Goal: Task Accomplishment & Management: Manage account settings

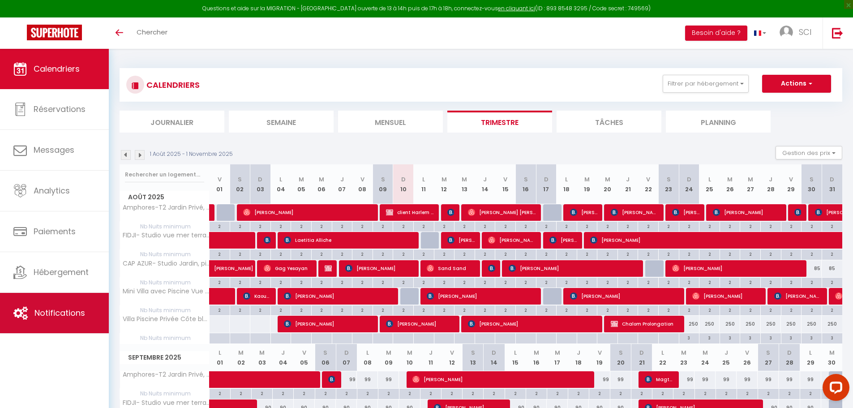
click at [73, 310] on span "Notifications" at bounding box center [59, 312] width 51 height 11
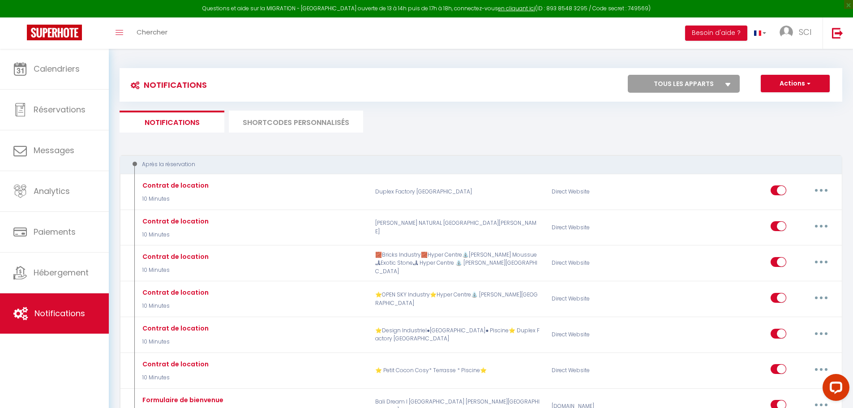
select select
checkbox input "false"
select select
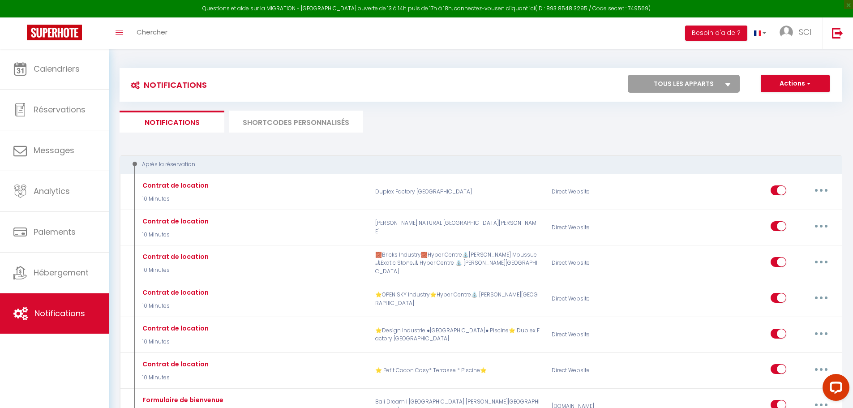
checkbox input "false"
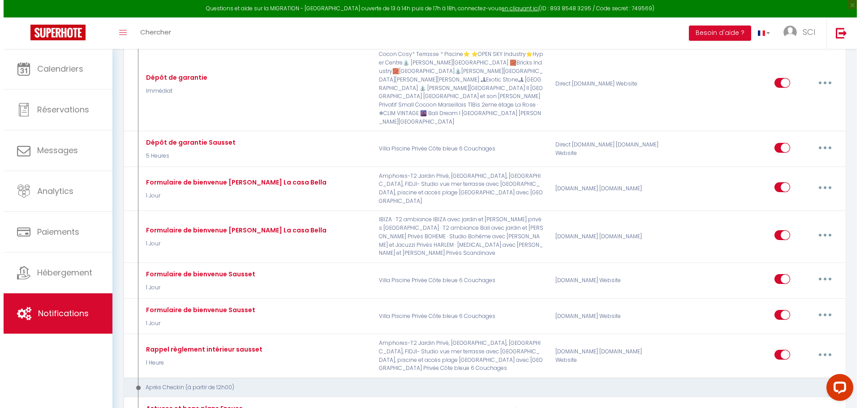
scroll to position [1299, 0]
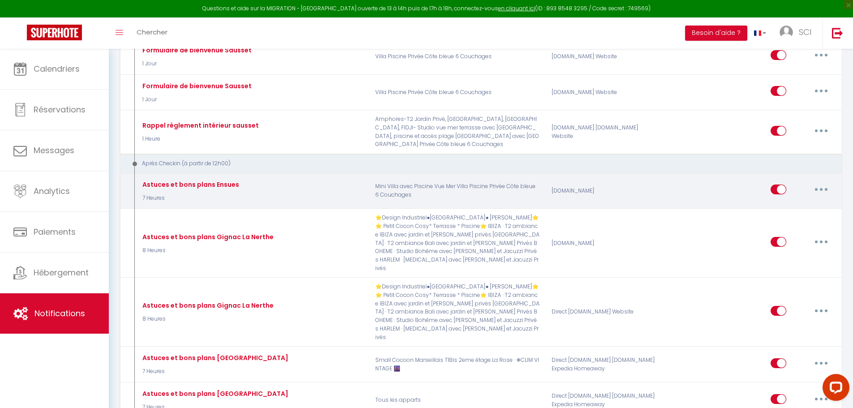
click at [820, 182] on button "button" at bounding box center [821, 189] width 25 height 14
click at [792, 203] on link "Editer" at bounding box center [798, 210] width 66 height 15
type input "Astuces et bons plans Ensues"
select select "3"
select select "7 Heures"
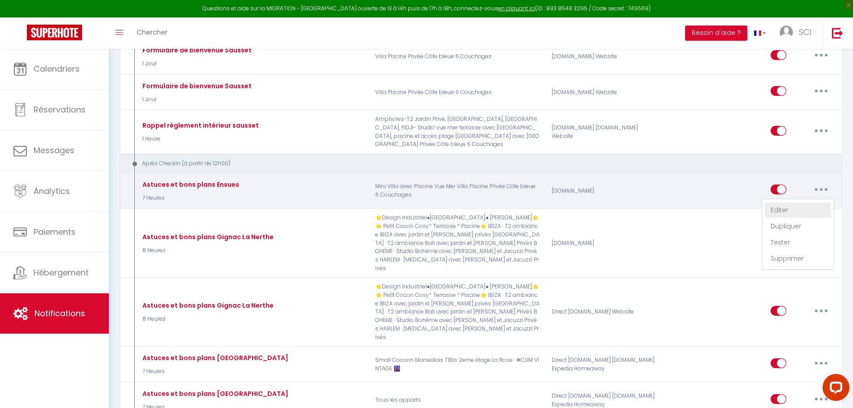
select select "if_booking_is_paid"
checkbox input "true"
checkbox input "false"
radio input "true"
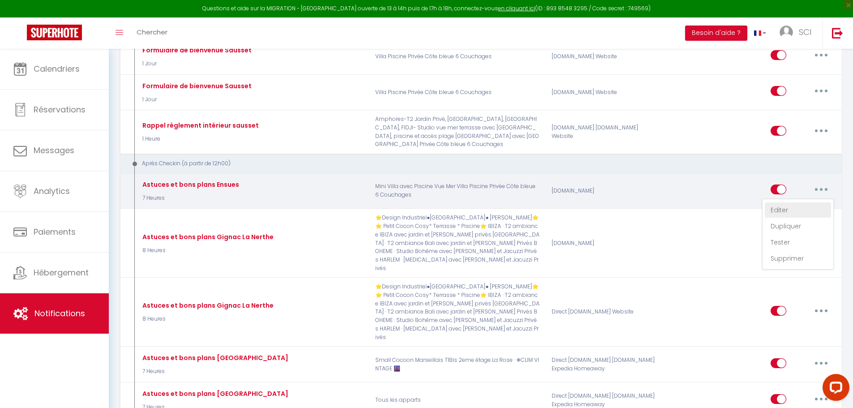
type input "Bienvenue [GUEST:FIRST_NAME],"
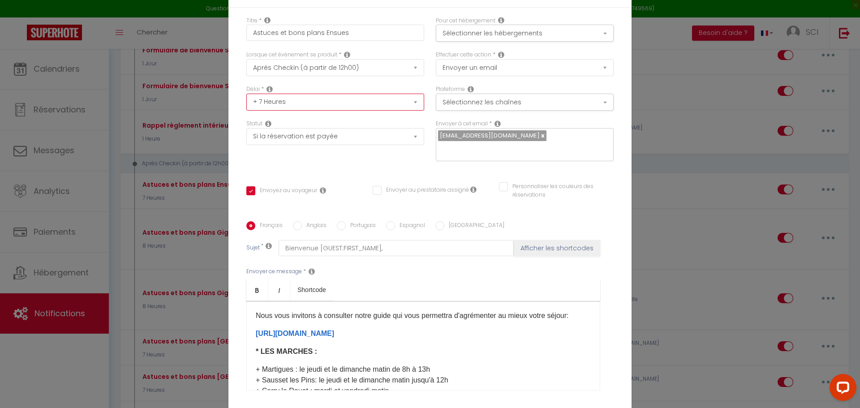
click at [399, 98] on select "Immédiat + 10 Minutes + 1 Heure + 2 Heures + 3 Heures + 4 Heures + 5 Heures + 6…" at bounding box center [335, 102] width 178 height 17
select select "3 Heures"
click at [246, 94] on select "Immédiat + 10 Minutes + 1 Heure + 2 Heures + 3 Heures + 4 Heures + 5 Heures + 6…" at bounding box center [335, 102] width 178 height 17
checkbox input "true"
checkbox input "false"
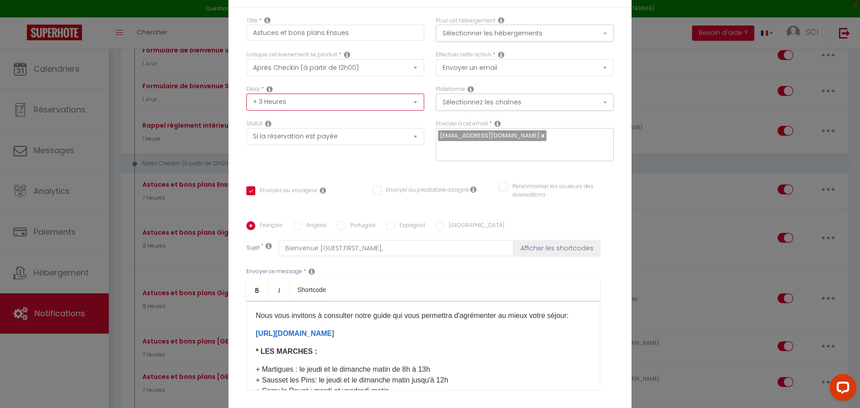
checkbox input "false"
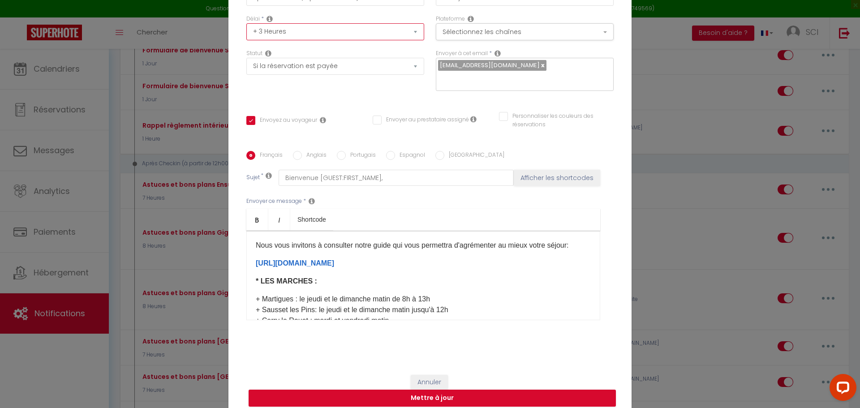
scroll to position [78, 0]
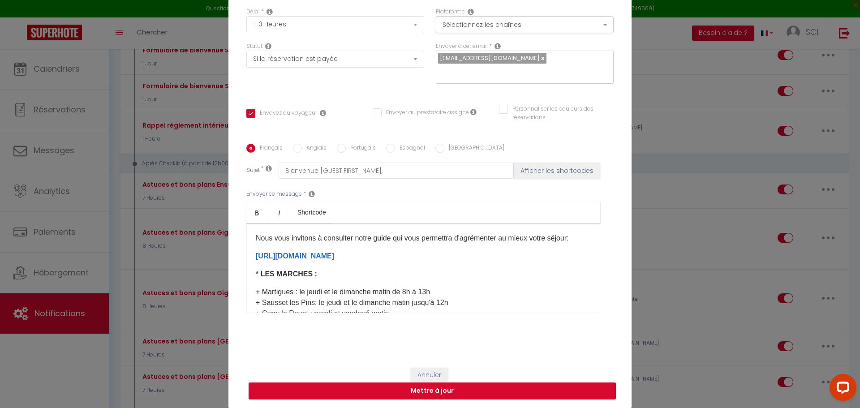
click at [487, 393] on button "Mettre à jour" at bounding box center [432, 391] width 367 height 17
checkbox input "true"
checkbox input "false"
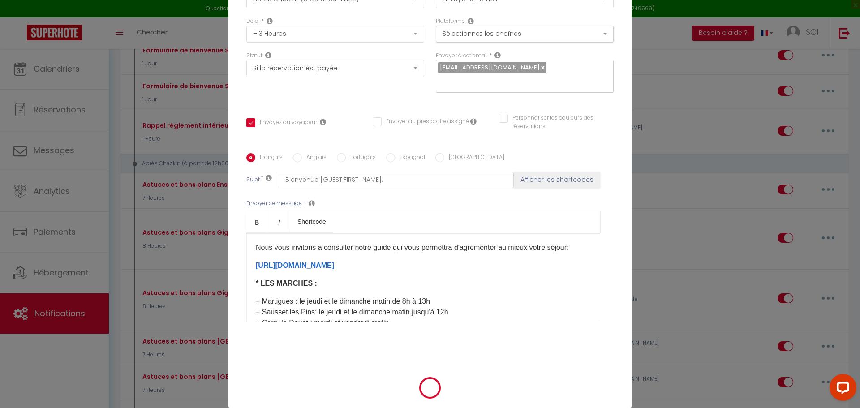
scroll to position [73, 0]
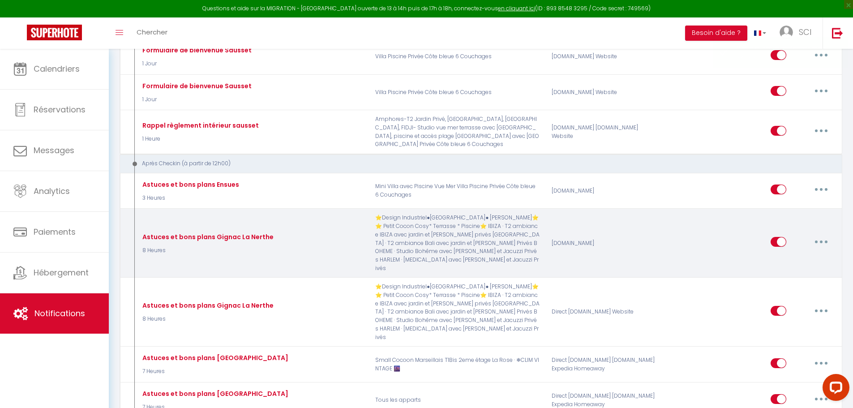
click at [828, 235] on button "button" at bounding box center [821, 242] width 25 height 14
click at [795, 255] on link "Editer" at bounding box center [798, 262] width 66 height 15
type input "Astuces et bons plans Gignac La Nerthe"
select select "3"
select select "8 Heures"
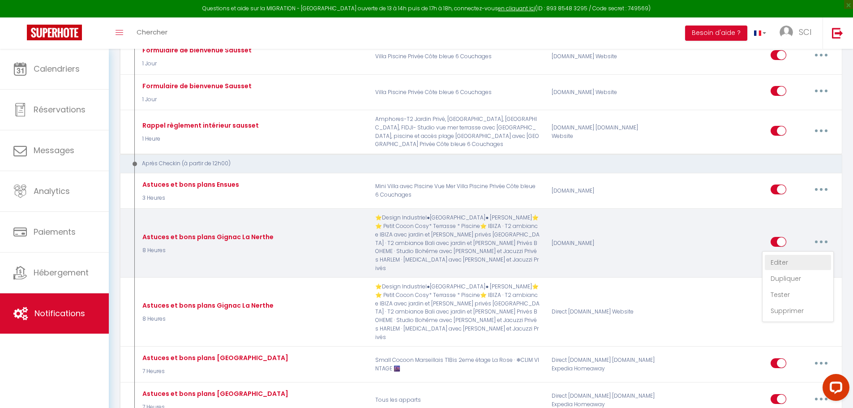
select select "if_booking_is_paid"
checkbox input "true"
checkbox input "false"
radio input "true"
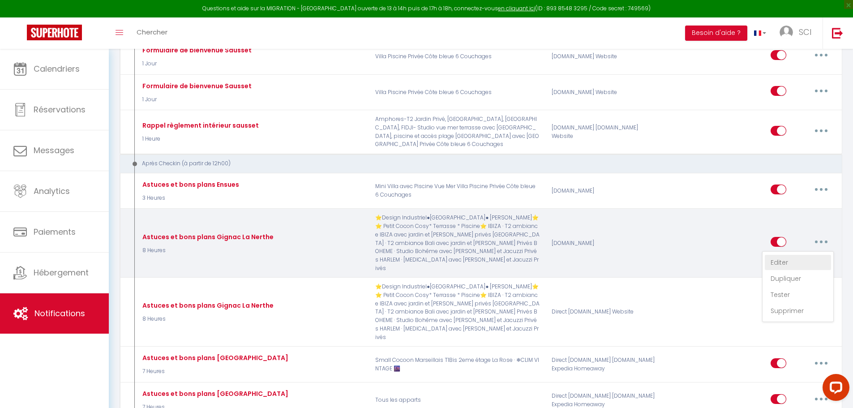
type input "Bienvenue [GUEST:FIRST_NAME],"
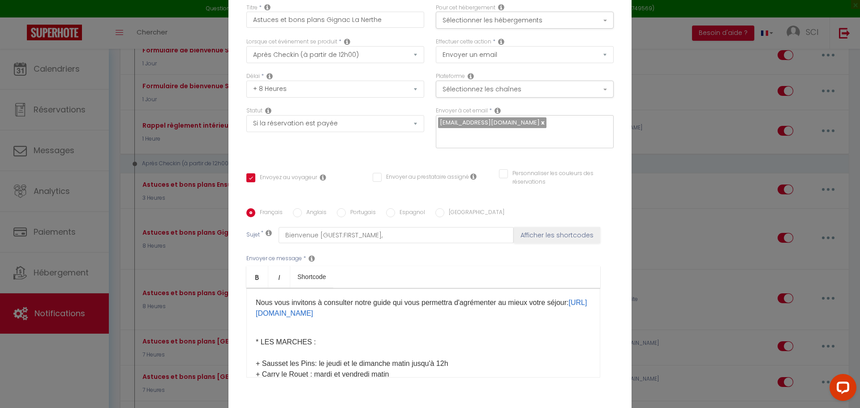
scroll to position [0, 0]
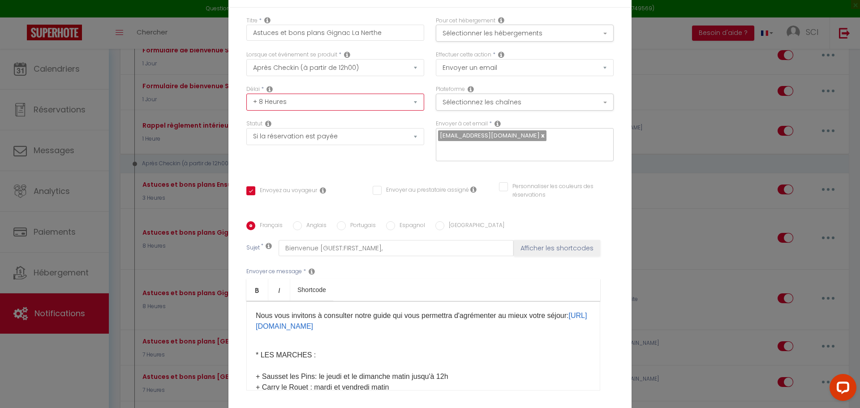
click at [361, 104] on select "Immédiat + 10 Minutes + 1 Heure + 2 Heures + 3 Heures + 4 Heures + 5 Heures + 6…" at bounding box center [335, 102] width 178 height 17
select select "5 Heures"
click at [246, 94] on select "Immédiat + 10 Minutes + 1 Heure + 2 Heures + 3 Heures + 4 Heures + 5 Heures + 6…" at bounding box center [335, 102] width 178 height 17
checkbox input "true"
checkbox input "false"
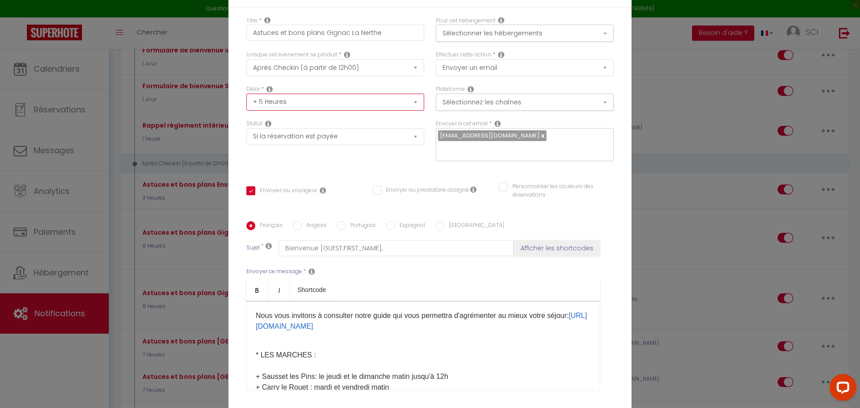
checkbox input "false"
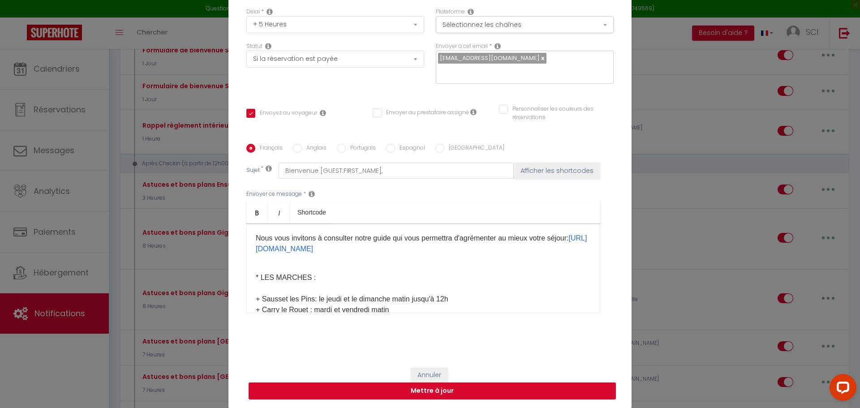
click at [493, 391] on button "Mettre à jour" at bounding box center [432, 391] width 367 height 17
checkbox input "true"
checkbox input "false"
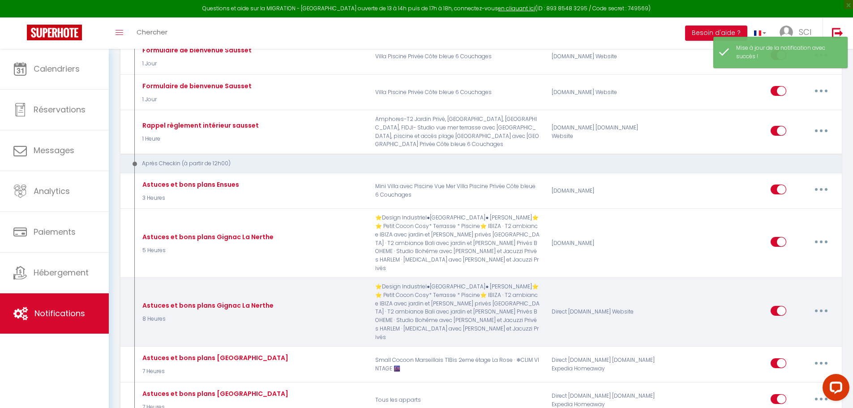
click at [817, 304] on button "button" at bounding box center [821, 311] width 25 height 14
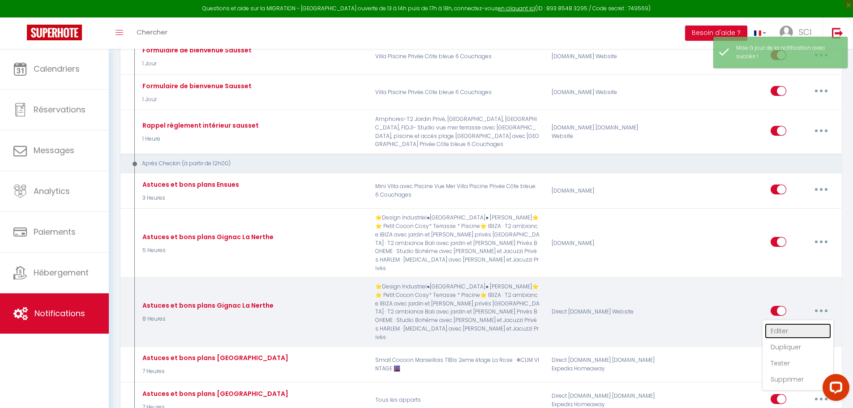
click at [791, 323] on link "Editer" at bounding box center [798, 330] width 66 height 15
type input "Astuces et bons plans Gignac La Nerthe"
select select "3"
select select "8 Heures"
select select "if_booking_is_paid"
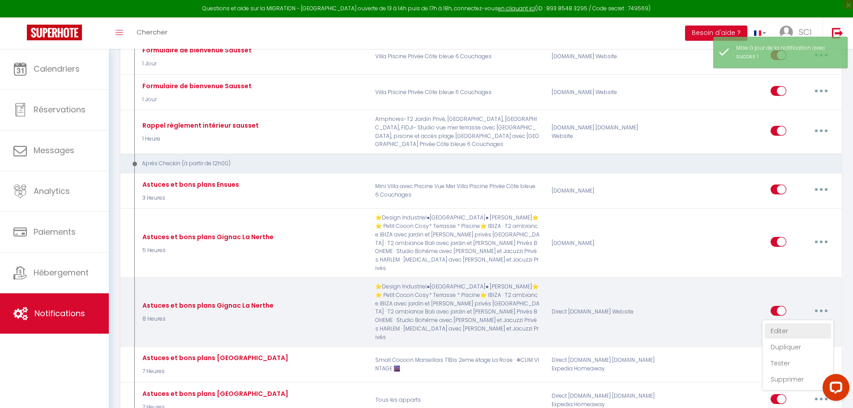
checkbox input "true"
checkbox input "false"
radio input "true"
type input "Bienvenue [GUEST:FIRST_NAME],"
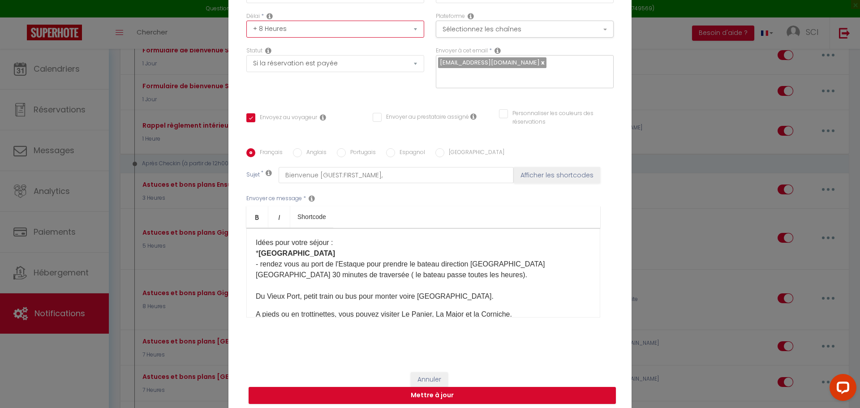
click at [309, 31] on select "Immédiat + 10 Minutes + 1 Heure + 2 Heures + 3 Heures + 4 Heures + 5 Heures + 6…" at bounding box center [335, 29] width 178 height 17
select select "5 Heures"
click at [246, 21] on select "Immédiat + 10 Minutes + 1 Heure + 2 Heures + 3 Heures + 4 Heures + 5 Heures + 6…" at bounding box center [335, 29] width 178 height 17
checkbox input "true"
checkbox input "false"
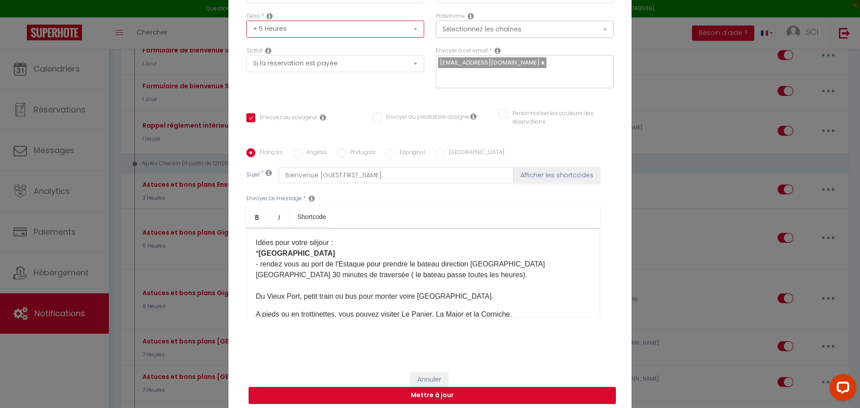
checkbox input "false"
click at [432, 399] on button "Mettre à jour" at bounding box center [432, 395] width 367 height 17
checkbox input "true"
checkbox input "false"
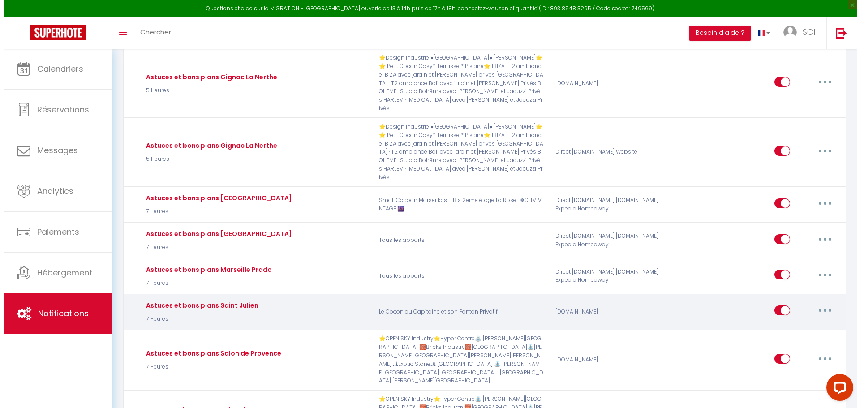
scroll to position [1478, 0]
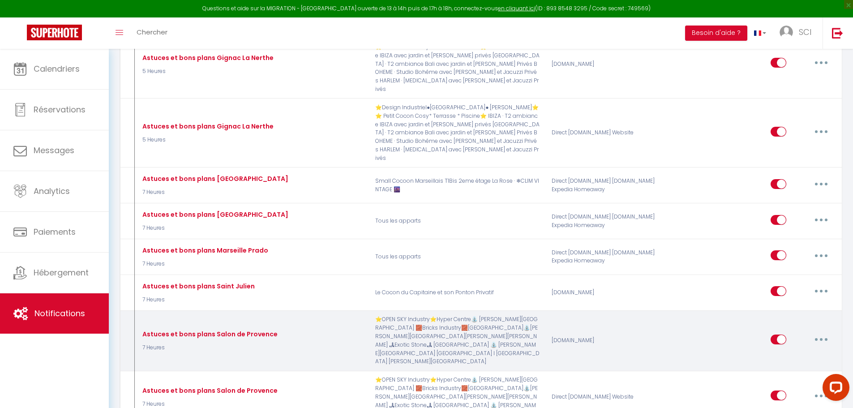
click at [822, 338] on icon "button" at bounding box center [821, 339] width 3 height 3
click at [797, 352] on link "Editer" at bounding box center [798, 359] width 66 height 15
type input "Astuces et bons plans Salon de Provence"
select select "3"
select select "7 Heures"
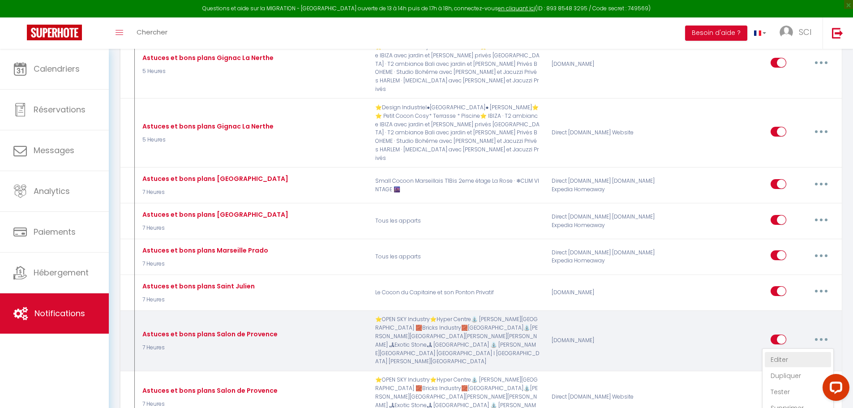
select select "if_booking_is_paid"
checkbox input "true"
checkbox input "false"
radio input "true"
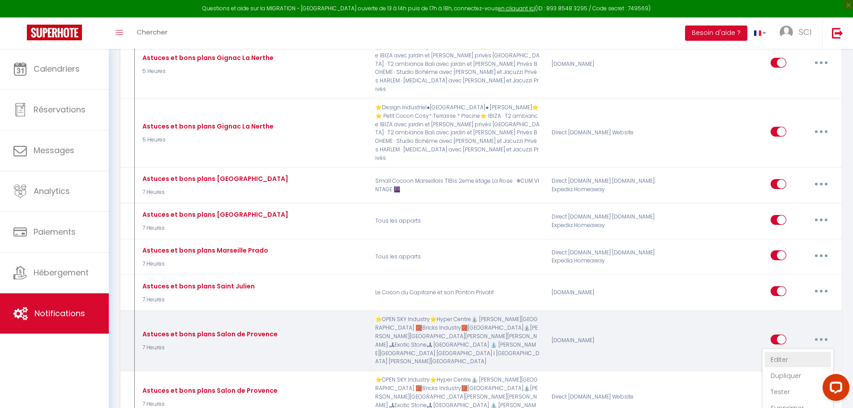
type input "Bienvenue [GUEST:FIRST_NAME],"
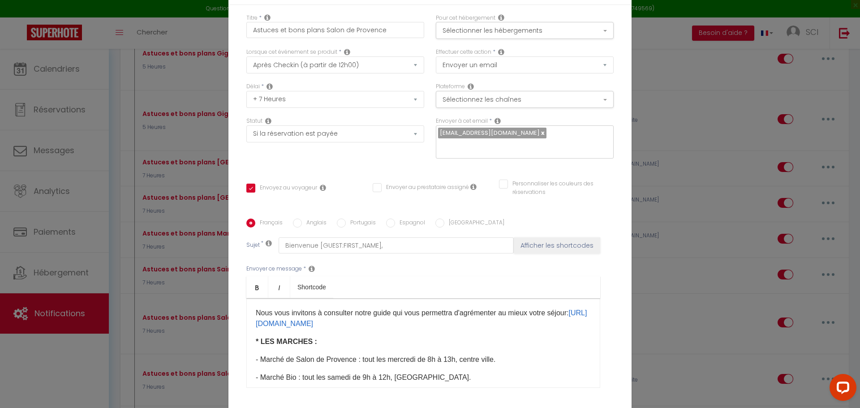
scroll to position [0, 0]
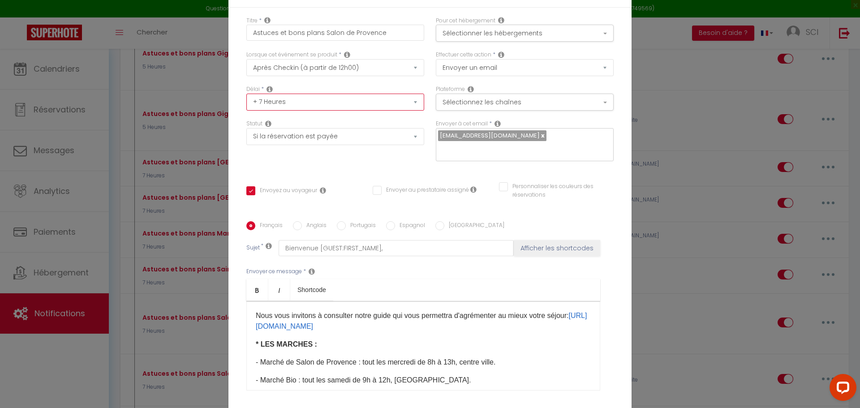
click at [324, 100] on select "Immédiat + 10 Minutes + 1 Heure + 2 Heures + 3 Heures + 4 Heures + 5 Heures + 6…" at bounding box center [335, 102] width 178 height 17
select select "5 Heures"
click at [246, 94] on select "Immédiat + 10 Minutes + 1 Heure + 2 Heures + 3 Heures + 4 Heures + 5 Heures + 6…" at bounding box center [335, 102] width 178 height 17
checkbox input "true"
checkbox input "false"
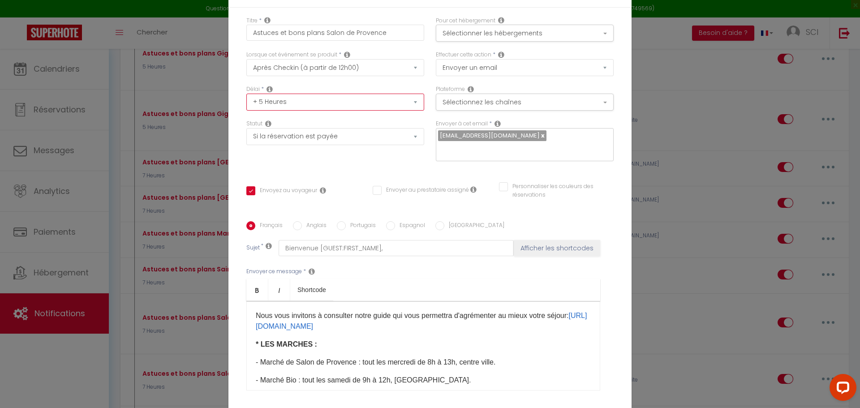
checkbox input "false"
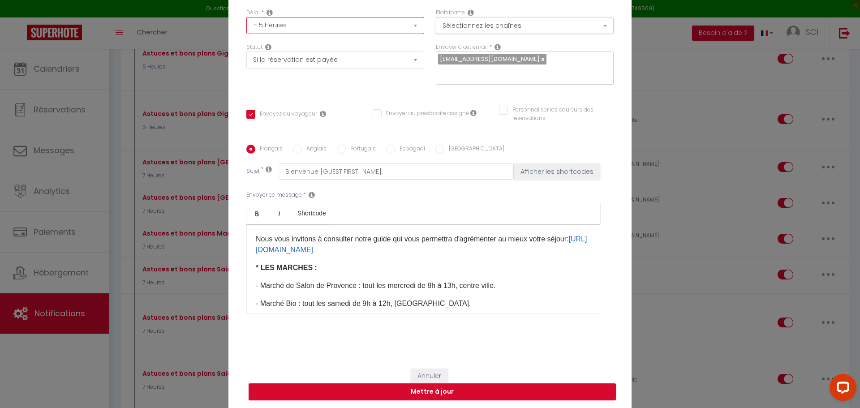
scroll to position [78, 0]
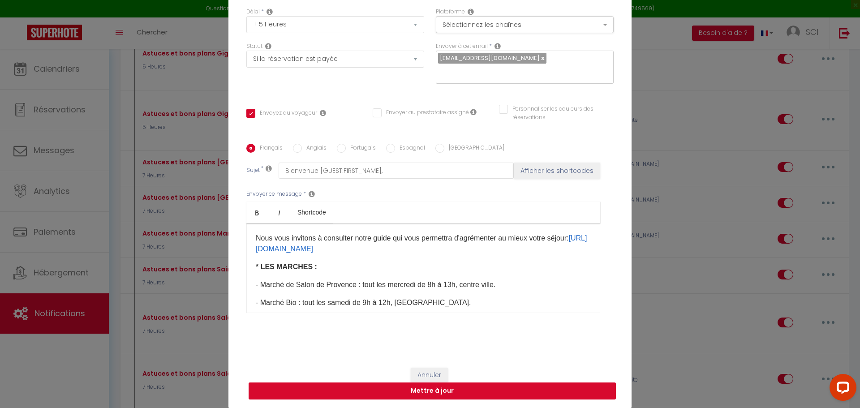
click at [452, 395] on button "Mettre à jour" at bounding box center [432, 391] width 367 height 17
checkbox input "true"
checkbox input "false"
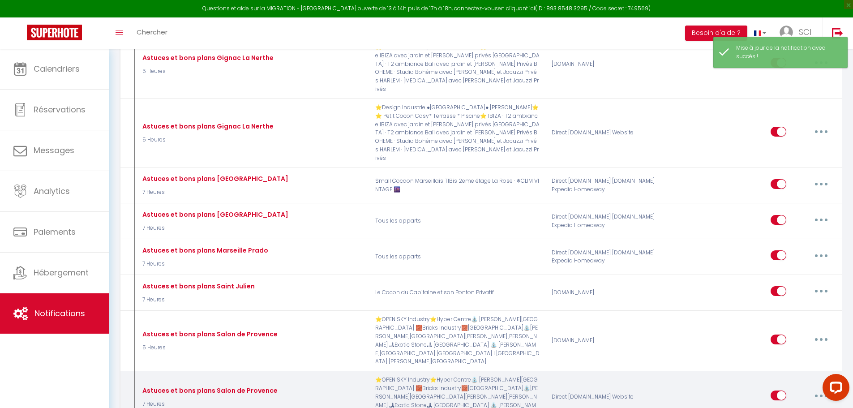
click at [827, 388] on button "button" at bounding box center [821, 395] width 25 height 14
click at [794, 408] on link "Editer" at bounding box center [798, 416] width 66 height 15
type input "Astuces et bons plans Salon de Provence"
select select "3"
select select "7 Heures"
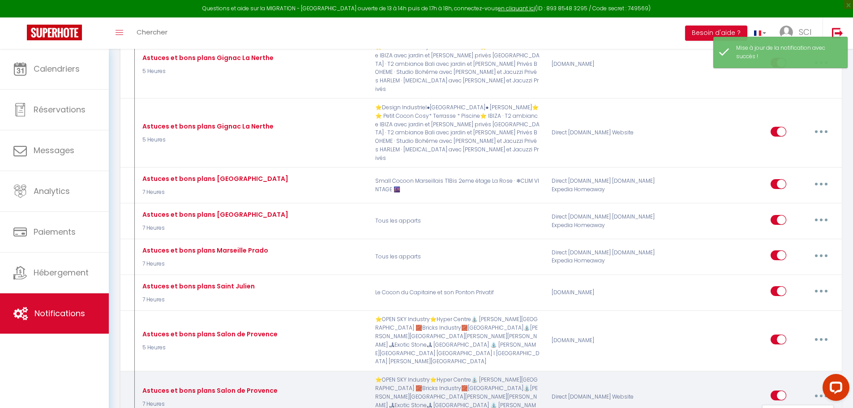
select select "if_booking_is_paid"
checkbox input "true"
checkbox input "false"
radio input "true"
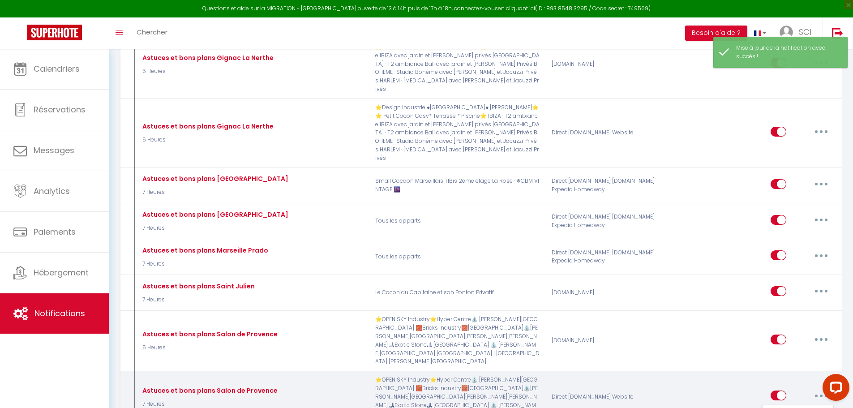
type input "Bienvenue [GUEST:FIRST_NAME],"
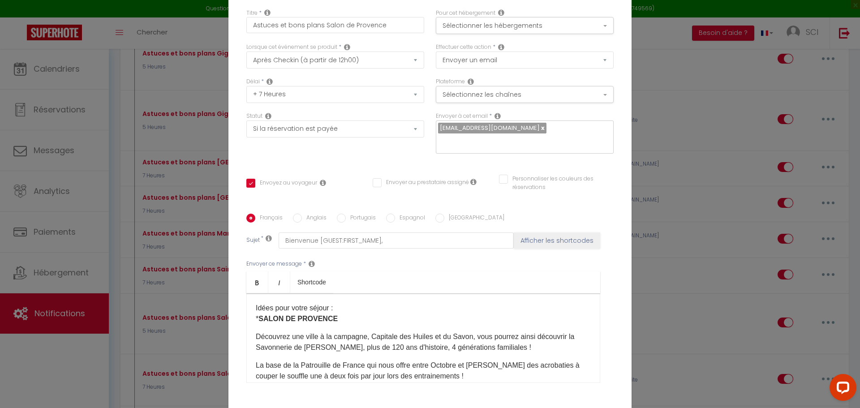
scroll to position [0, 0]
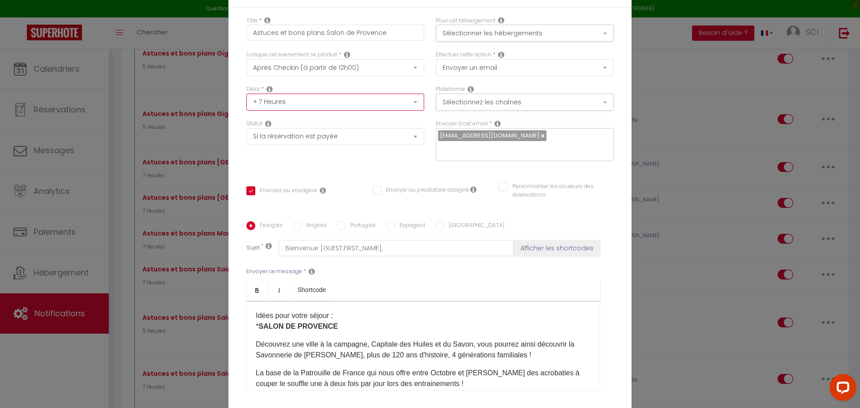
click at [280, 101] on select "Immédiat + 10 Minutes + 1 Heure + 2 Heures + 3 Heures + 4 Heures + 5 Heures + 6…" at bounding box center [335, 102] width 178 height 17
select select "5 Heures"
click at [246, 94] on select "Immédiat + 10 Minutes + 1 Heure + 2 Heures + 3 Heures + 4 Heures + 5 Heures + 6…" at bounding box center [335, 102] width 178 height 17
checkbox input "true"
checkbox input "false"
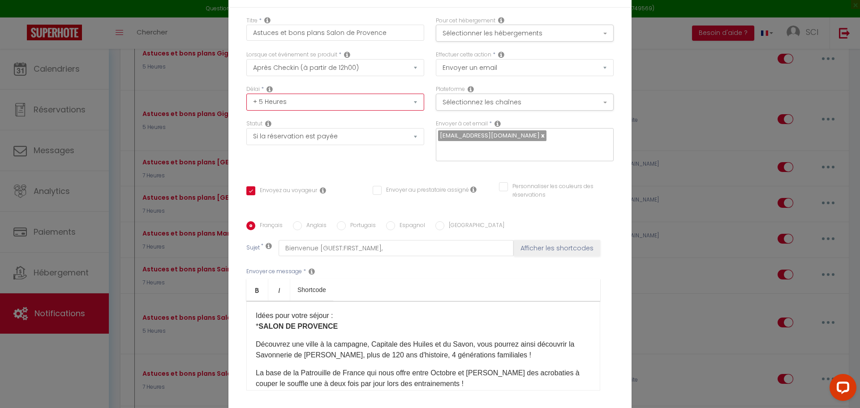
checkbox input "false"
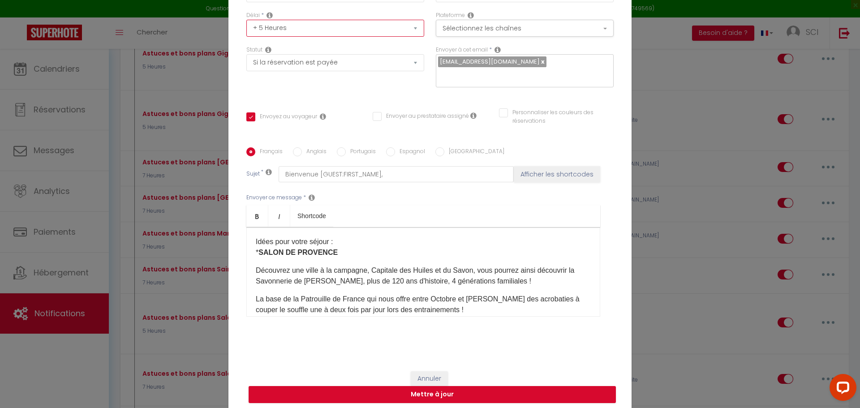
scroll to position [78, 0]
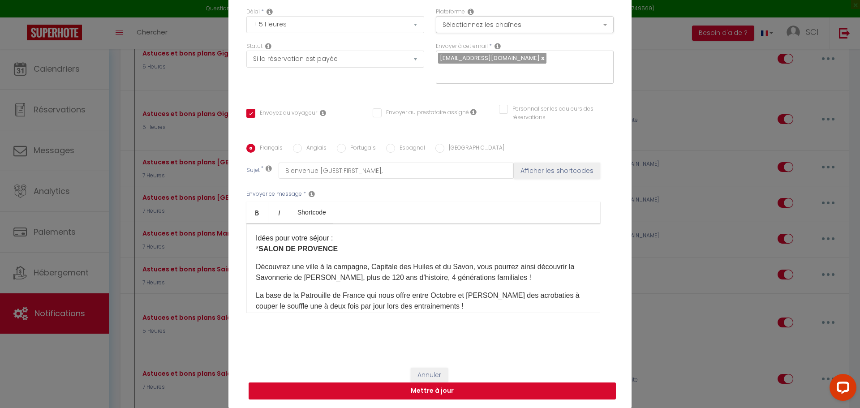
click at [427, 391] on button "Mettre à jour" at bounding box center [432, 391] width 367 height 17
checkbox input "true"
checkbox input "false"
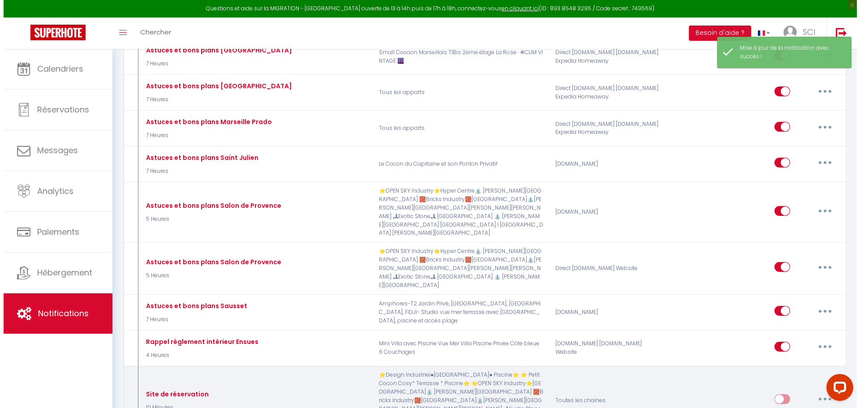
scroll to position [1613, 0]
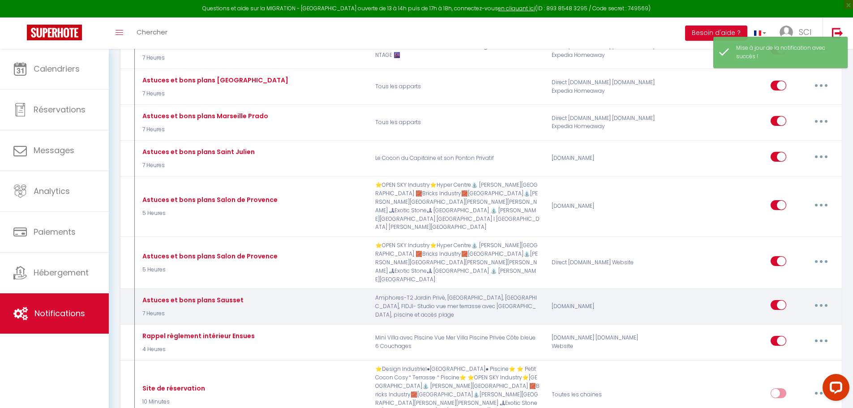
click at [821, 304] on icon "button" at bounding box center [821, 305] width 3 height 3
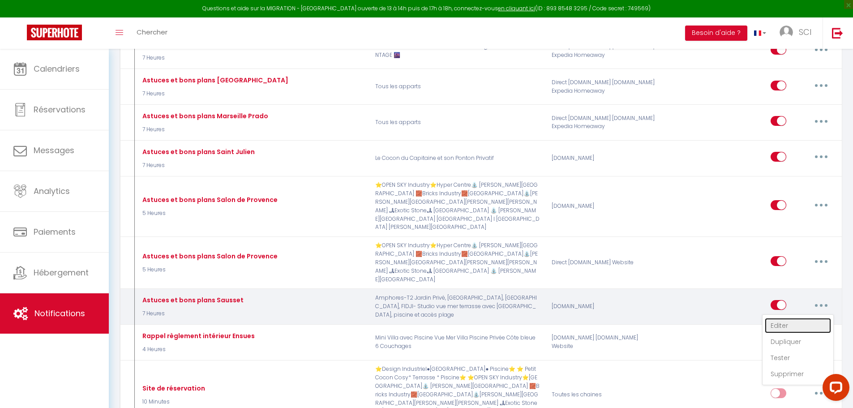
click at [798, 318] on link "Editer" at bounding box center [798, 325] width 66 height 15
type input "Astuces et bons plans Sausset"
select select "3"
select select "7 Heures"
select select "if_booking_is_paid"
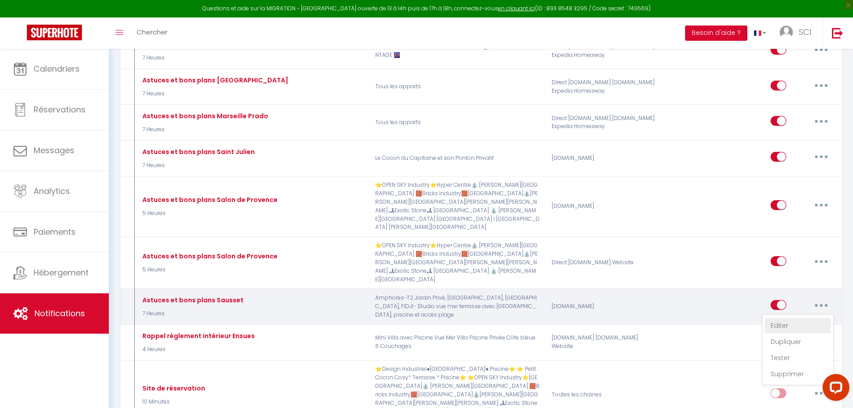
checkbox input "true"
checkbox input "false"
radio input "true"
type input "Bienvenue [GUEST:FIRST_NAME],"
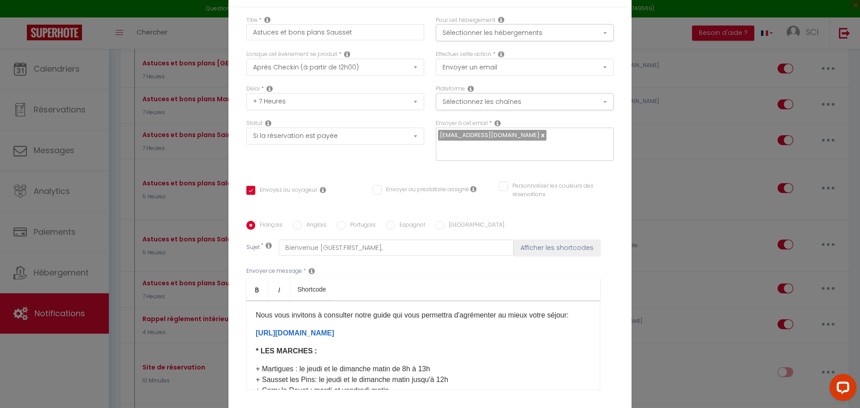
scroll to position [0, 0]
click at [304, 106] on select "Immédiat + 10 Minutes + 1 Heure + 2 Heures + 3 Heures + 4 Heures + 5 Heures + 6…" at bounding box center [335, 102] width 178 height 17
select select "3 Heures"
click at [246, 94] on select "Immédiat + 10 Minutes + 1 Heure + 2 Heures + 3 Heures + 4 Heures + 5 Heures + 6…" at bounding box center [335, 102] width 178 height 17
checkbox input "true"
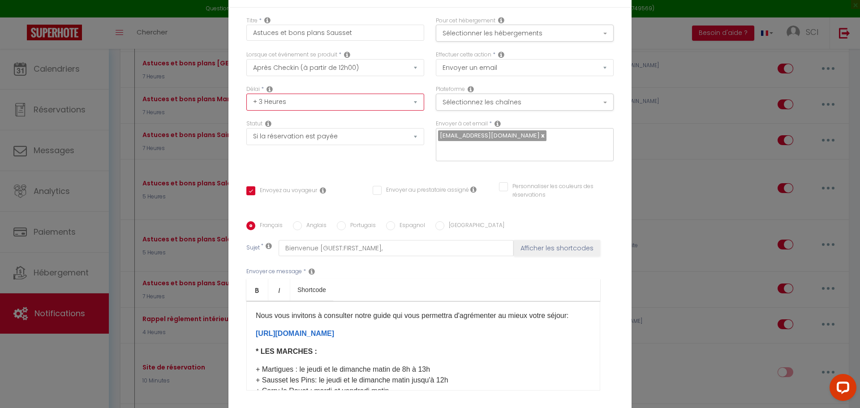
checkbox input "false"
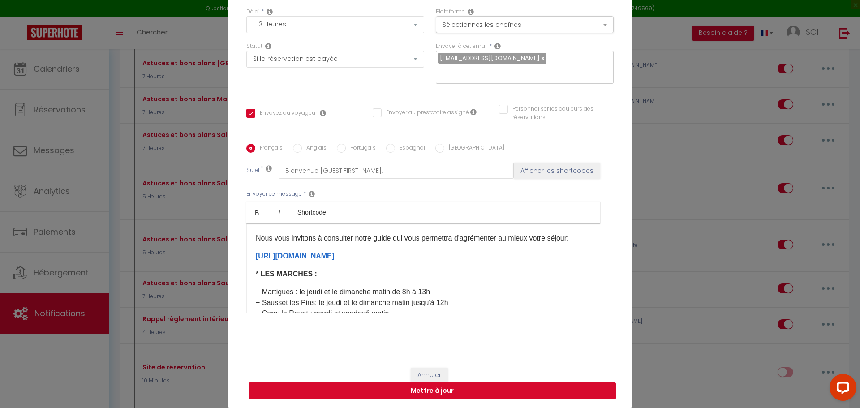
click at [452, 391] on button "Mettre à jour" at bounding box center [432, 391] width 367 height 17
checkbox input "true"
checkbox input "false"
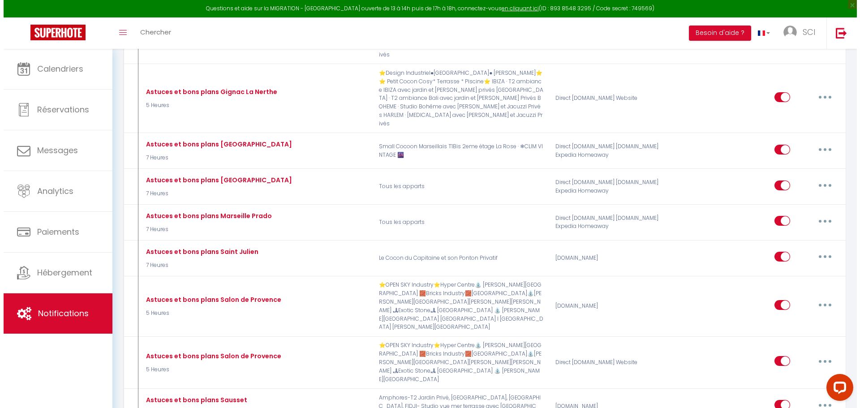
scroll to position [1658, 0]
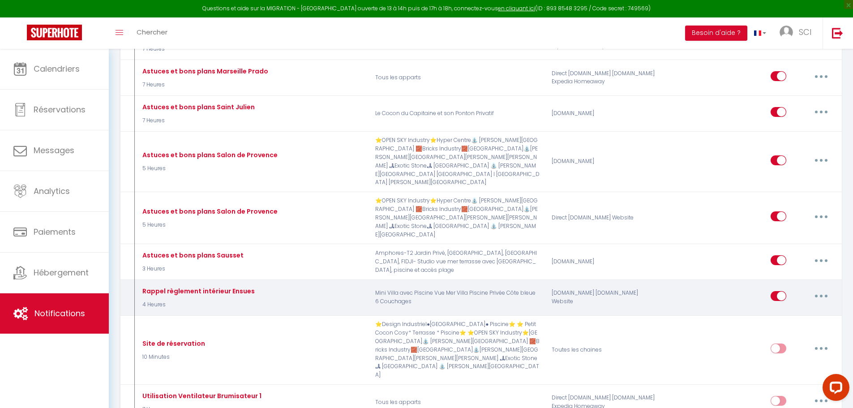
click at [824, 289] on button "button" at bounding box center [821, 296] width 25 height 14
click at [774, 309] on link "Editer" at bounding box center [798, 316] width 66 height 15
type input "Rappel règlement intérieur Ensues"
select select "3"
select select "4 Heures"
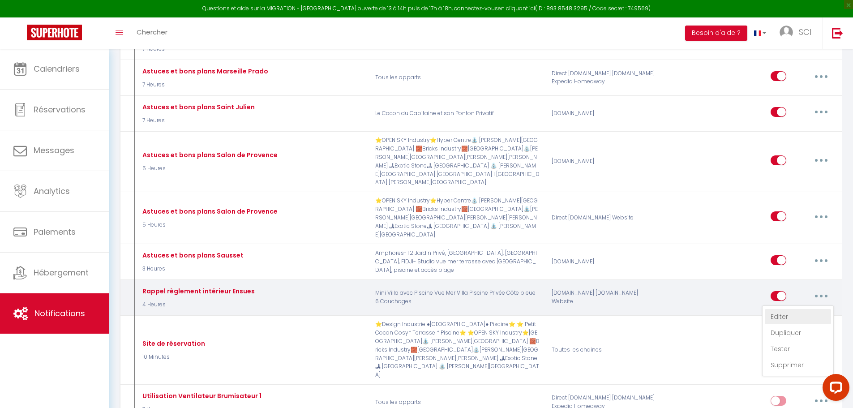
select select "if_booking_is_paid"
checkbox input "true"
checkbox input "false"
radio input "true"
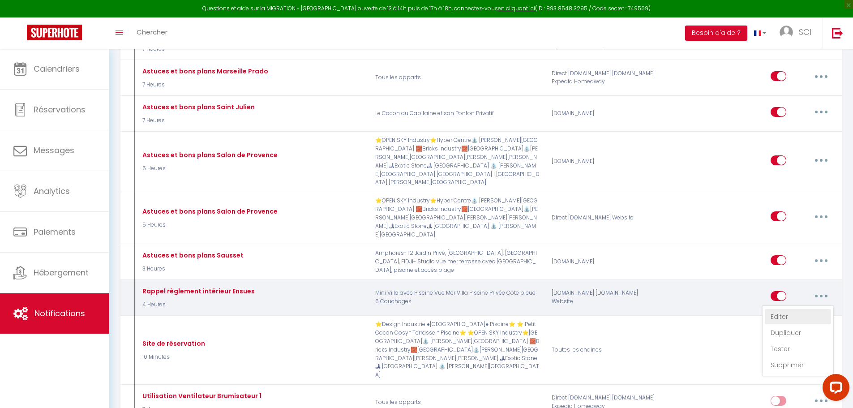
type input "Contrat de location"
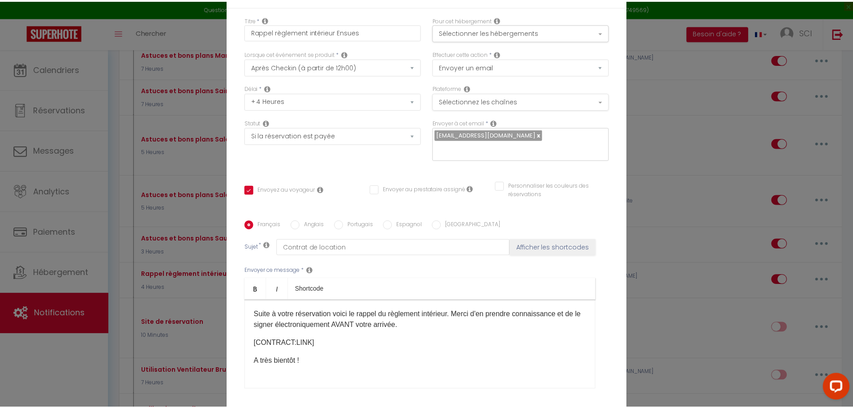
scroll to position [0, 0]
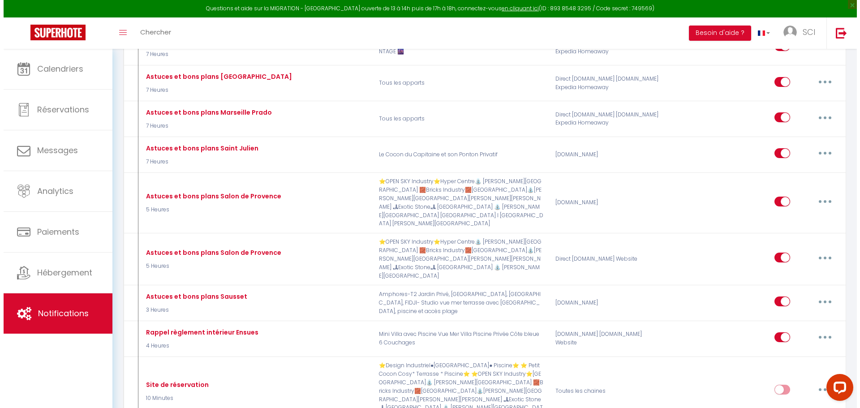
scroll to position [1568, 0]
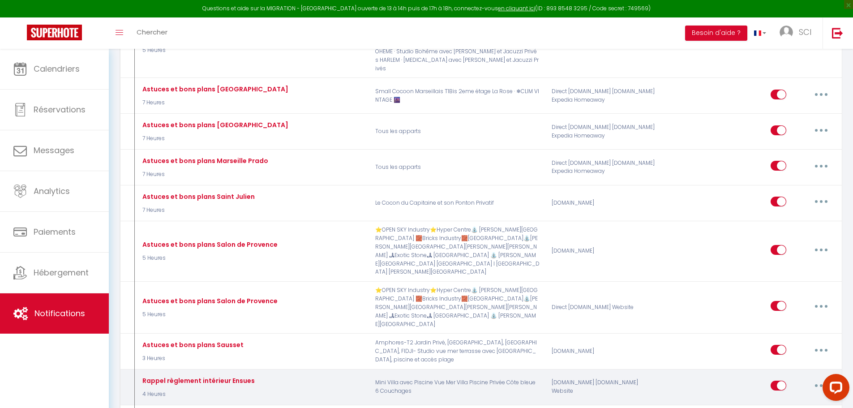
click at [823, 384] on icon "button" at bounding box center [821, 385] width 3 height 3
click at [799, 399] on link "Editer" at bounding box center [798, 406] width 66 height 15
checkbox input "true"
checkbox input "false"
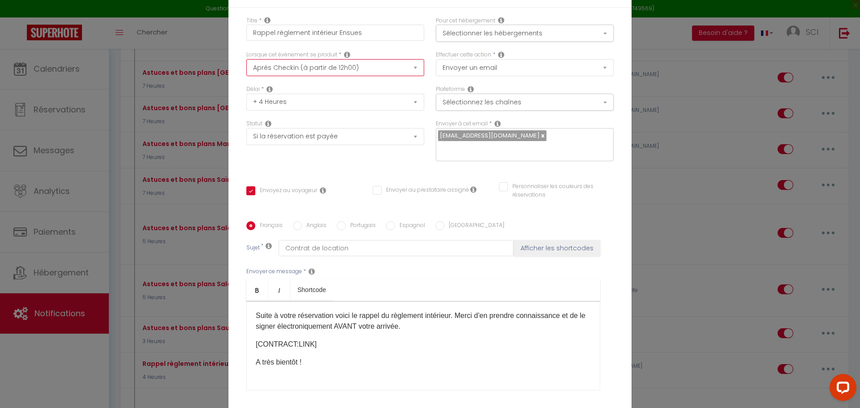
click at [335, 67] on select "Après la réservation Avant Checkin (à partir de 12h00) Après Checkin (à partir …" at bounding box center [335, 67] width 178 height 17
select select "2"
click at [246, 59] on select "Après la réservation Avant Checkin (à partir de 12h00) Après Checkin (à partir …" at bounding box center [335, 67] width 178 height 17
checkbox input "true"
checkbox input "false"
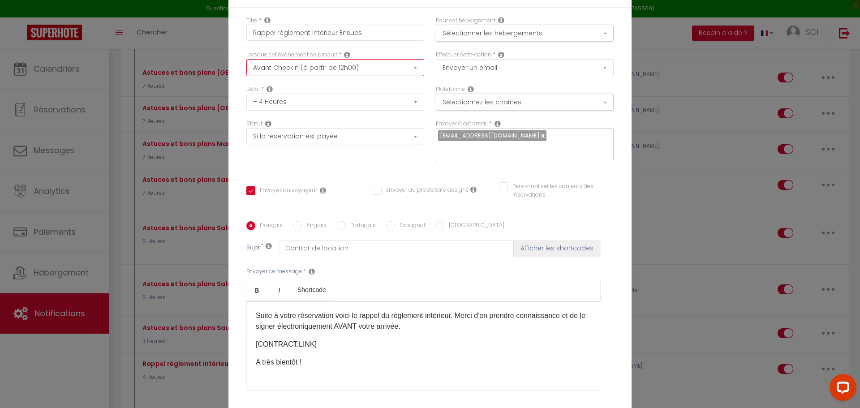
checkbox input "false"
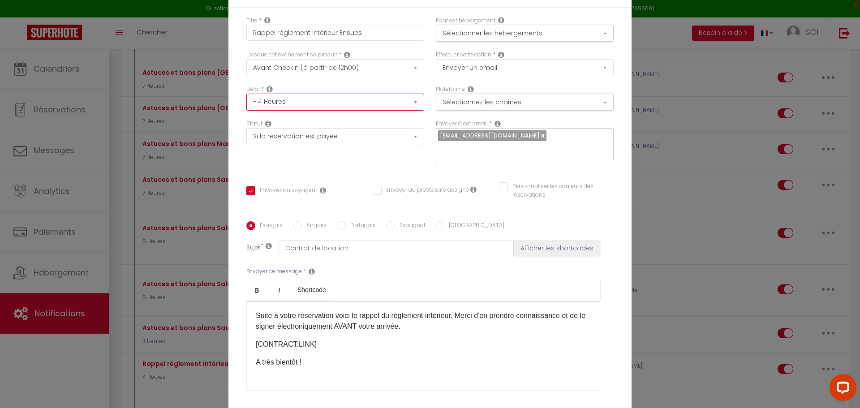
click at [338, 103] on select "Immédiat - 10 Minutes - 1 Heure - 2 Heures - 3 Heures - 4 Heures - 5 Heures - 6…" at bounding box center [335, 102] width 178 height 17
select select "3 Heures"
click at [246, 94] on select "Immédiat - 10 Minutes - 1 Heure - 2 Heures - 3 Heures - 4 Heures - 5 Heures - 6…" at bounding box center [335, 102] width 178 height 17
checkbox input "true"
checkbox input "false"
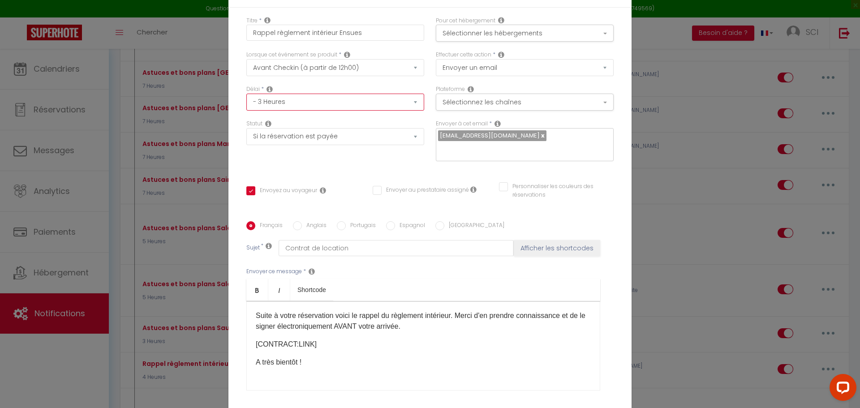
checkbox input "false"
click at [348, 87] on div "Délai * Immédiat - 10 Minutes - 1 Heure - 2 Heures - 3 Heures - 4 Heures - 5 He…" at bounding box center [335, 98] width 178 height 26
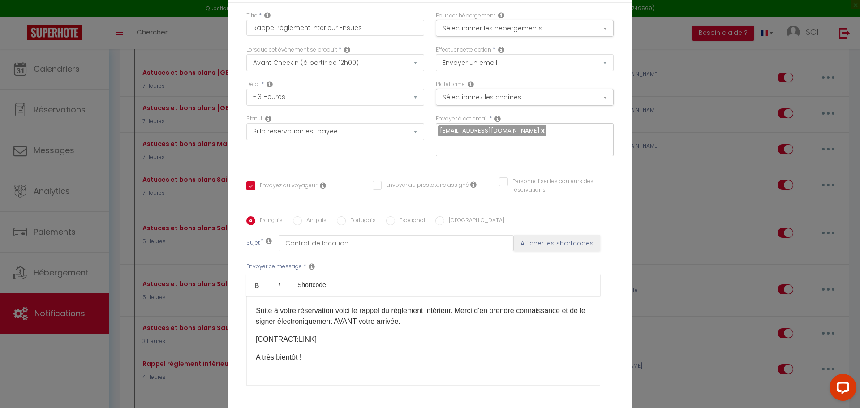
scroll to position [0, 0]
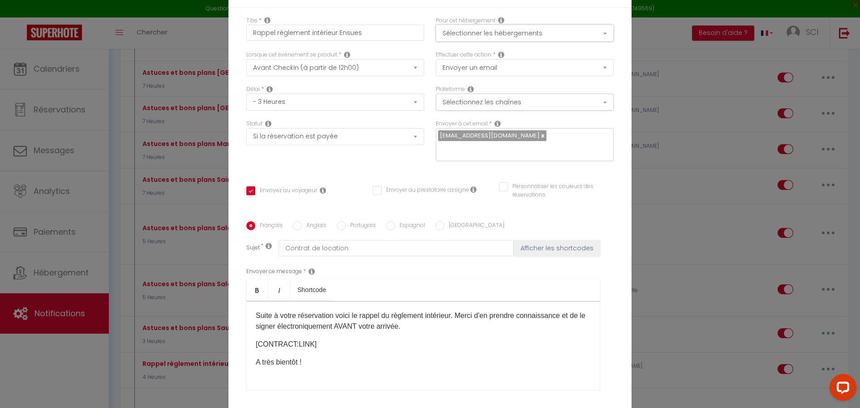
click at [490, 33] on button "Sélectionner les hébergements" at bounding box center [525, 33] width 178 height 17
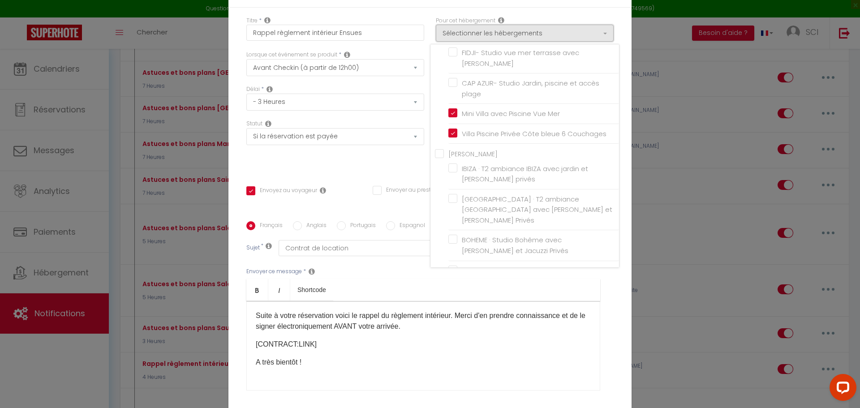
scroll to position [403, 0]
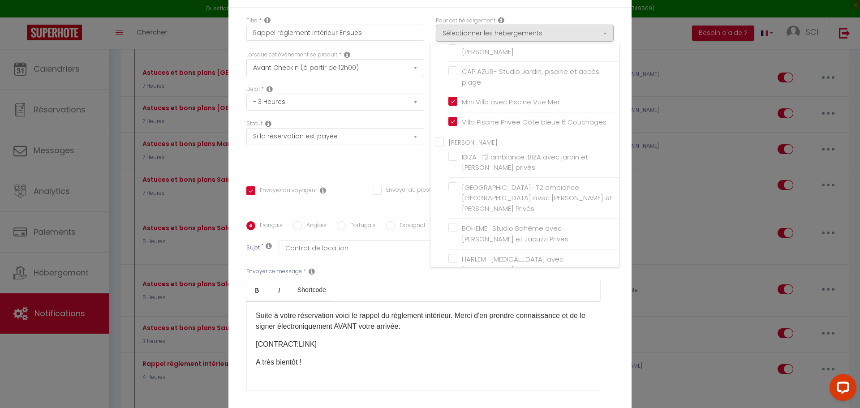
click at [352, 164] on div "Statut Aucun Si la réservation est payée Si réservation non payée Si la caution…" at bounding box center [336, 145] width 190 height 51
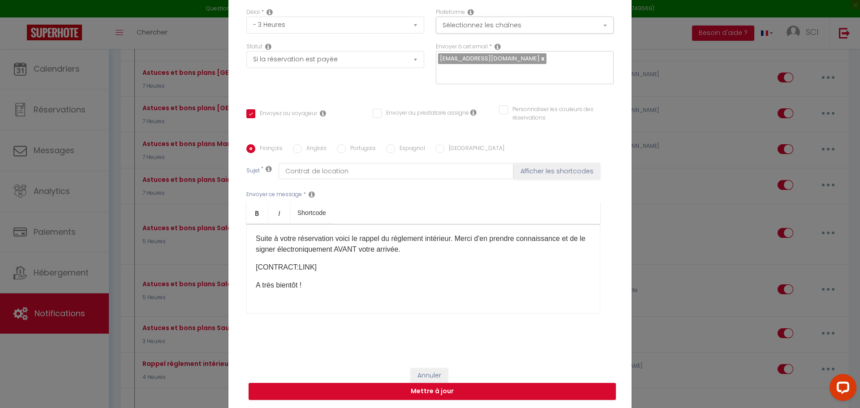
scroll to position [78, 0]
click at [439, 392] on button "Mettre à jour" at bounding box center [432, 391] width 367 height 17
checkbox input "true"
checkbox input "false"
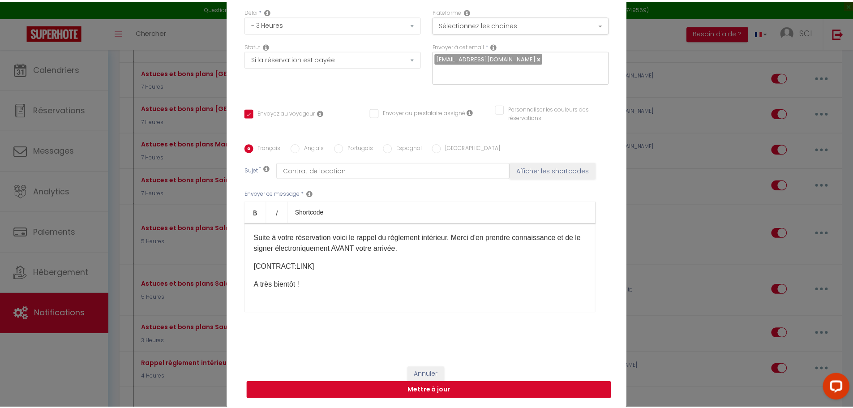
scroll to position [73, 0]
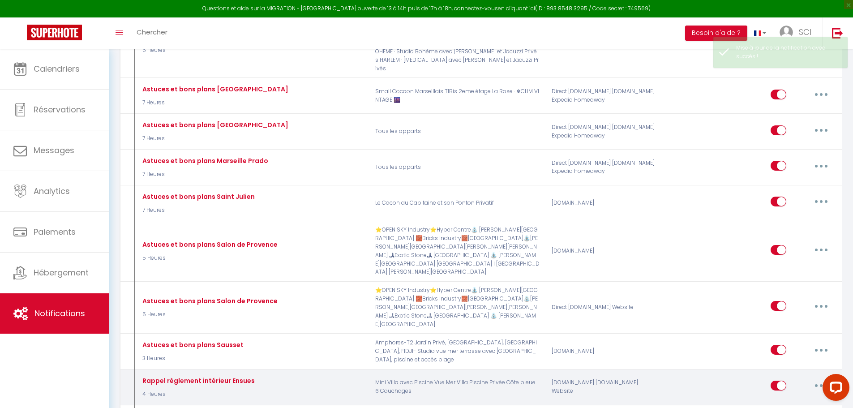
checkbox input "false"
checkbox input "true"
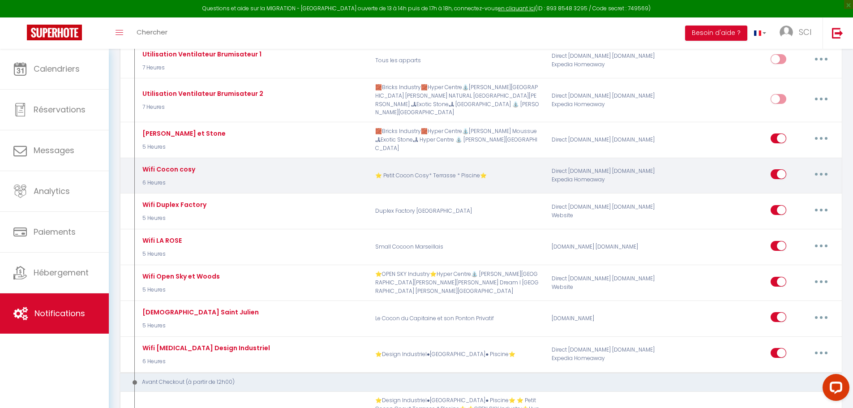
scroll to position [2007, 0]
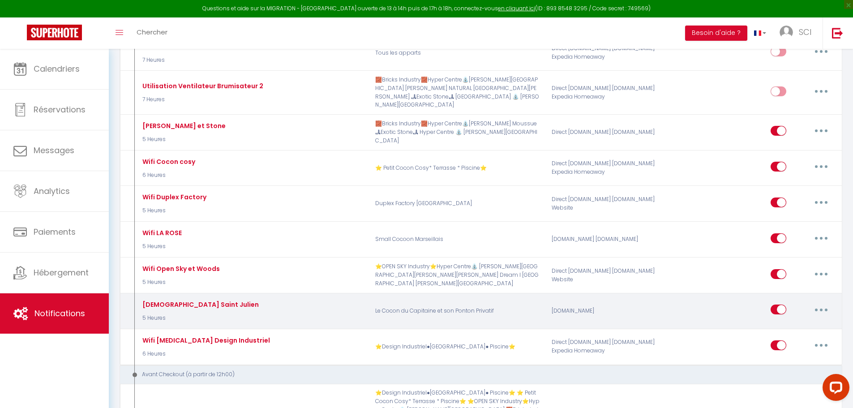
click at [819, 302] on button "button" at bounding box center [821, 309] width 25 height 14
click at [731, 298] on div "Editer Dupliquer Tester Supprimer" at bounding box center [752, 311] width 177 height 26
click at [776, 305] on input "checkbox" at bounding box center [779, 311] width 16 height 13
checkbox input "false"
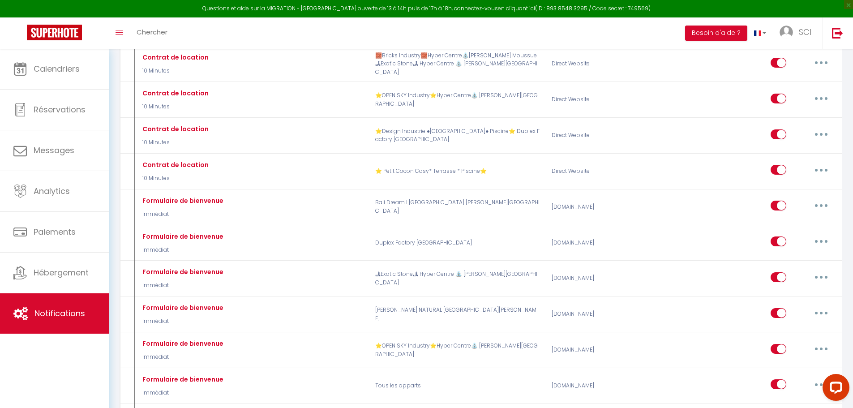
scroll to position [0, 0]
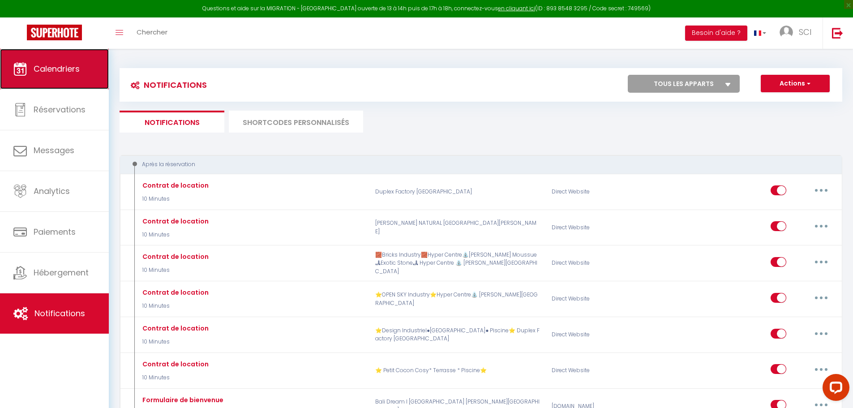
click at [37, 81] on link "Calendriers" at bounding box center [54, 69] width 109 height 40
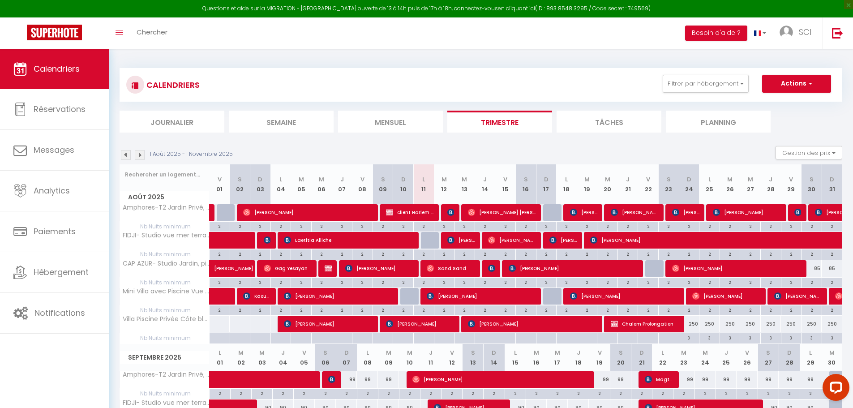
click at [160, 118] on li "Journalier" at bounding box center [172, 122] width 105 height 22
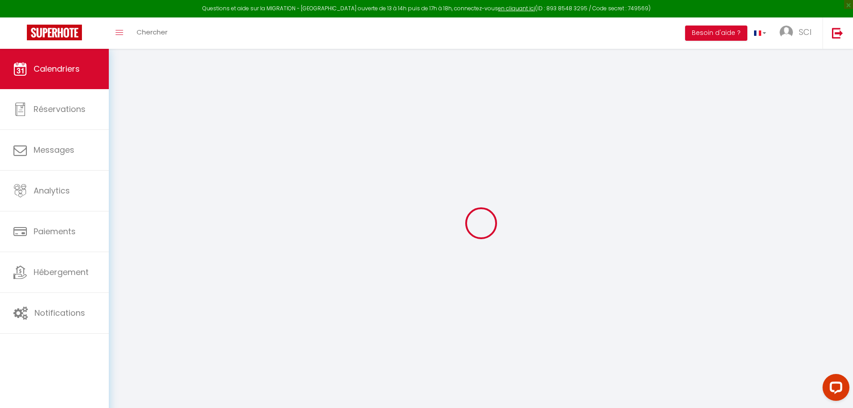
select select
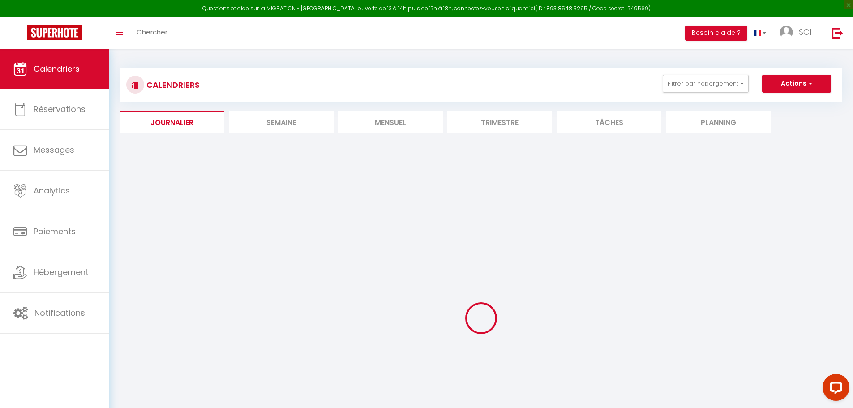
select select
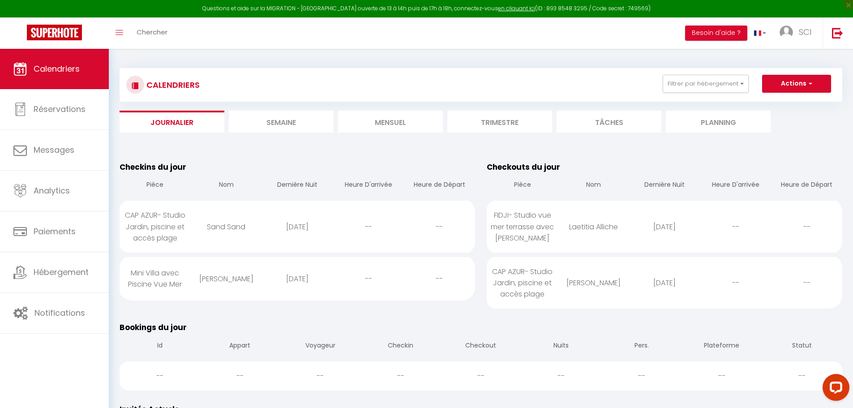
click at [219, 224] on div "Sand Sand" at bounding box center [226, 226] width 71 height 29
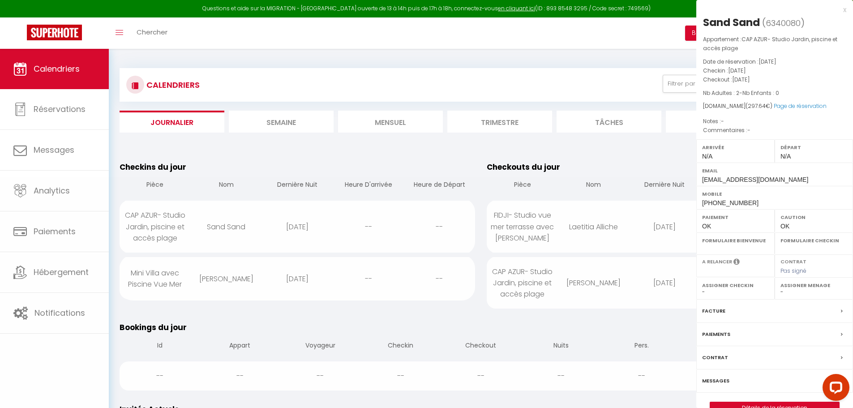
select select "0"
select select "1"
select select
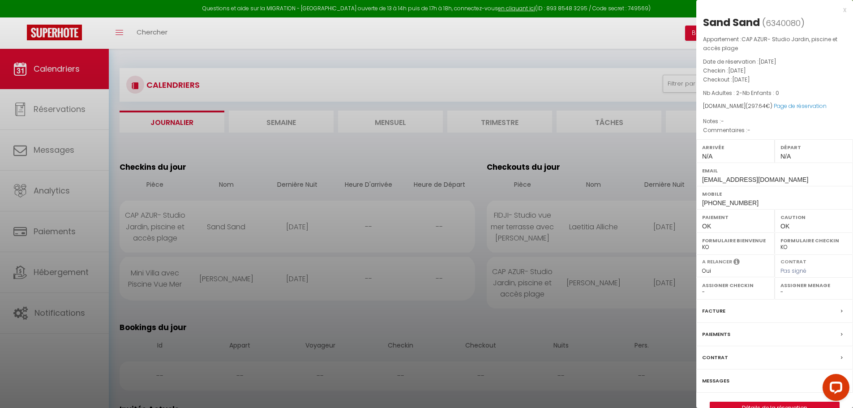
click at [715, 384] on label "Messages" at bounding box center [715, 380] width 27 height 9
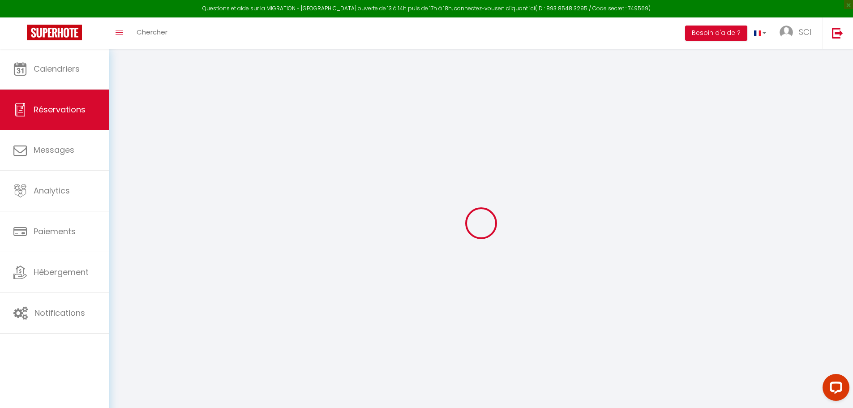
select select
checkbox input "false"
select select
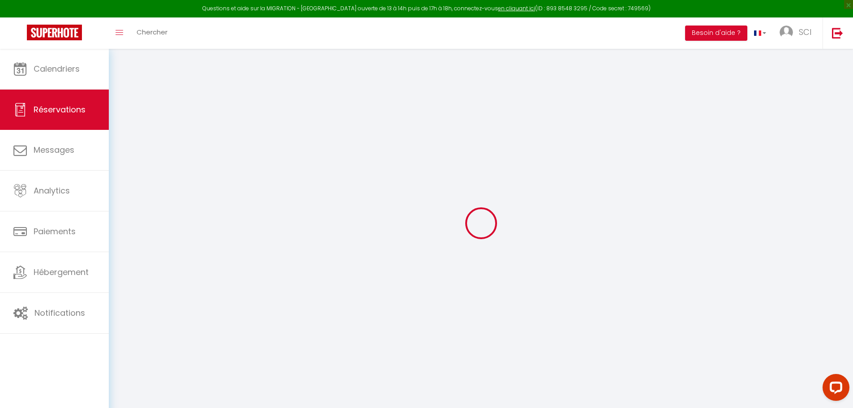
checkbox input "false"
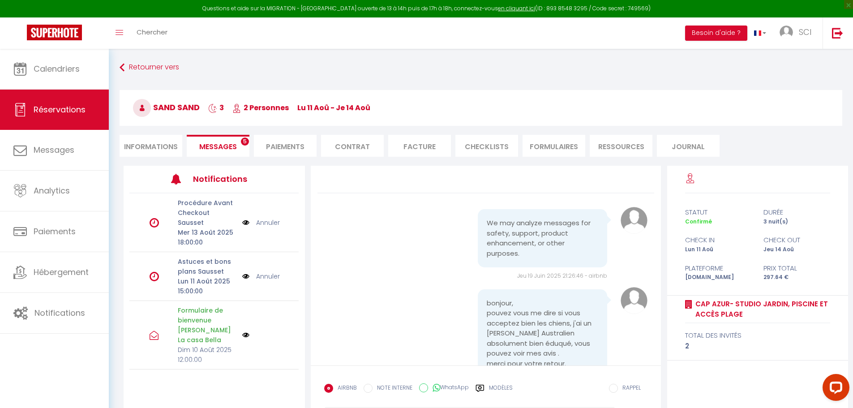
scroll to position [2688, 0]
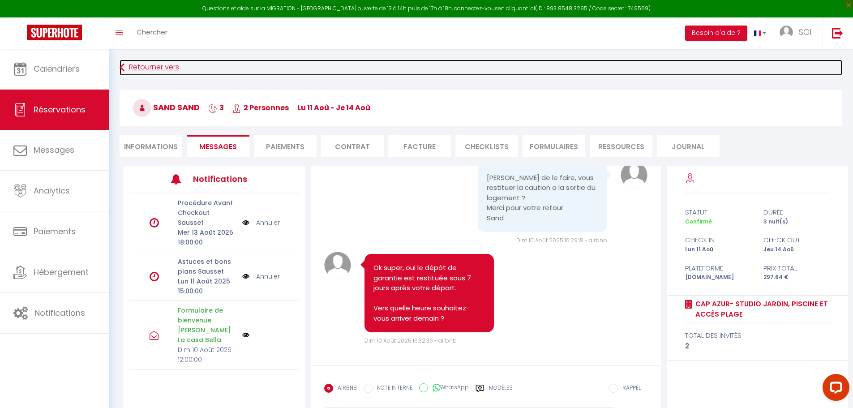
click at [155, 68] on link "Retourner vers" at bounding box center [481, 68] width 723 height 16
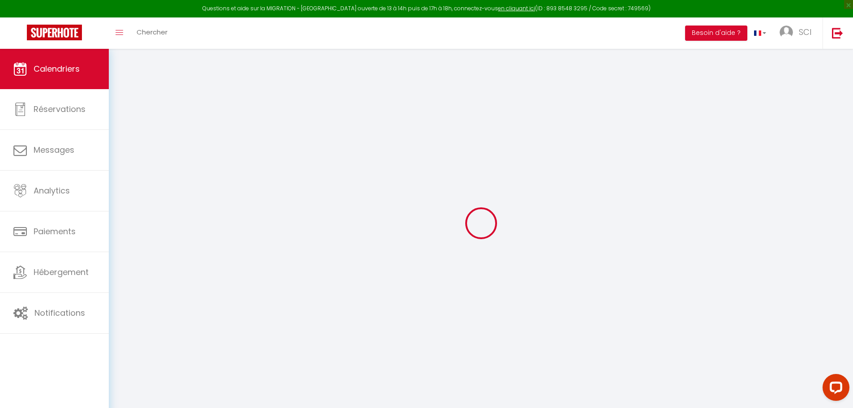
select select
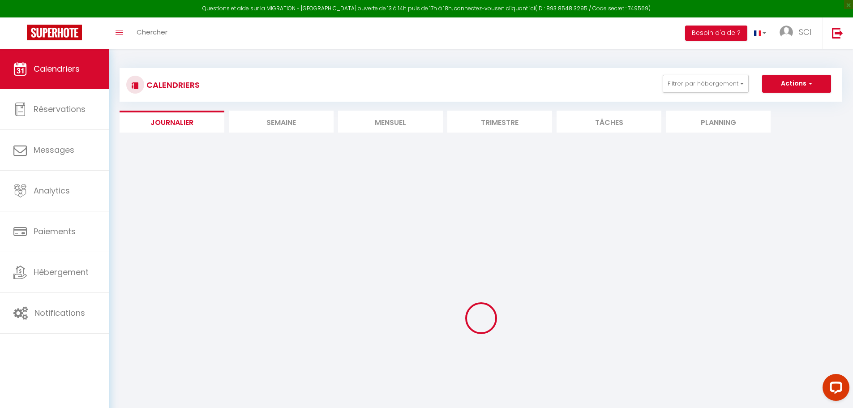
select select
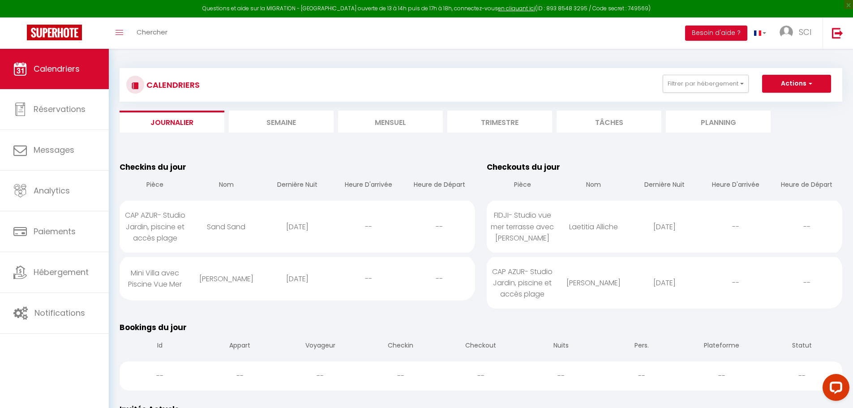
click at [189, 280] on div "Mini Villa avec Piscine Vue Mer" at bounding box center [155, 279] width 71 height 40
select select "0"
select select "1"
select select
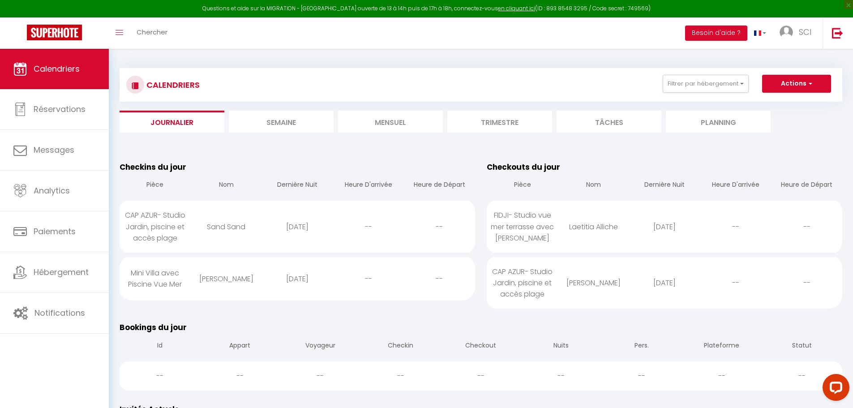
select select
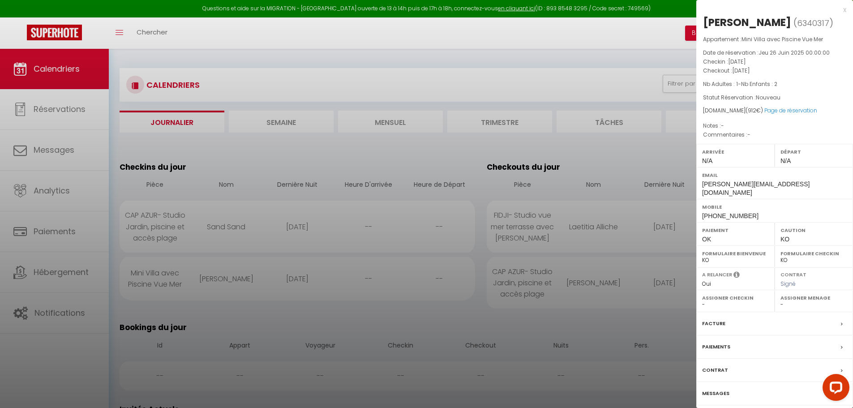
click at [725, 389] on label "Messages" at bounding box center [715, 393] width 27 height 9
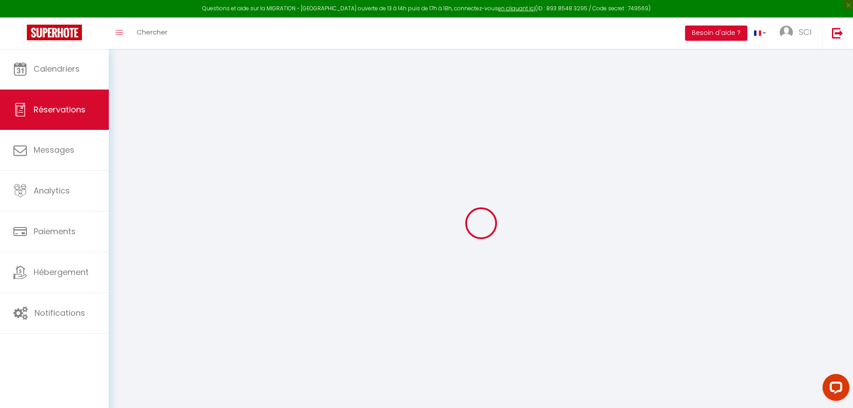
select select
checkbox input "false"
select select
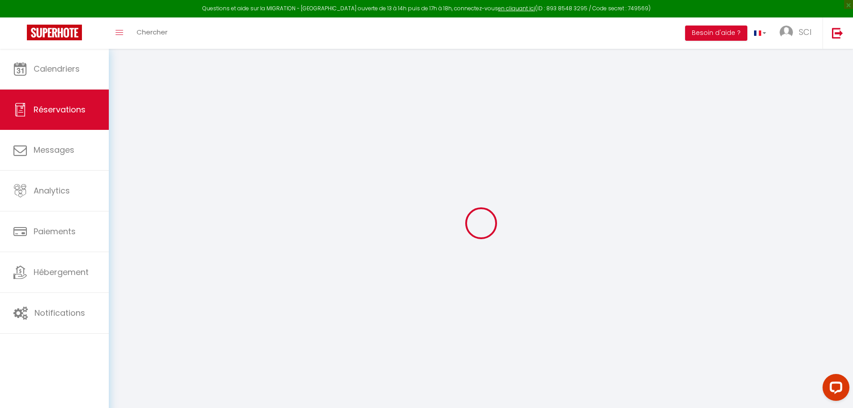
checkbox input "false"
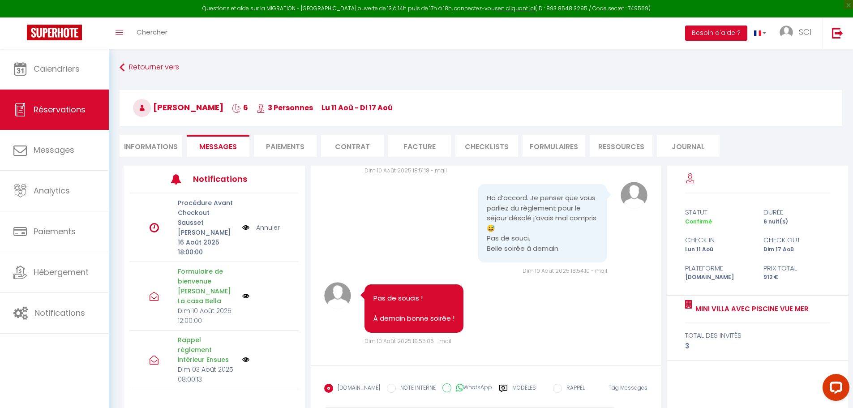
scroll to position [2028, 0]
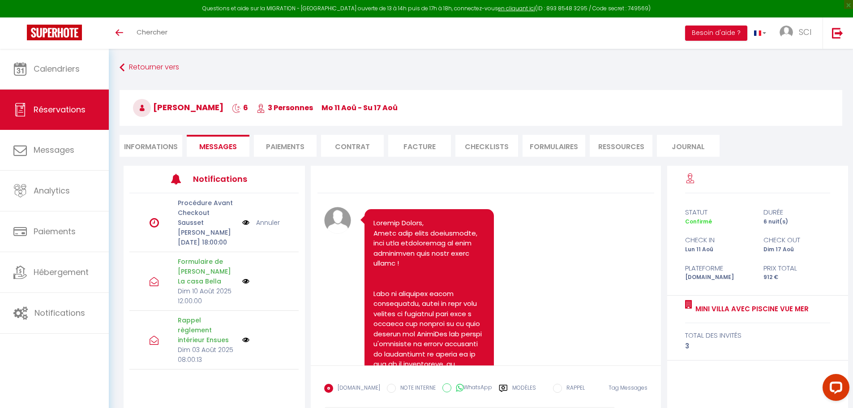
scroll to position [2028, 0]
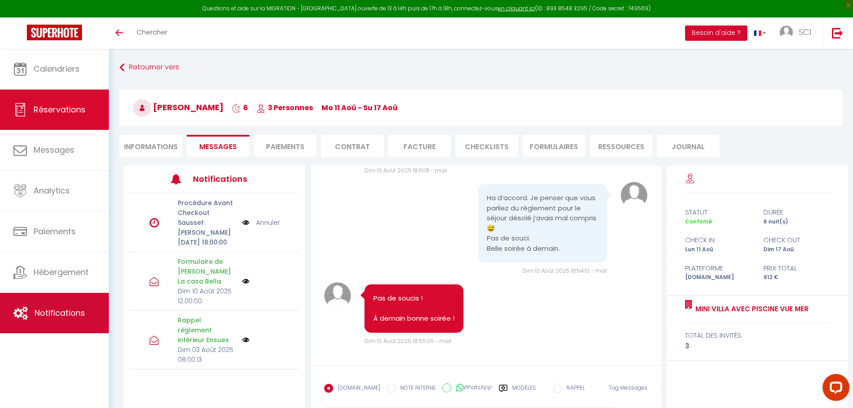
click at [86, 315] on link "Notifications" at bounding box center [54, 313] width 109 height 40
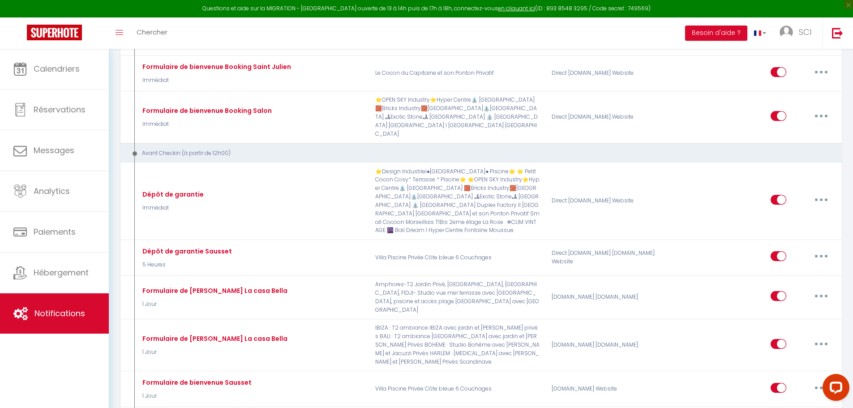
scroll to position [941, 0]
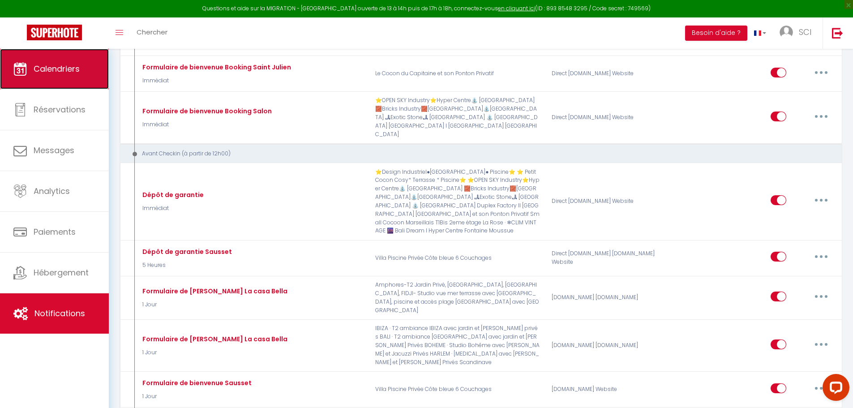
click at [64, 77] on link "Calendriers" at bounding box center [54, 69] width 109 height 40
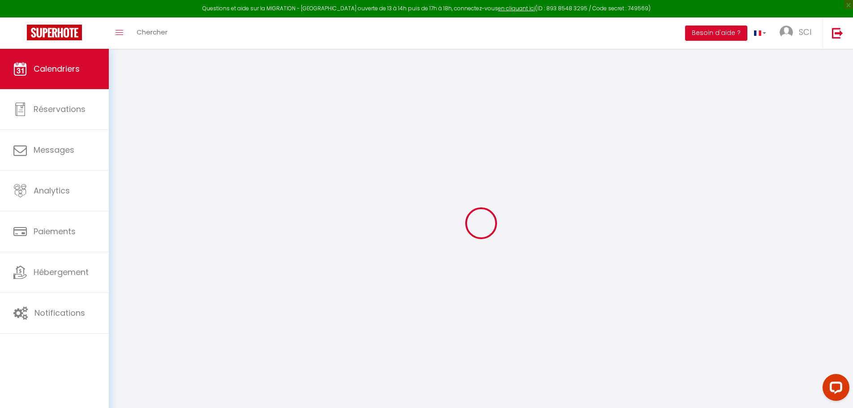
select select
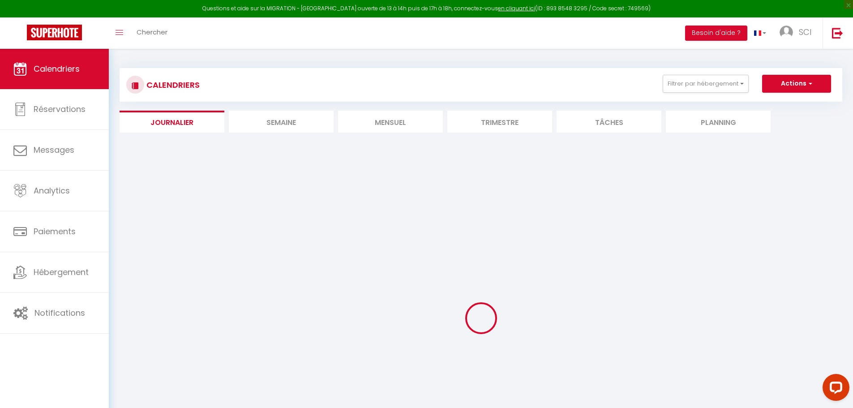
select select
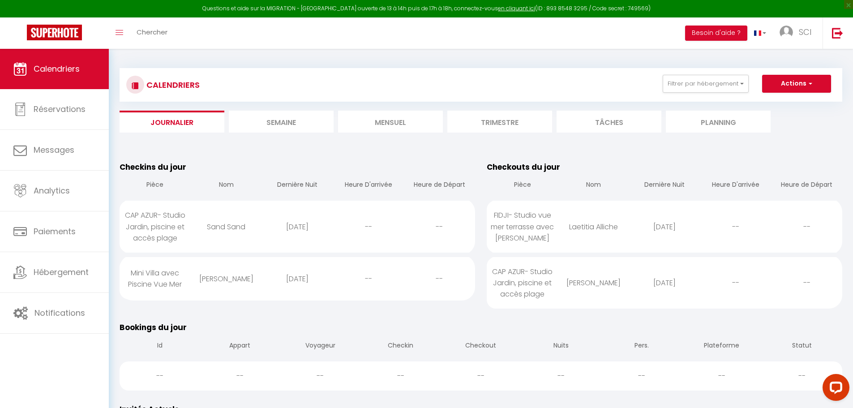
click at [284, 276] on div "[DATE]" at bounding box center [297, 278] width 71 height 29
select select "0"
select select "1"
select select
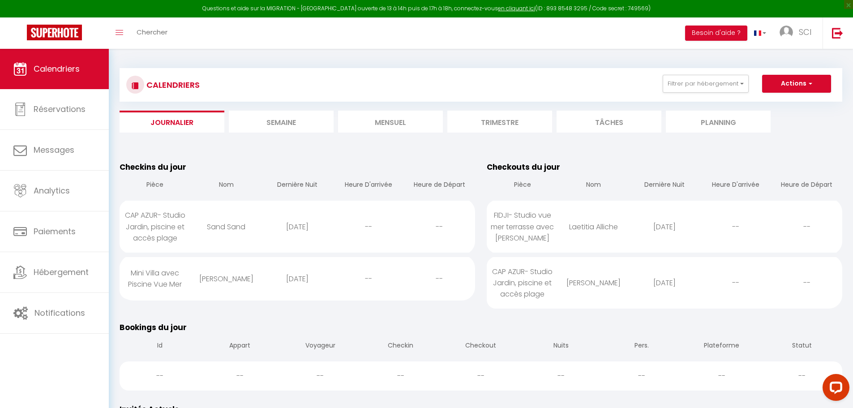
select select
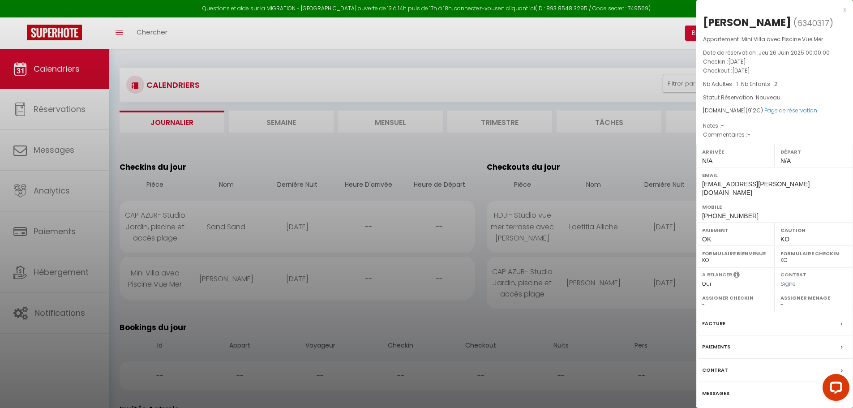
click at [723, 389] on label "Messages" at bounding box center [715, 393] width 27 height 9
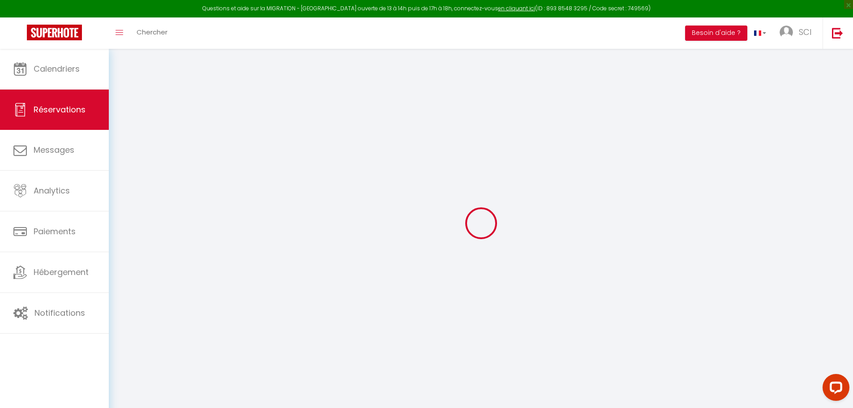
select select
checkbox input "false"
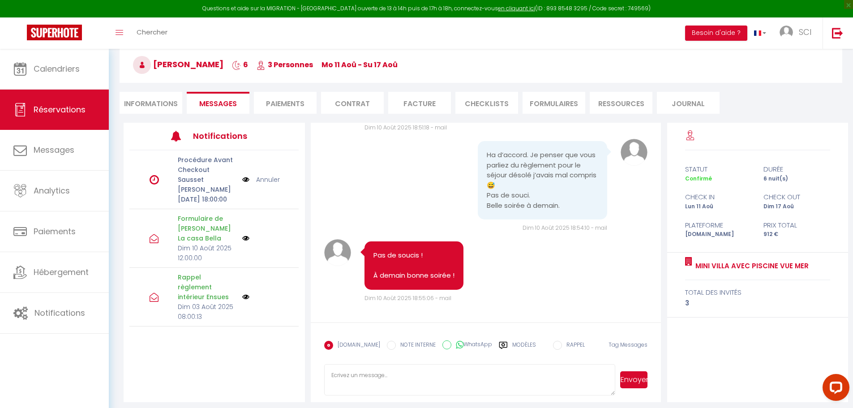
scroll to position [49, 0]
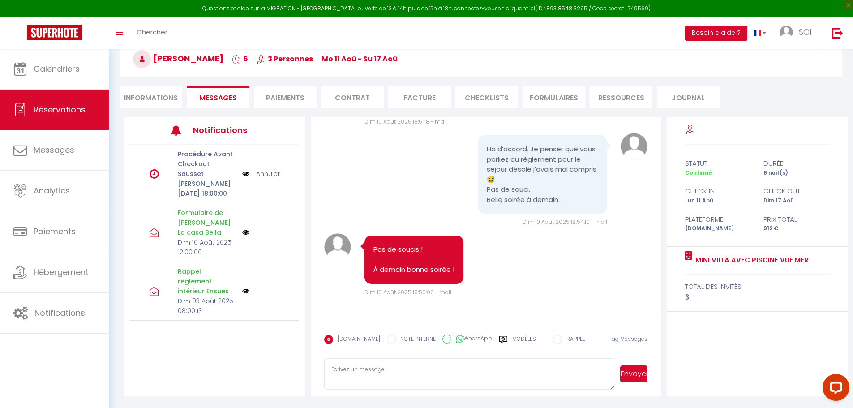
click at [515, 343] on label "Modèles" at bounding box center [525, 343] width 24 height 16
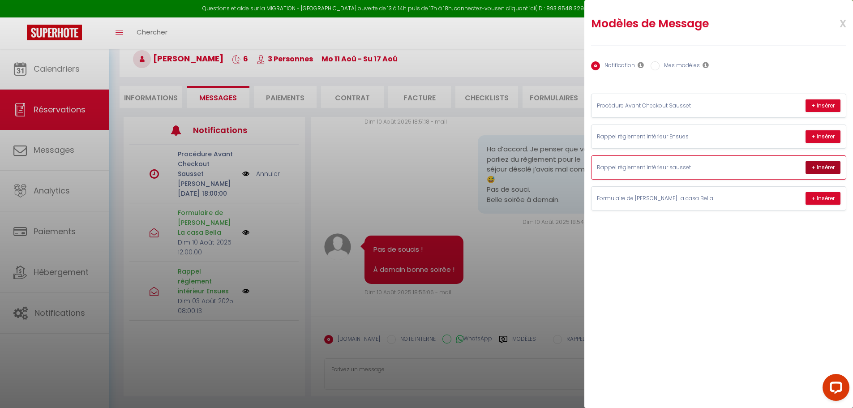
click at [822, 167] on button "+ Insérer" at bounding box center [823, 167] width 35 height 13
type textarea "Bonjour, Suite à votre réservation voici le rappel du règlement intérieur. Merc…"
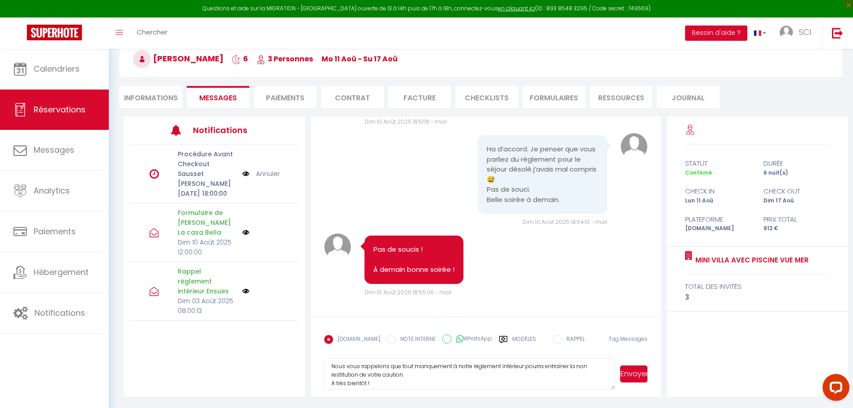
scroll to position [59, 0]
click at [629, 376] on button "Envoyer" at bounding box center [634, 374] width 27 height 17
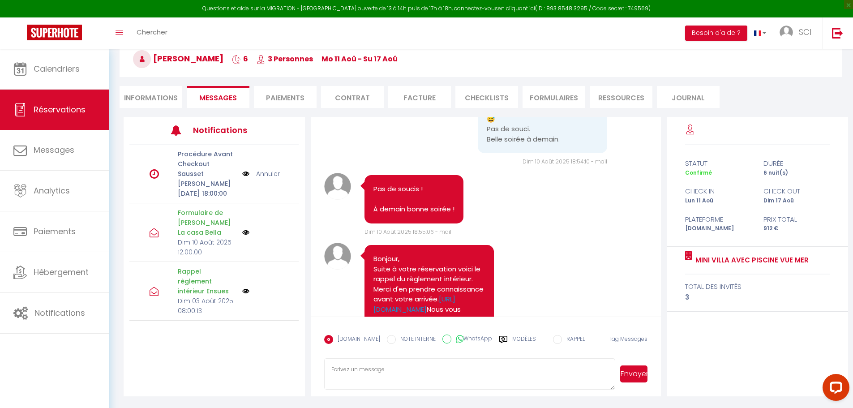
scroll to position [2207, 0]
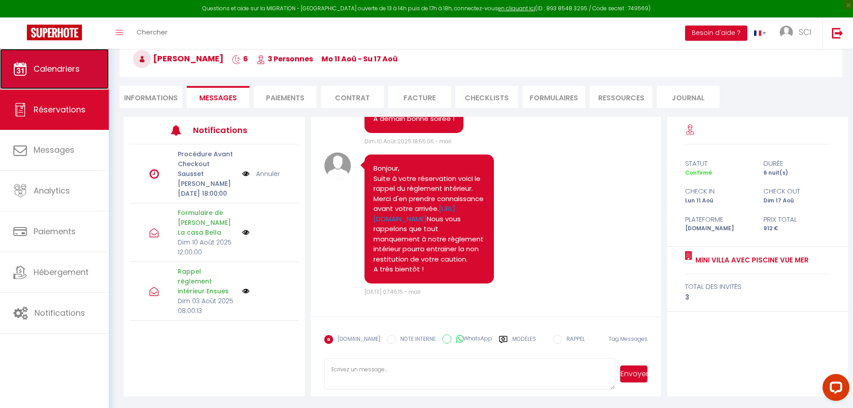
click at [50, 75] on link "Calendriers" at bounding box center [54, 69] width 109 height 40
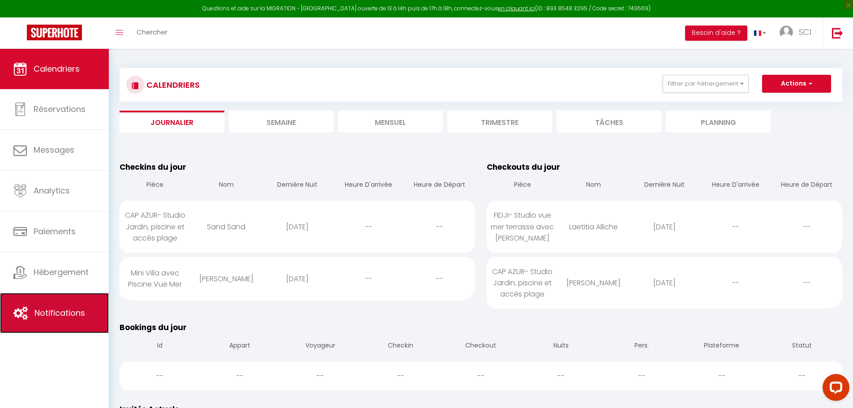
click at [78, 303] on link "Notifications" at bounding box center [54, 313] width 109 height 40
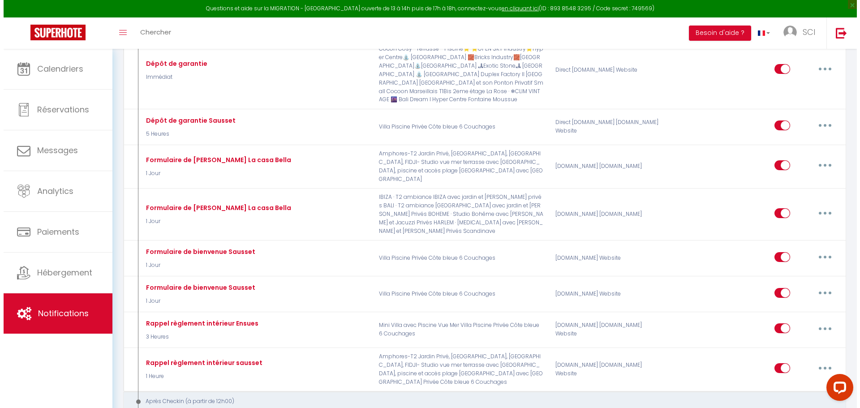
scroll to position [1075, 0]
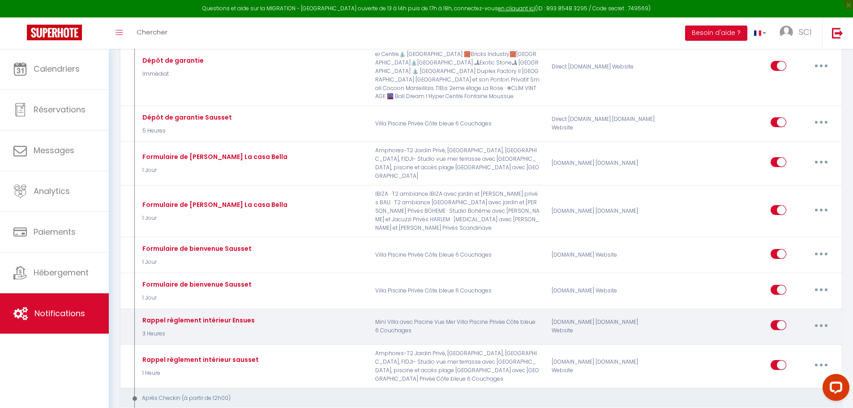
click at [825, 318] on button "button" at bounding box center [821, 325] width 25 height 14
click at [797, 338] on link "Editer" at bounding box center [798, 345] width 66 height 15
type input "Rappel règlement intérieur Ensues"
select select "3 Heures"
select select "if_booking_is_paid"
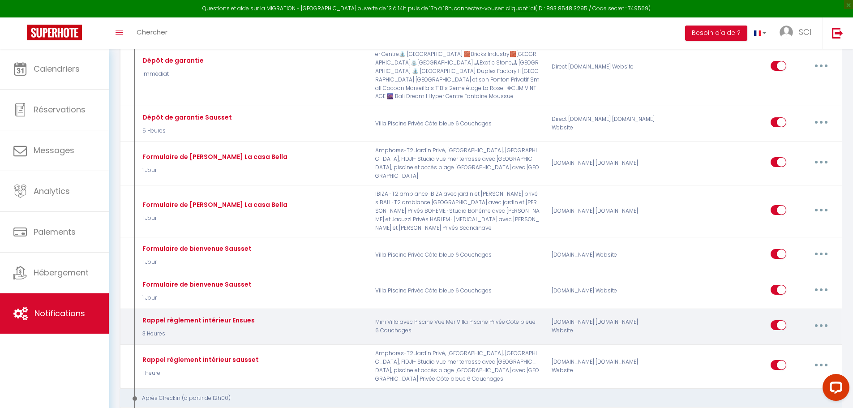
checkbox input "true"
checkbox input "false"
radio input "true"
type input "Contrat de location"
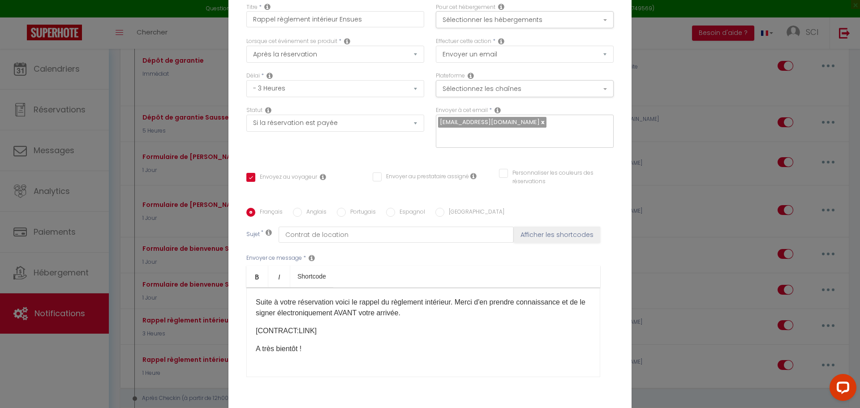
scroll to position [0, 0]
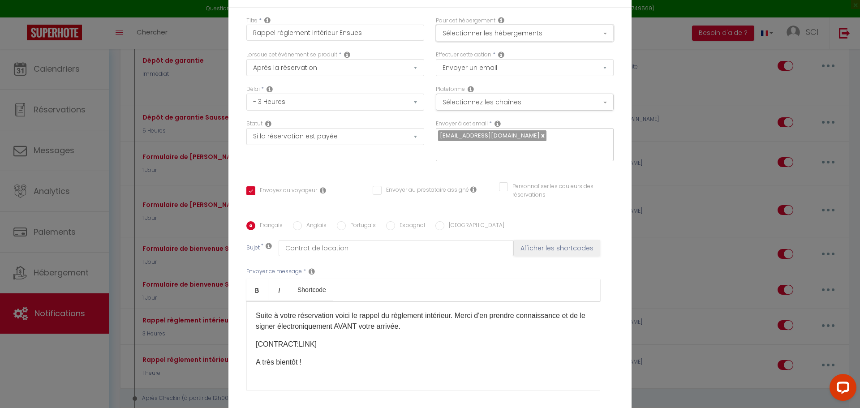
click at [530, 28] on button "Sélectionner les hébergements" at bounding box center [525, 33] width 178 height 17
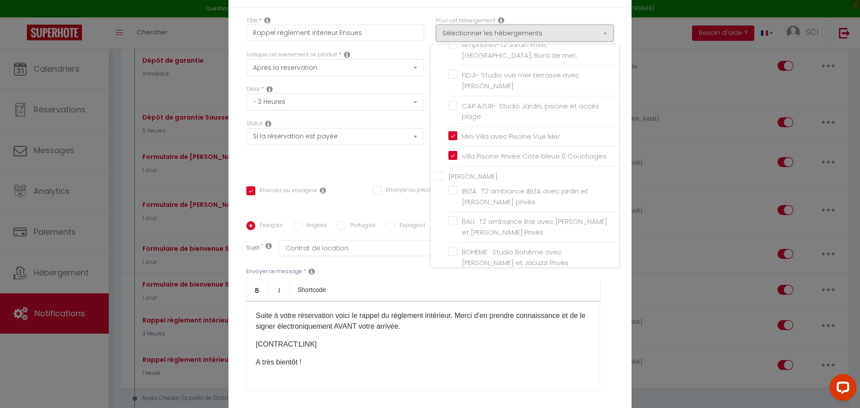
scroll to position [179, 0]
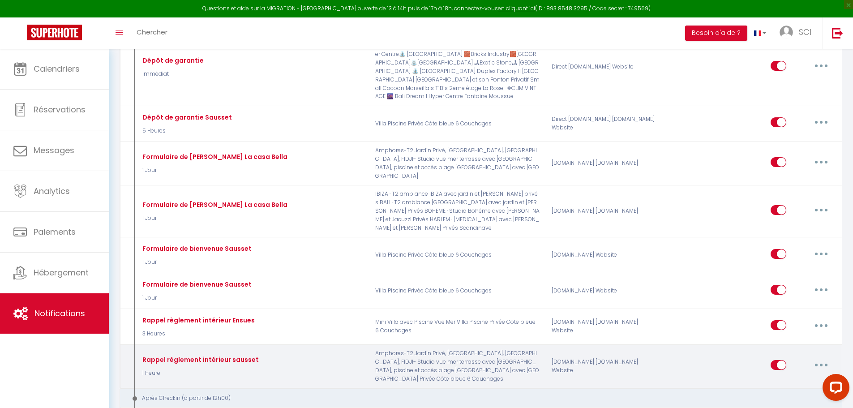
click at [822, 364] on icon "button" at bounding box center [821, 365] width 3 height 3
click at [776, 378] on link "Editer" at bounding box center [798, 385] width 66 height 15
type input "Rappel règlement intérieur sausset"
select select "1 Heure"
checkbox input "true"
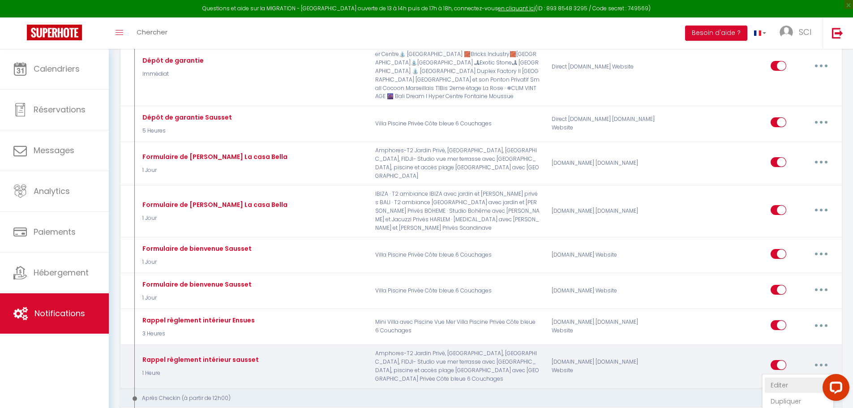
checkbox input "false"
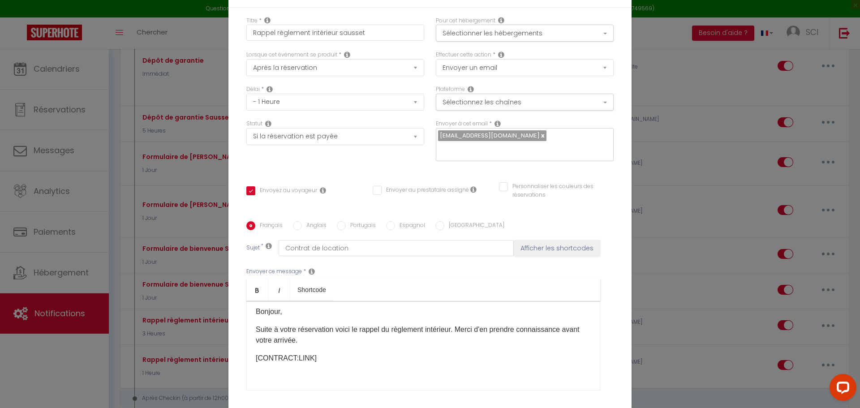
scroll to position [0, 0]
click at [536, 30] on button "Sélectionner les hébergements" at bounding box center [525, 33] width 178 height 17
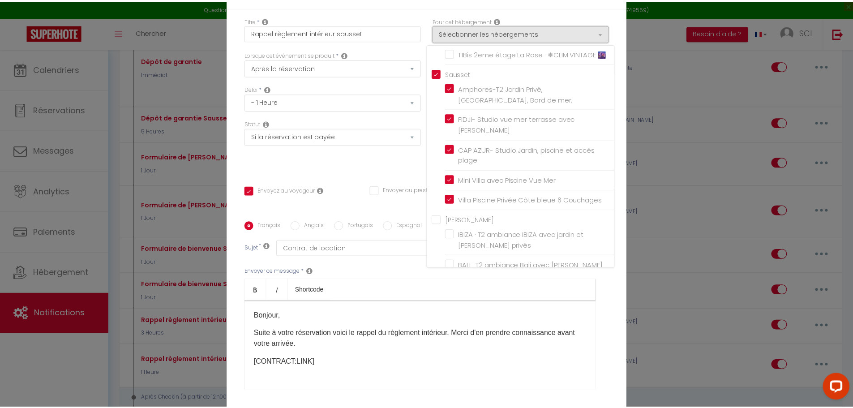
scroll to position [314, 0]
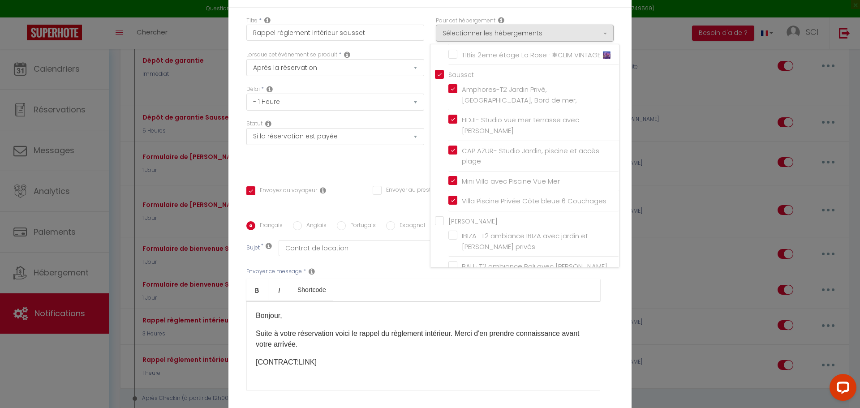
click at [375, 165] on div "Statut Aucun Si la réservation est payée Si réservation non payée Si la caution…" at bounding box center [336, 145] width 190 height 51
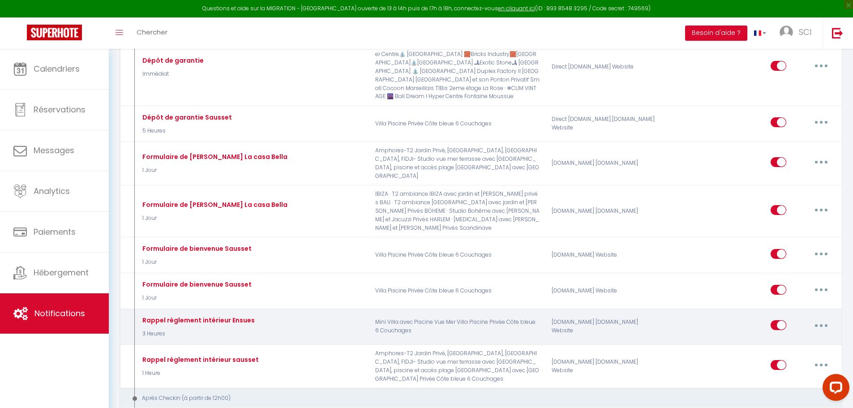
click at [823, 318] on button "button" at bounding box center [821, 325] width 25 height 14
click at [789, 387] on link "Supprimer" at bounding box center [798, 394] width 66 height 15
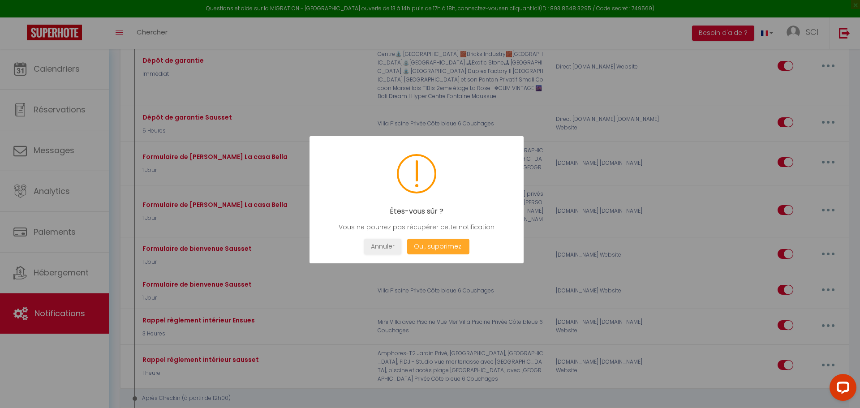
click at [426, 247] on button "Oui, supprimez!" at bounding box center [438, 247] width 62 height 16
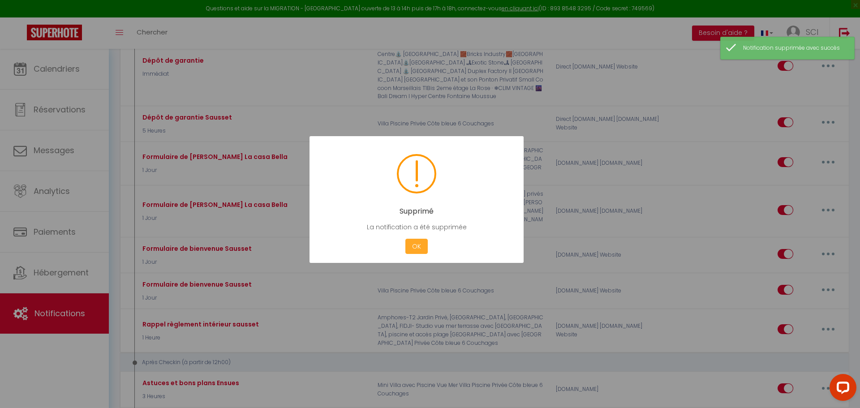
click at [414, 243] on button "OK" at bounding box center [416, 247] width 22 height 16
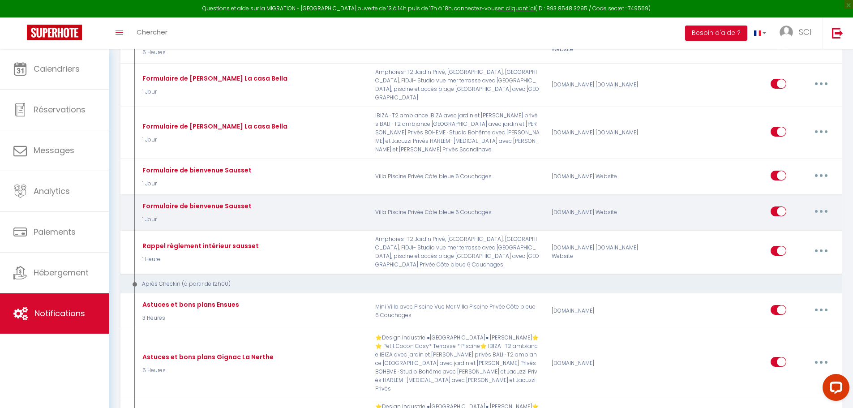
scroll to position [1165, 0]
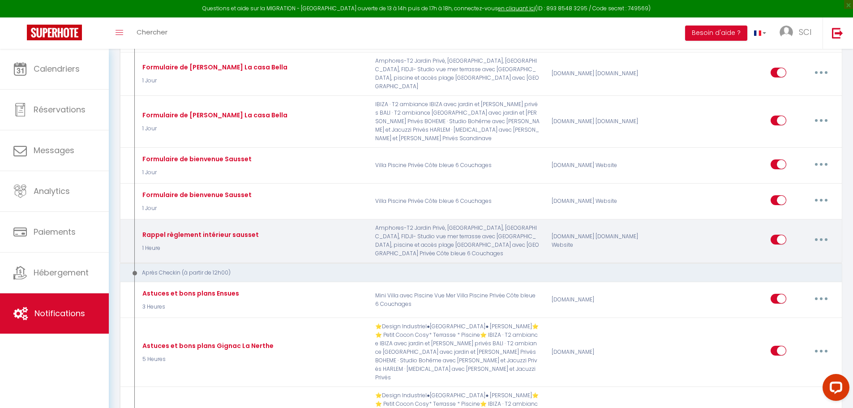
click at [828, 233] on button "button" at bounding box center [821, 240] width 25 height 14
click at [571, 233] on div "[DOMAIN_NAME] [DOMAIN_NAME] Website" at bounding box center [605, 241] width 118 height 34
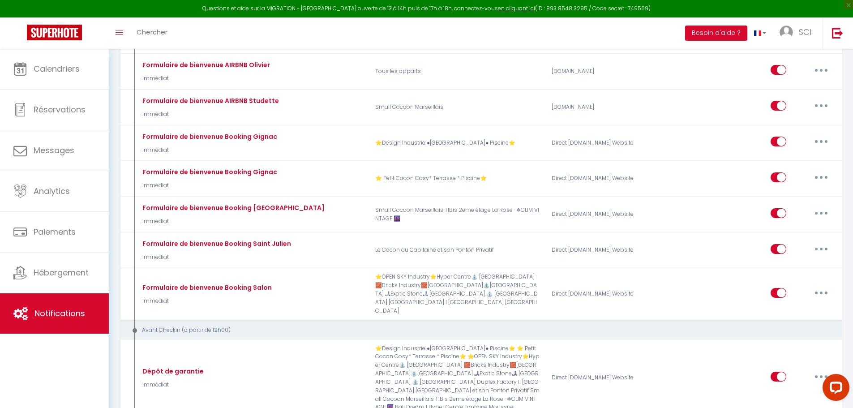
scroll to position [762, 0]
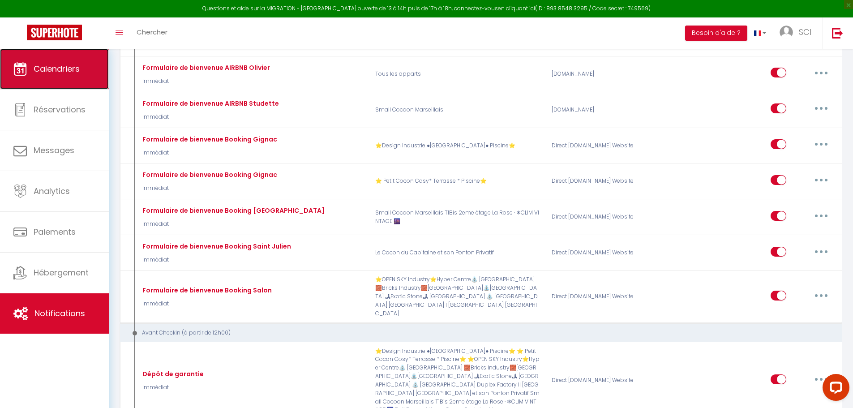
click at [65, 77] on link "Calendriers" at bounding box center [54, 69] width 109 height 40
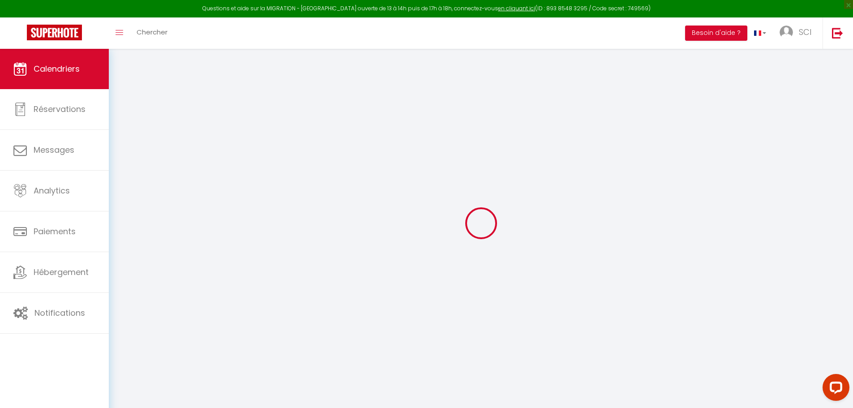
select select
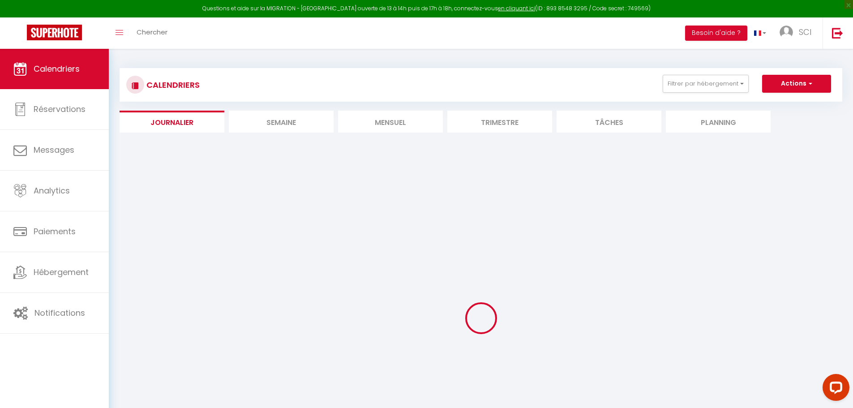
select select
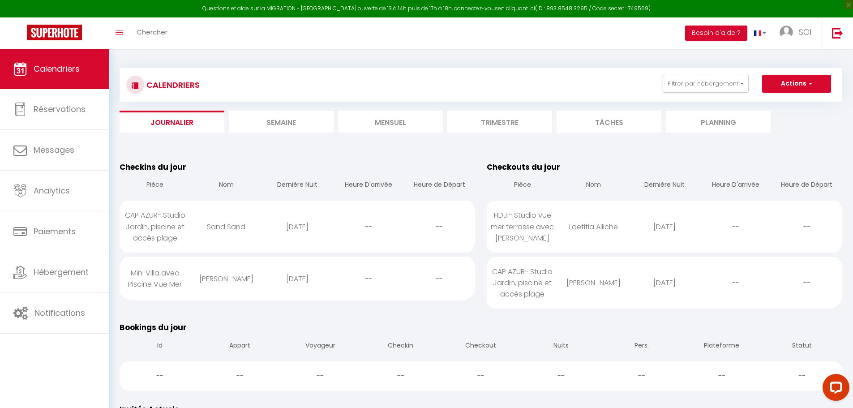
click at [240, 281] on div "[PERSON_NAME]" at bounding box center [226, 278] width 71 height 29
select select "0"
select select "1"
select select
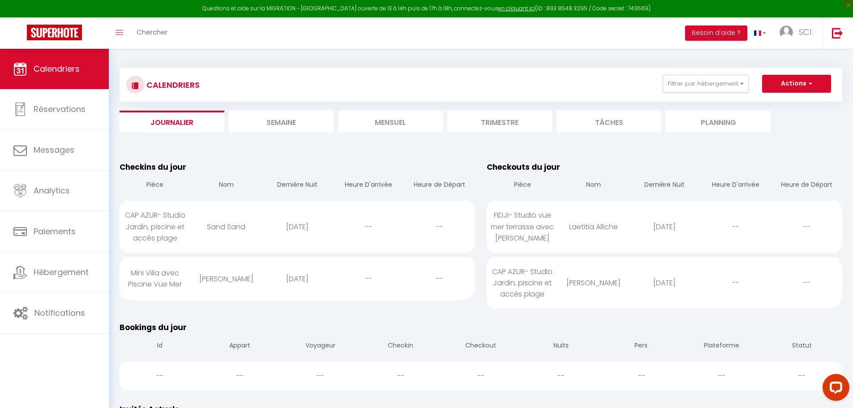
select select
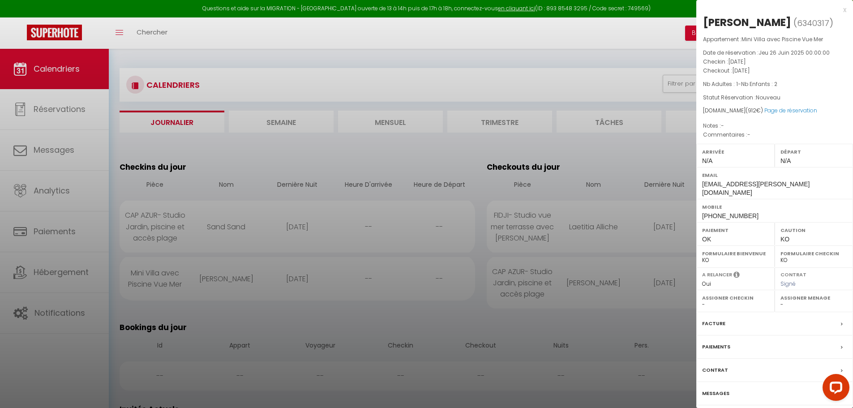
click at [708, 389] on label "Messages" at bounding box center [715, 393] width 27 height 9
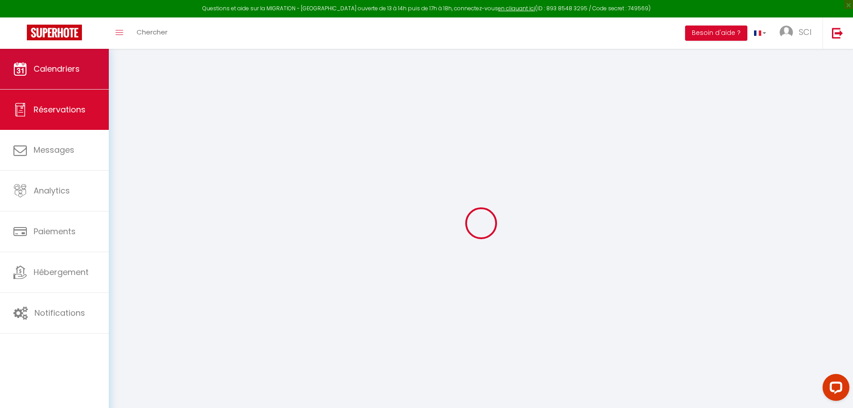
select select
checkbox input "false"
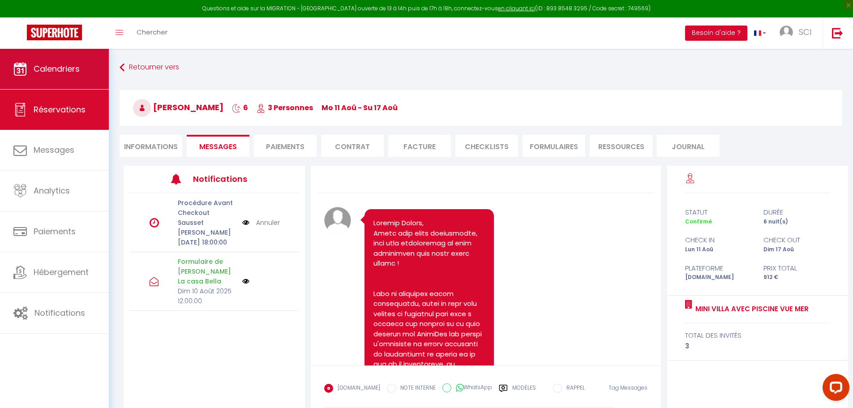
scroll to position [2240, 0]
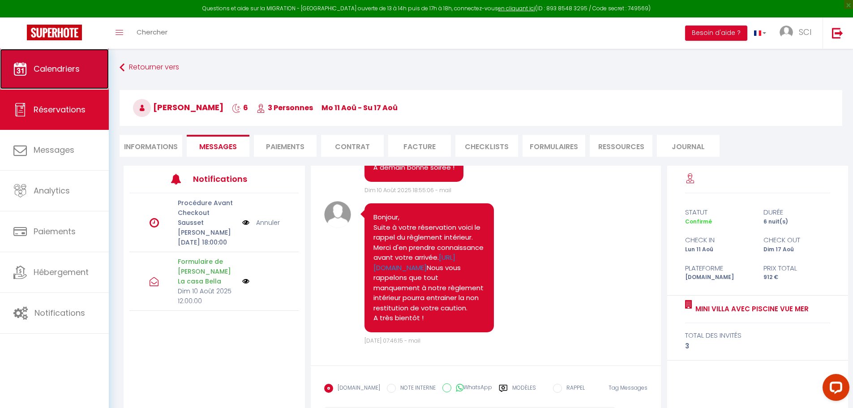
click at [69, 79] on link "Calendriers" at bounding box center [54, 69] width 109 height 40
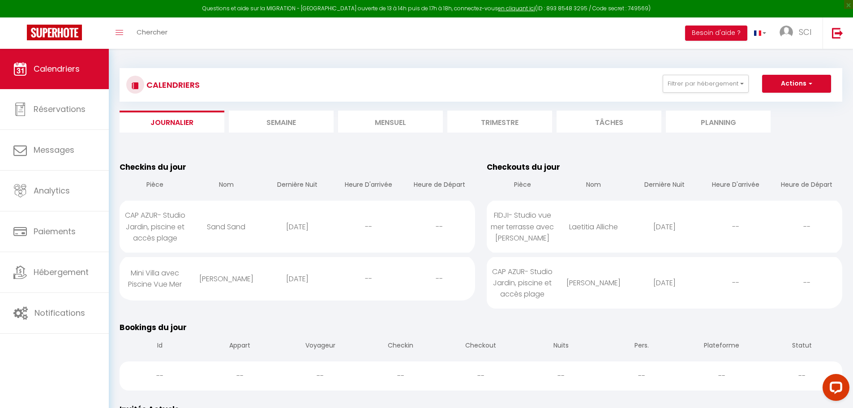
click at [239, 225] on div "Sand Sand" at bounding box center [226, 226] width 71 height 29
select select "0"
select select "1"
select select
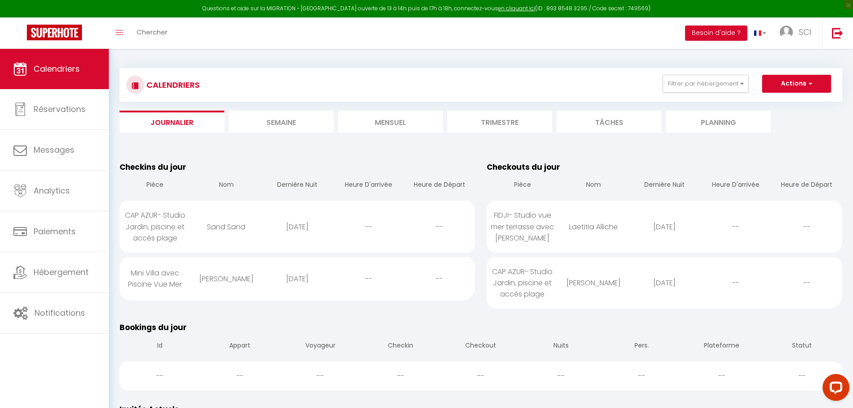
select select
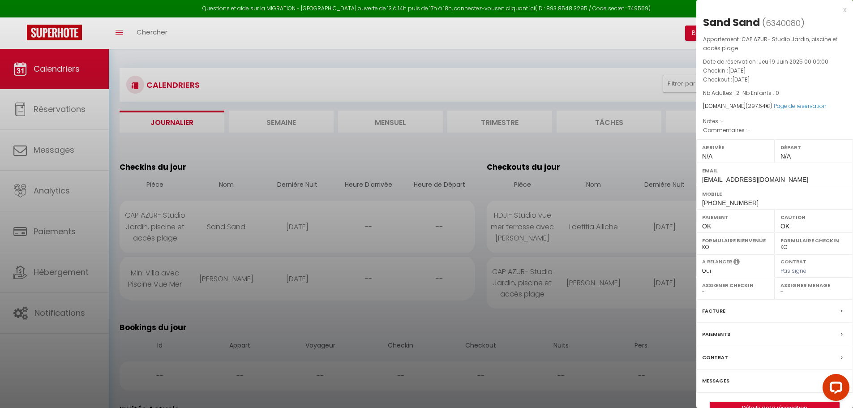
click at [719, 379] on label "Messages" at bounding box center [715, 380] width 27 height 9
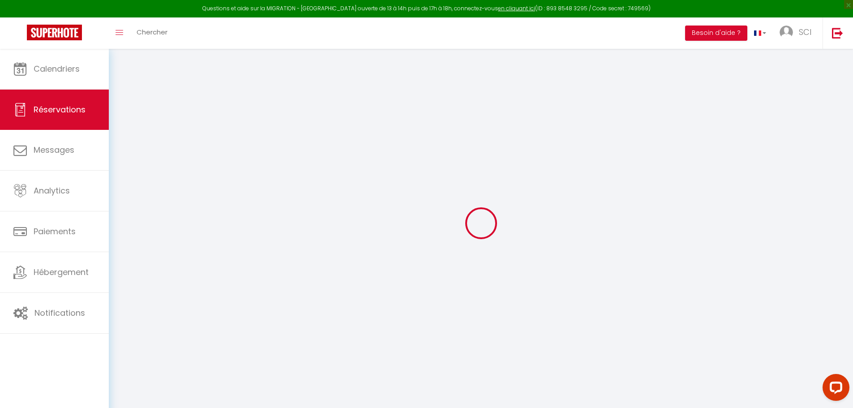
select select
checkbox input "false"
select select
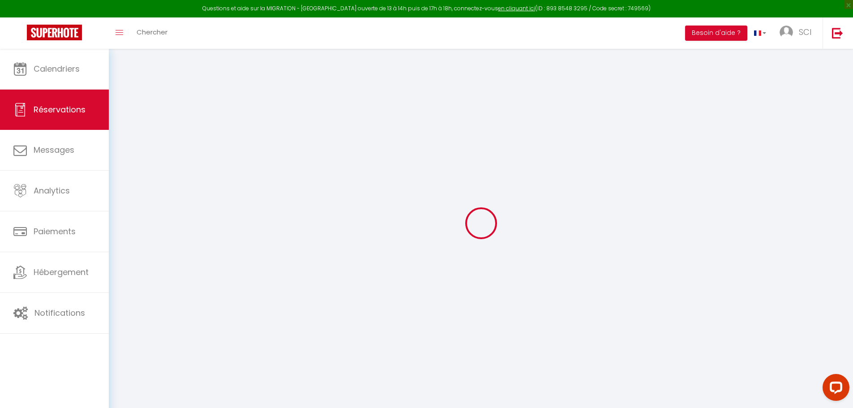
checkbox input "false"
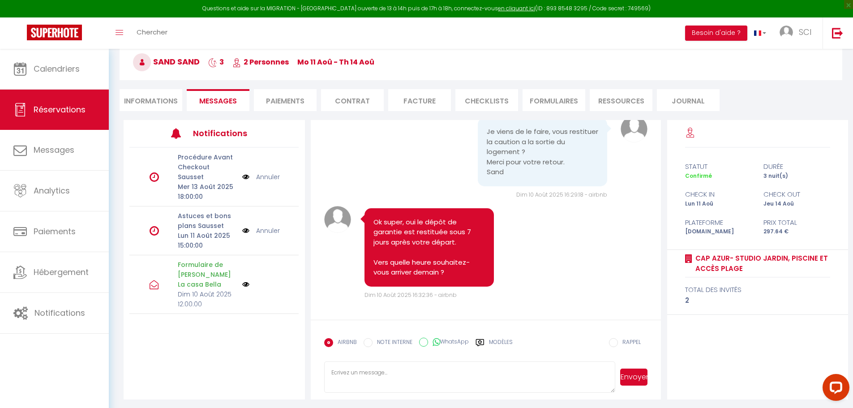
scroll to position [49, 0]
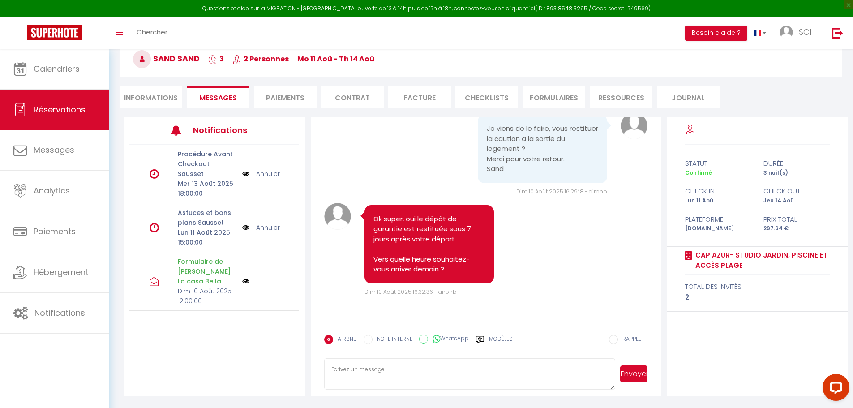
click at [496, 336] on label "Modèles" at bounding box center [501, 343] width 24 height 16
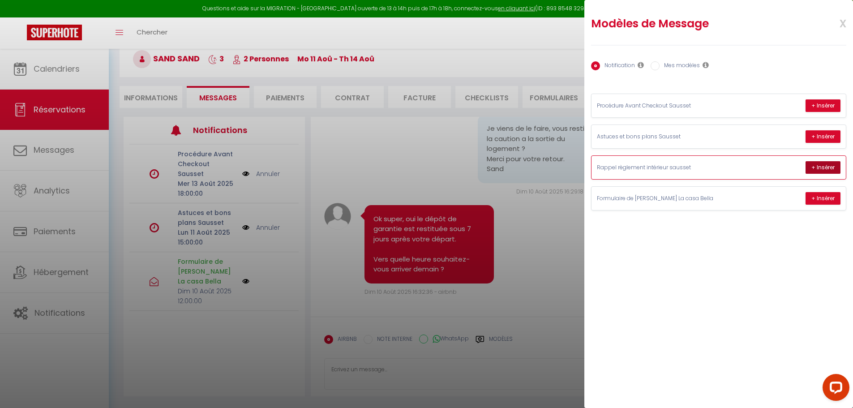
click at [823, 167] on button "+ Insérer" at bounding box center [823, 167] width 35 height 13
type textarea "Bonjour, Suite à votre réservation voici le rappel du règlement intérieur. Merc…"
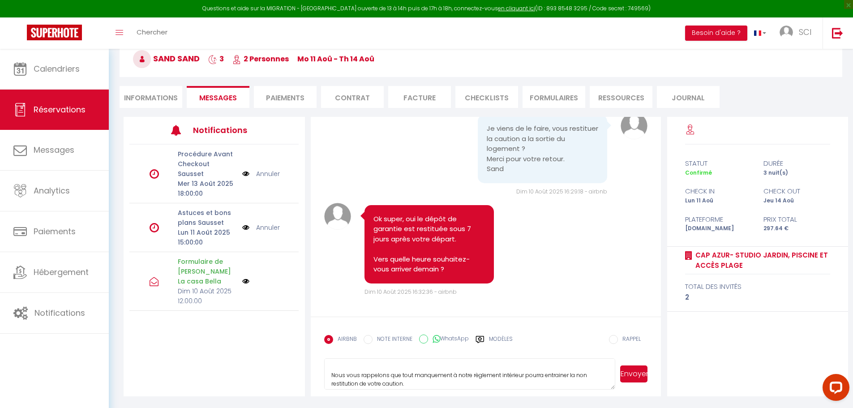
scroll to position [59, 0]
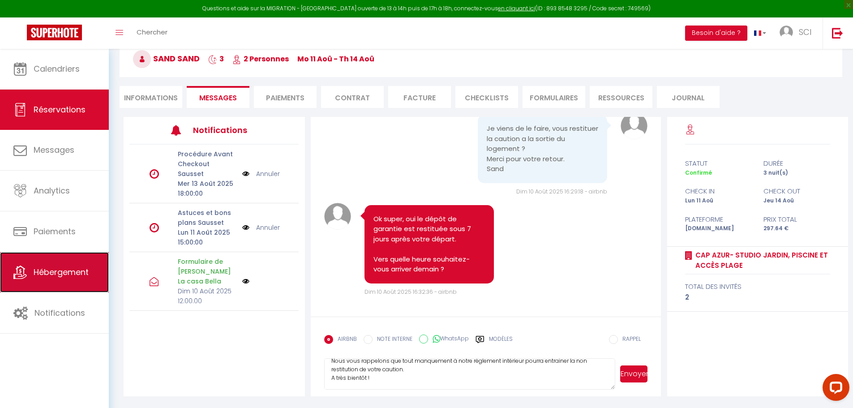
click at [69, 264] on link "Hébergement" at bounding box center [54, 272] width 109 height 40
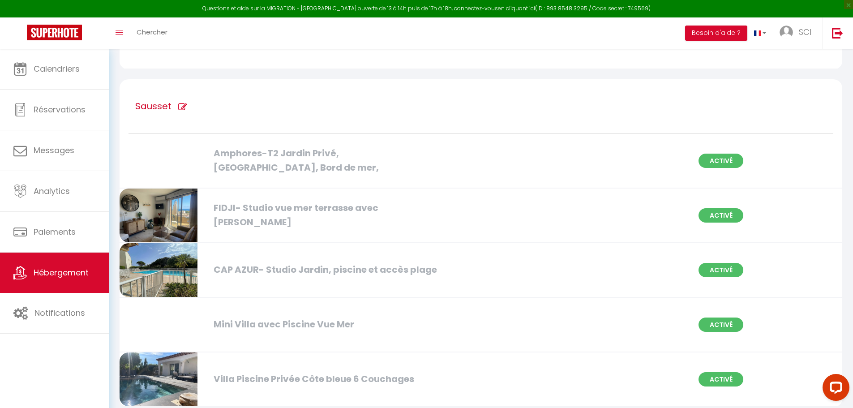
scroll to position [851, 0]
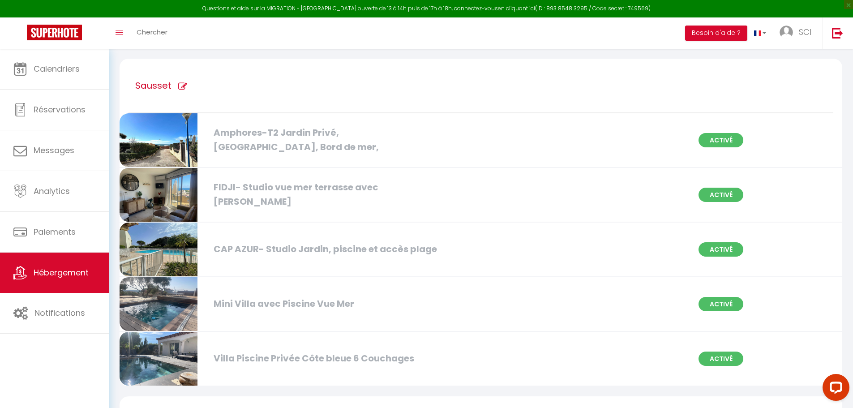
click at [257, 198] on div "FIDJI- Studio vue mer terrasse avec [PERSON_NAME]" at bounding box center [325, 195] width 233 height 28
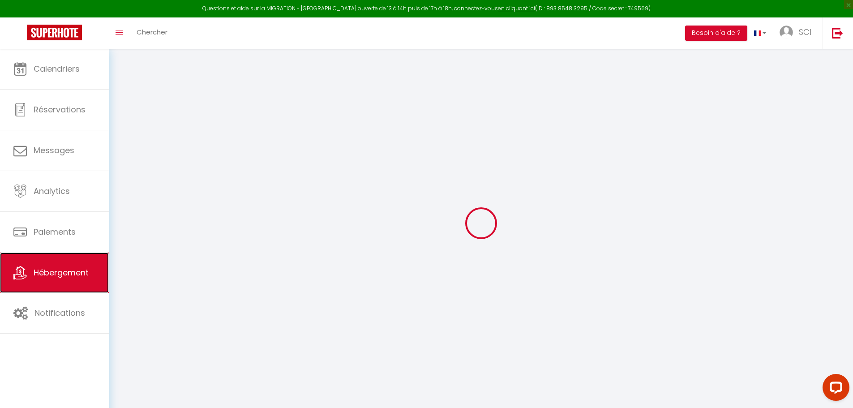
click at [68, 265] on link "Hébergement" at bounding box center [54, 273] width 109 height 40
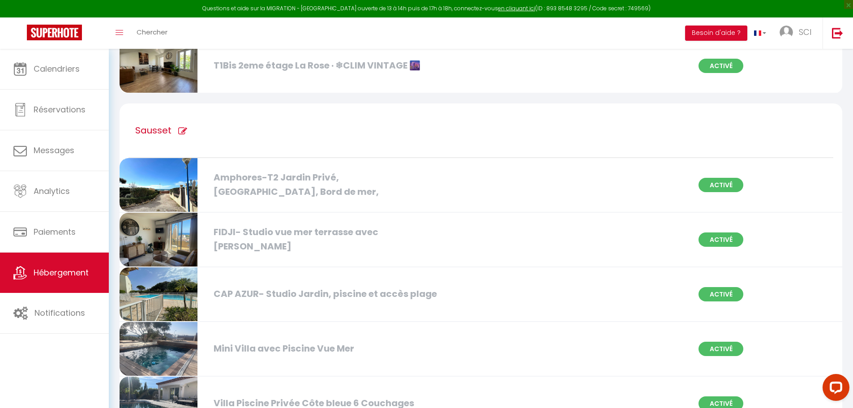
scroll to position [896, 0]
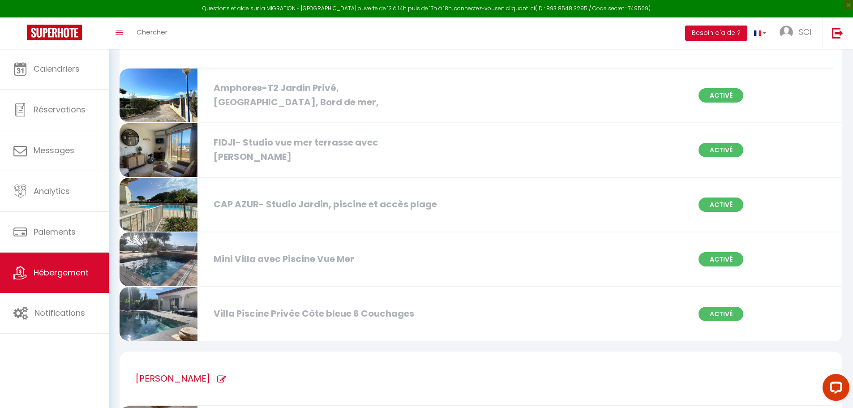
click at [261, 209] on div "CAP AZUR- Studio Jardin, piscine et accès plage" at bounding box center [325, 205] width 233 height 14
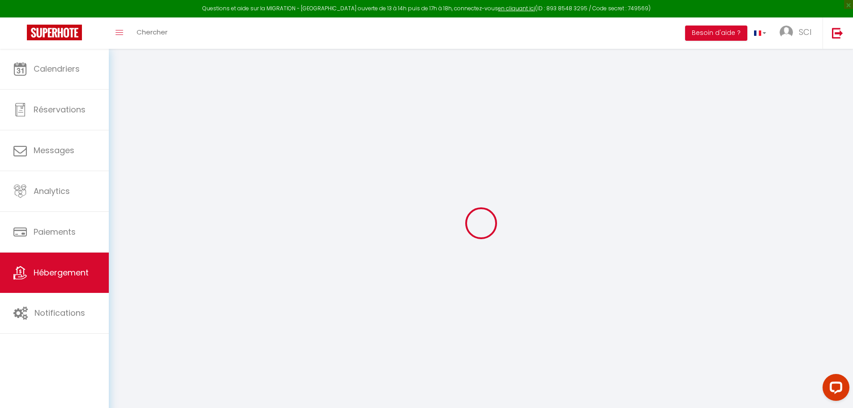
select select "15:00"
select select "20:00"
select select "10:00"
select select "30"
select select "120"
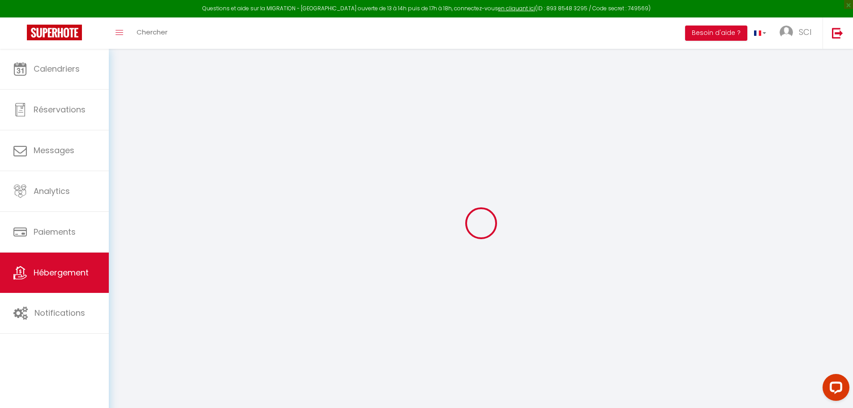
select select "15:00"
checkbox input "false"
checkbox input "true"
checkbox input "false"
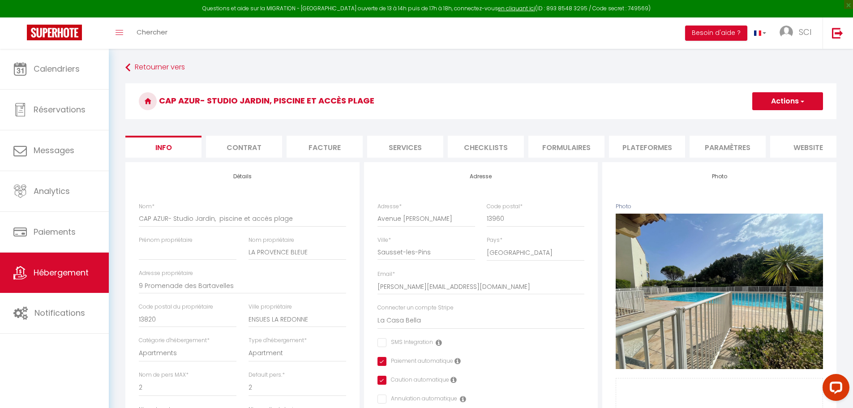
click at [258, 151] on li "Contrat" at bounding box center [244, 147] width 76 height 22
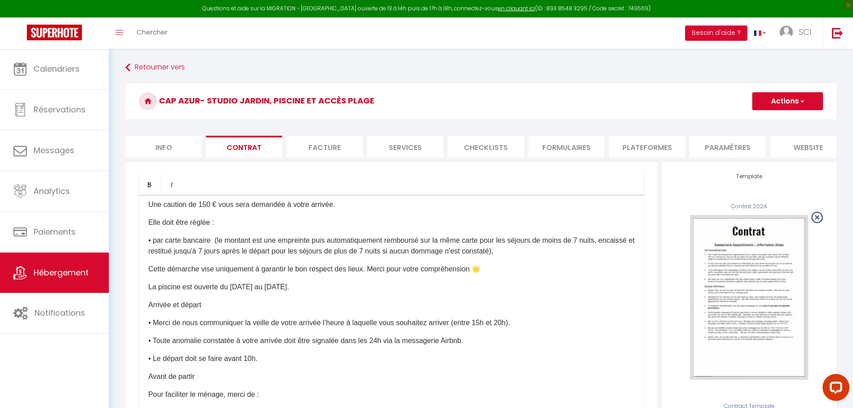
scroll to position [358, 0]
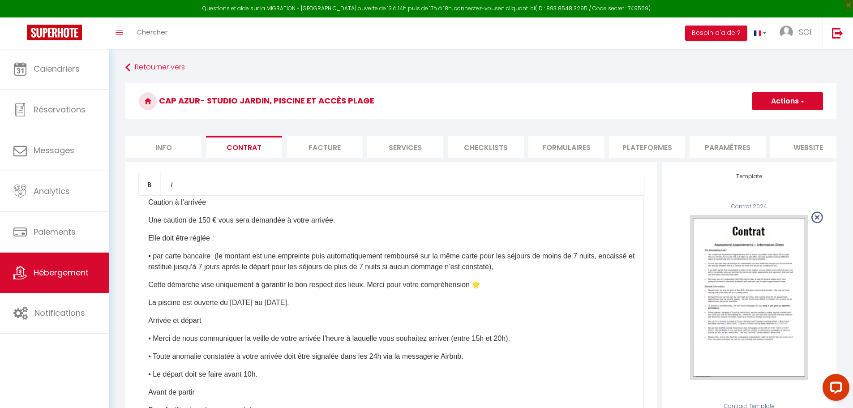
click at [289, 226] on p "Une caution de 150 € vous sera demandée à votre arrivée." at bounding box center [391, 220] width 487 height 11
click at [798, 104] on button "Actions" at bounding box center [788, 101] width 71 height 18
click at [743, 120] on link "Enregistrer" at bounding box center [761, 121] width 123 height 12
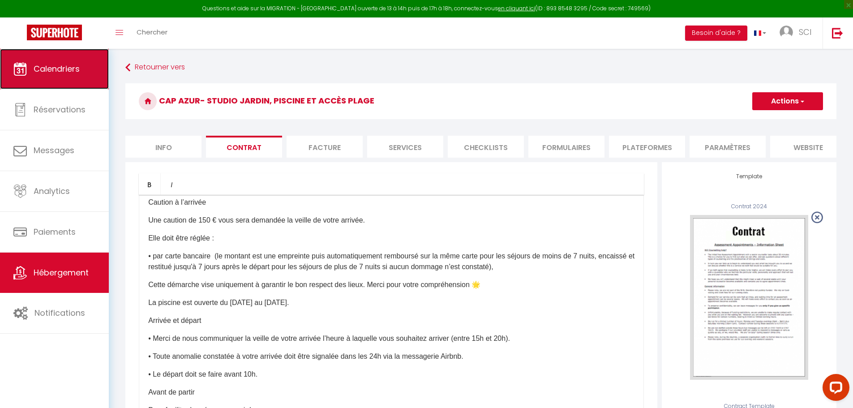
click at [57, 75] on link "Calendriers" at bounding box center [54, 69] width 109 height 40
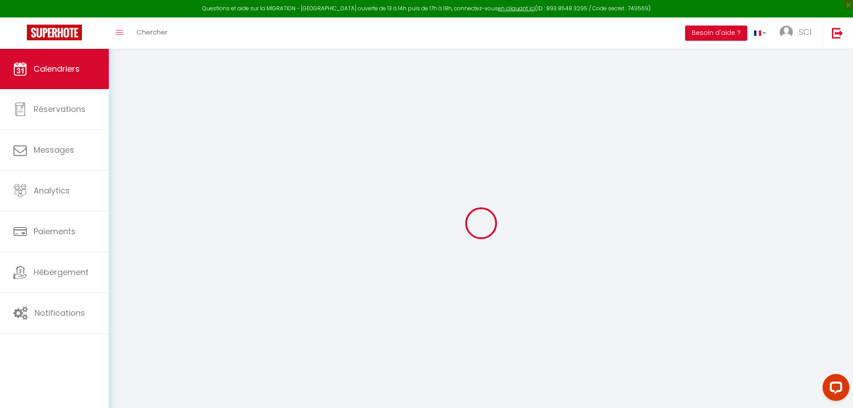
select select
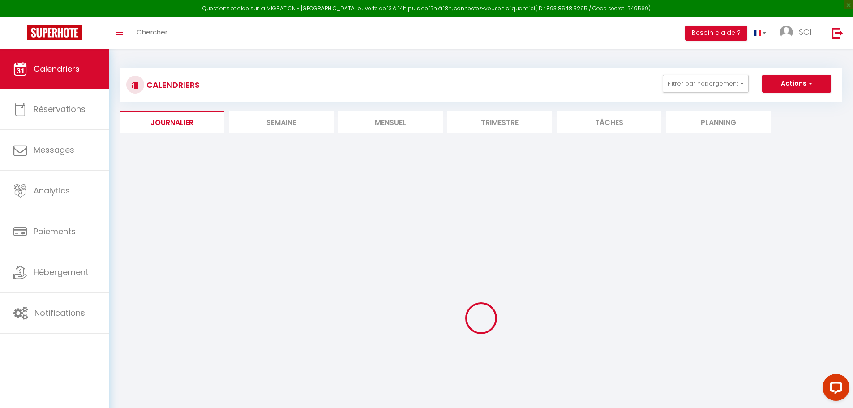
select select
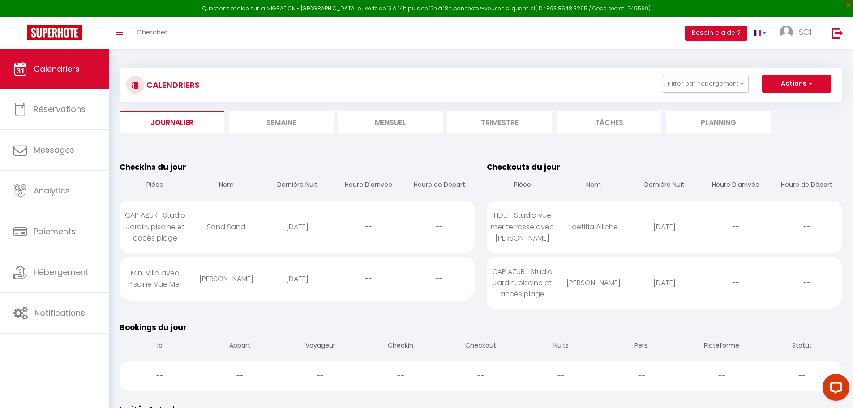
click at [232, 281] on div "[PERSON_NAME]" at bounding box center [226, 278] width 71 height 29
select select "0"
select select "1"
select select
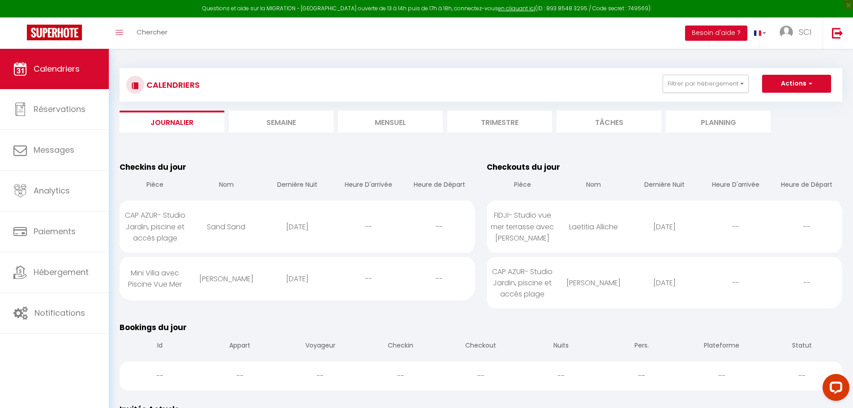
select select
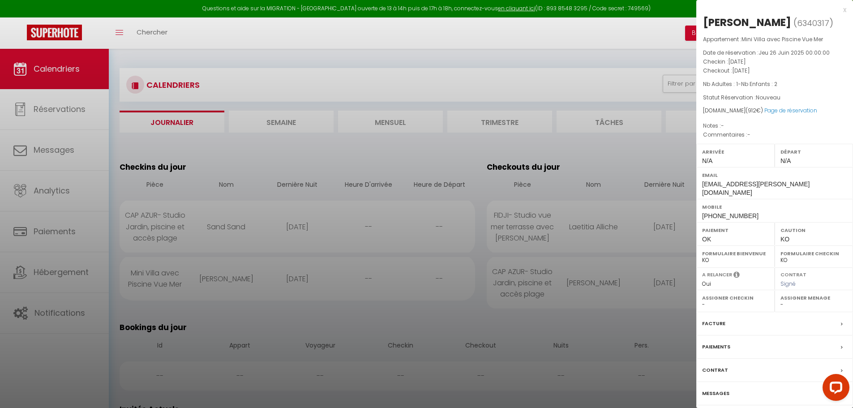
click at [720, 389] on label "Messages" at bounding box center [715, 393] width 27 height 9
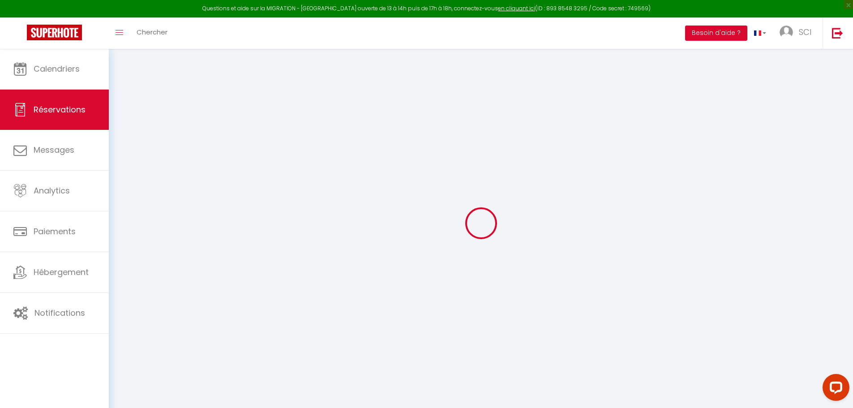
select select
checkbox input "false"
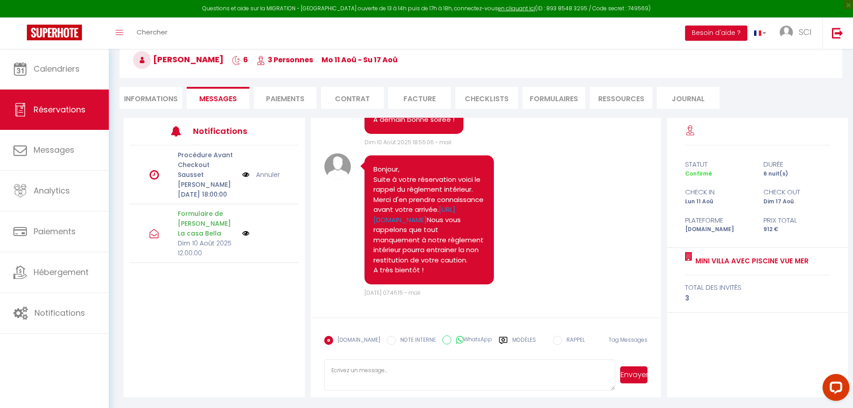
scroll to position [49, 0]
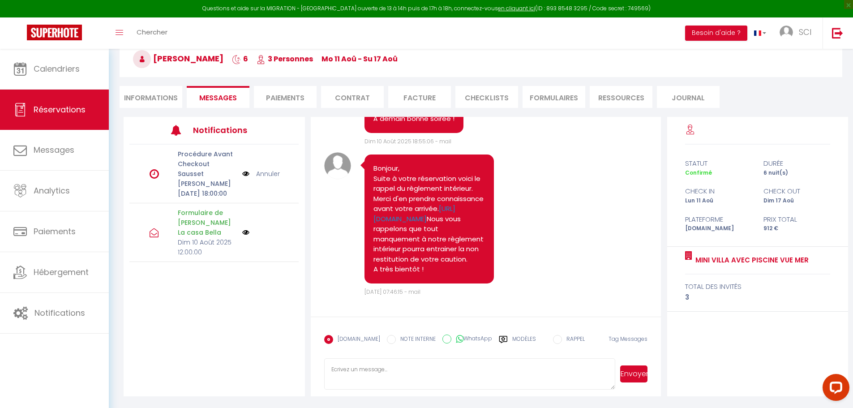
click at [357, 371] on textarea at bounding box center [470, 373] width 292 height 31
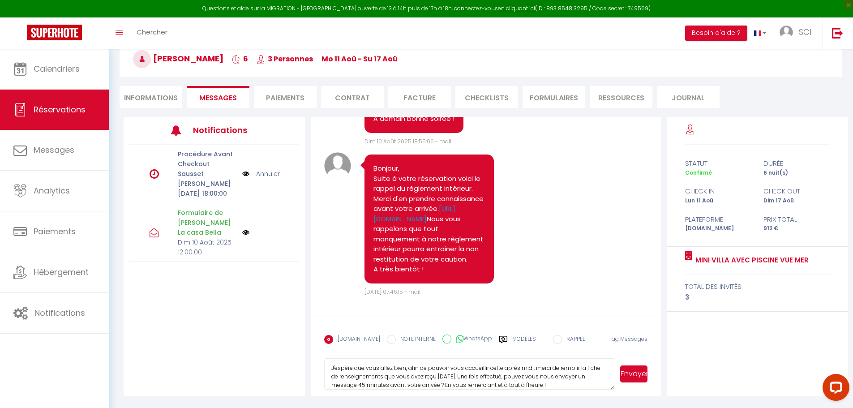
click at [364, 386] on textarea "J'espère que vous allez bien, afin de pouvoir vous accueillir cette après midi,…" at bounding box center [470, 373] width 292 height 31
drag, startPoint x: 329, startPoint y: 367, endPoint x: 590, endPoint y: 390, distance: 261.3
click at [590, 390] on form "[DOMAIN_NAME] NOTE INTERNE WhatsApp Modèles 11 « ‹ » › [DATE] [PHONE_NUMBER] Di…" at bounding box center [486, 357] width 351 height 80
type textarea "J'espère que vous allez bien, afin de pouvoir vous accueillir cette après midi,…"
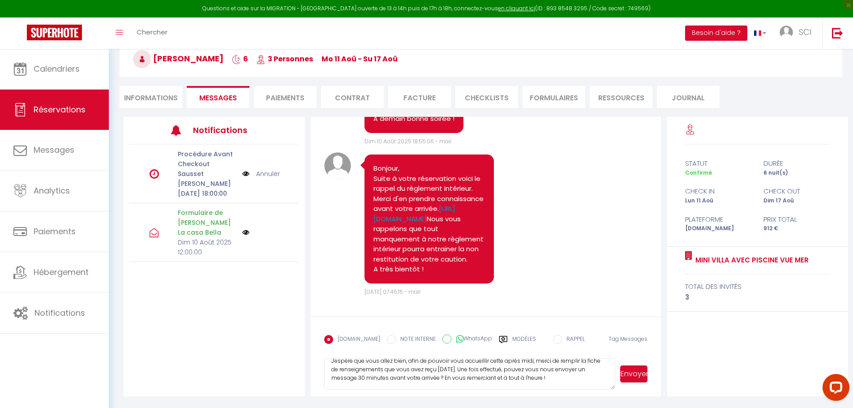
click at [634, 374] on button "Envoyer" at bounding box center [634, 374] width 27 height 17
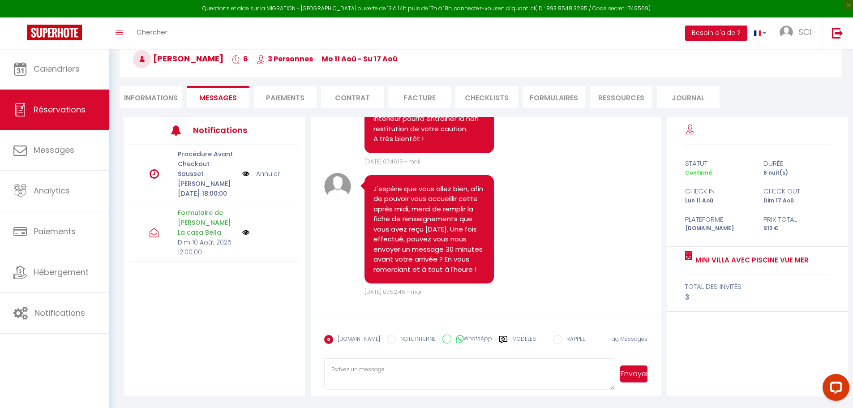
scroll to position [2380, 0]
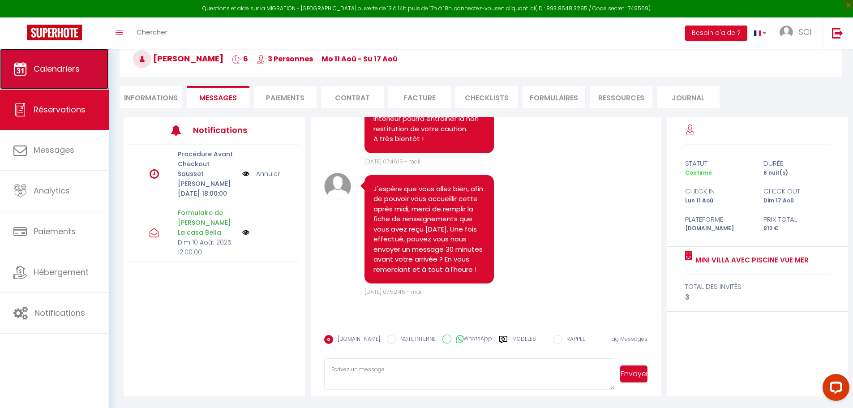
click at [45, 62] on link "Calendriers" at bounding box center [54, 69] width 109 height 40
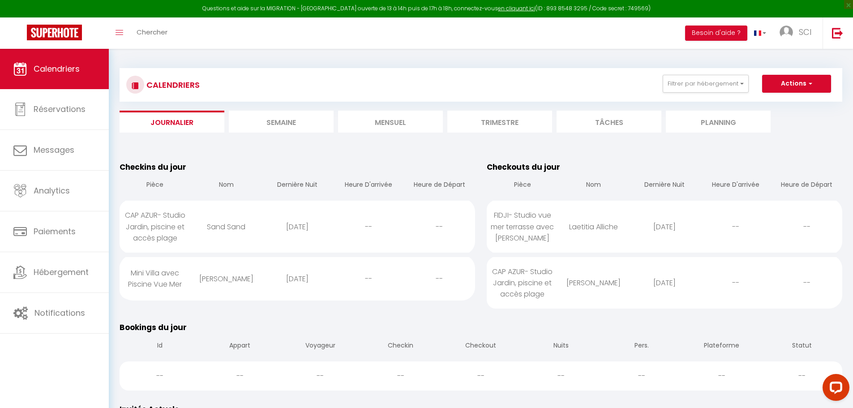
click at [431, 125] on li "Mensuel" at bounding box center [390, 122] width 105 height 22
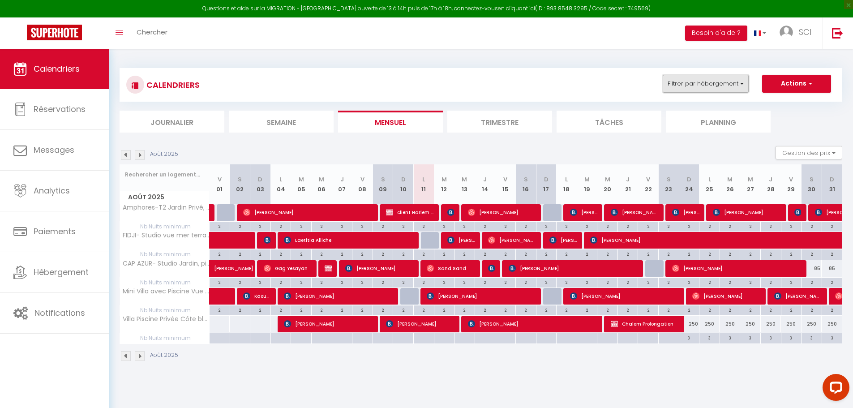
click at [689, 85] on button "Filtrer par hébergement" at bounding box center [706, 84] width 86 height 18
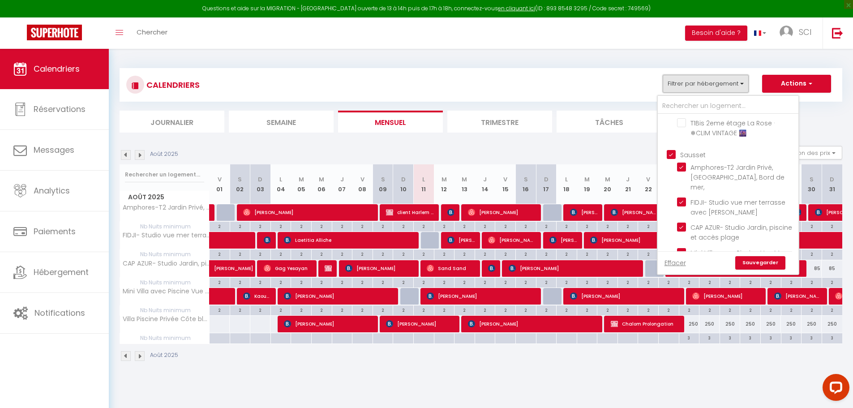
scroll to position [448, 0]
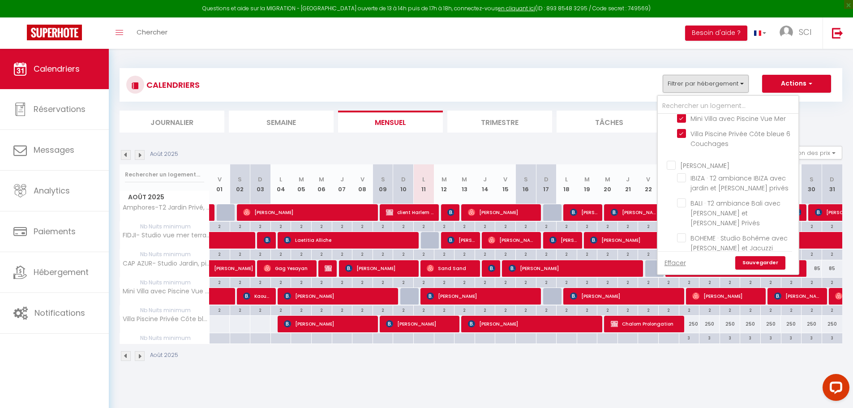
click at [668, 160] on input "[PERSON_NAME]" at bounding box center [737, 164] width 141 height 9
checkbox input "true"
checkbox input "false"
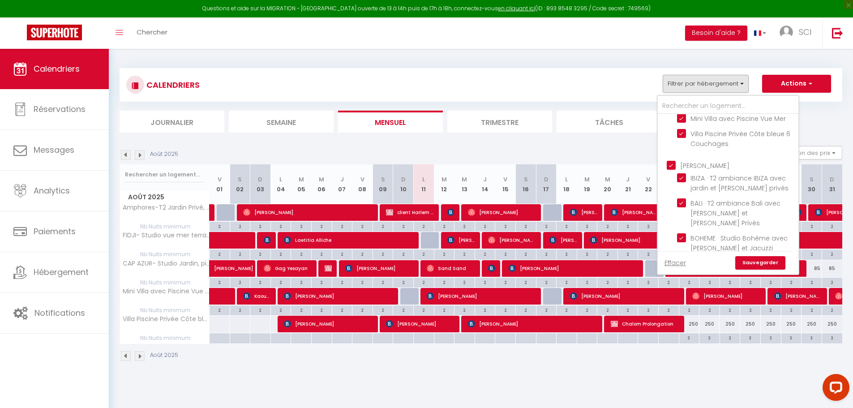
checkbox input "false"
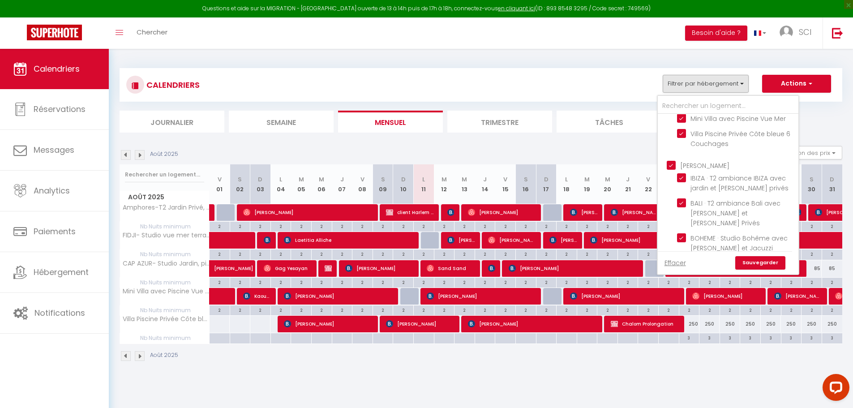
checkbox input "false"
checkbox input "true"
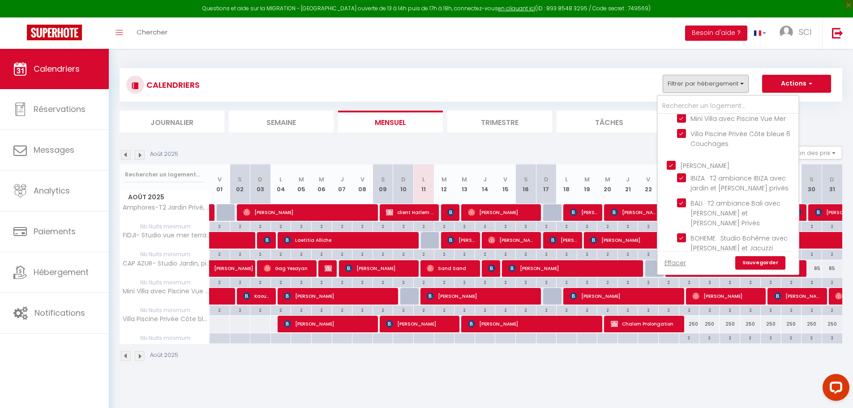
checkbox input "true"
click at [758, 260] on link "Sauvegarder" at bounding box center [761, 262] width 50 height 13
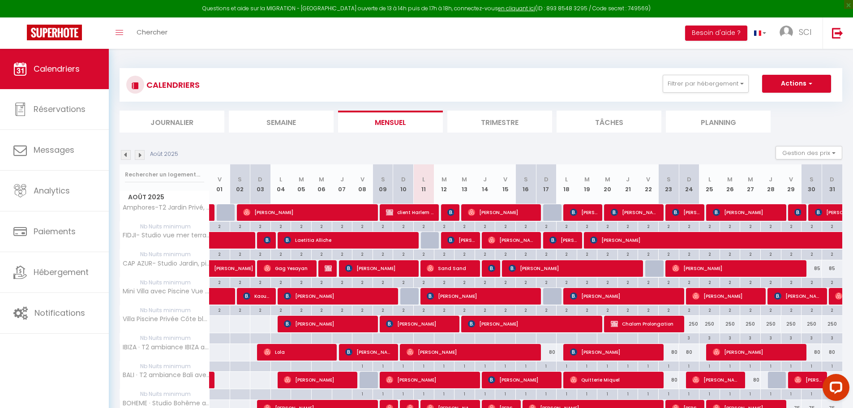
click at [185, 122] on li "Journalier" at bounding box center [172, 122] width 105 height 22
select select
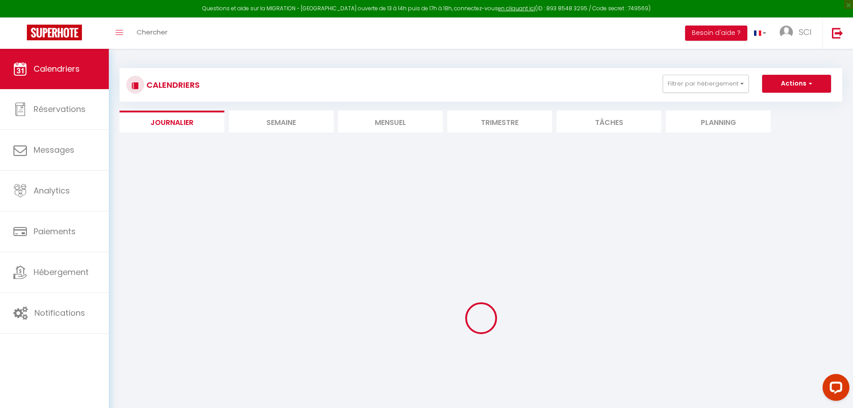
select select
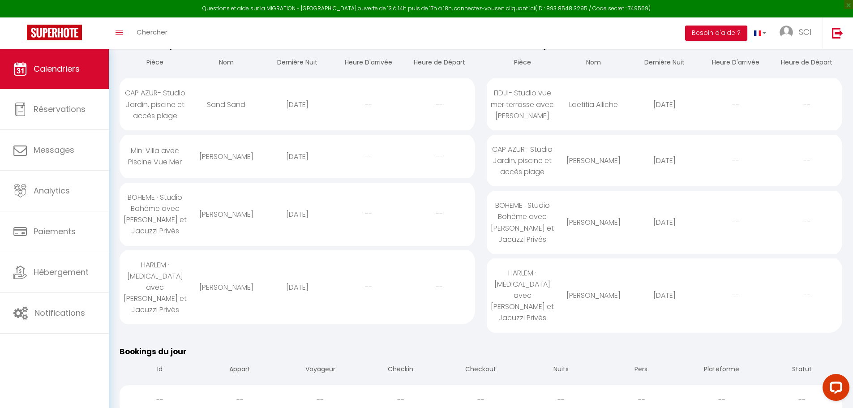
scroll to position [134, 0]
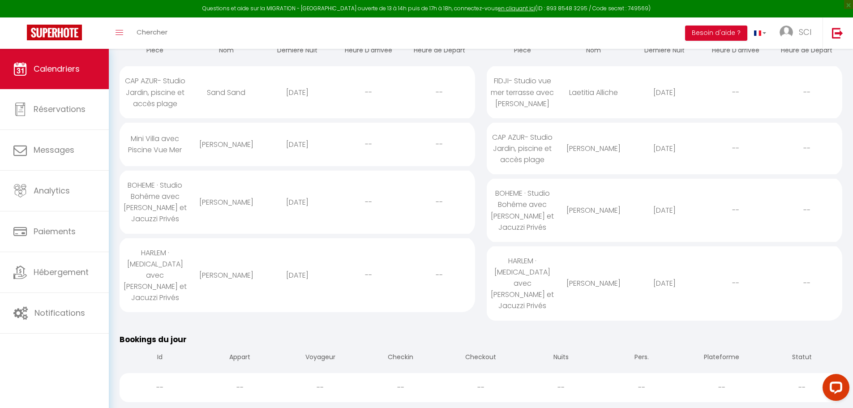
click at [168, 198] on div "BOHEME · Studio Bohême avec [PERSON_NAME] et Jacuzzi Privés" at bounding box center [155, 202] width 71 height 63
select select "0"
select select "1"
select select
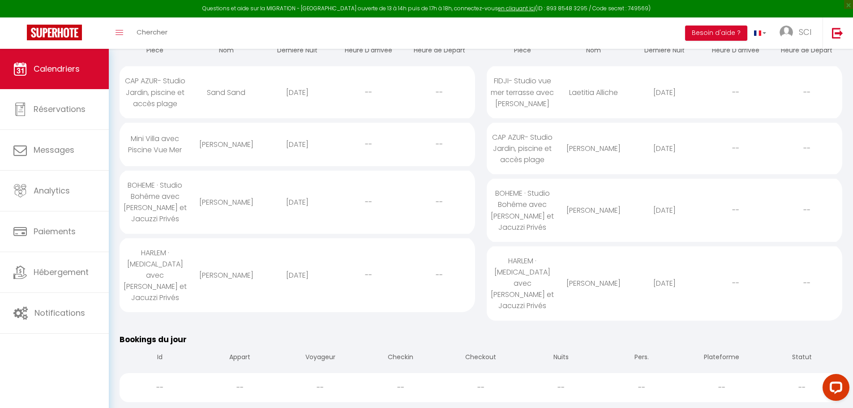
select select
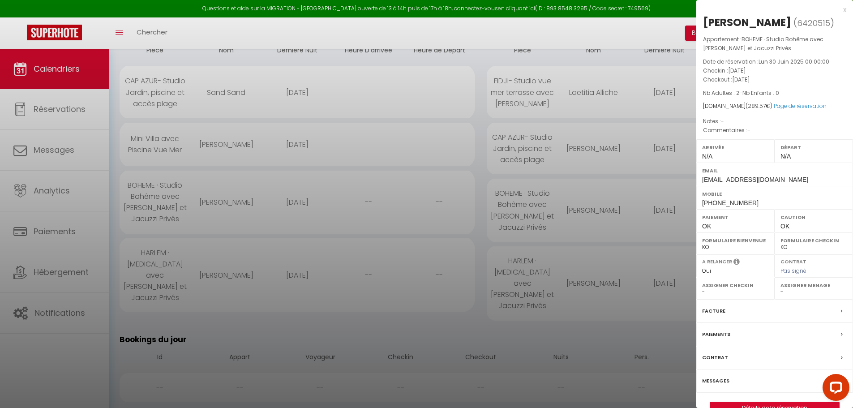
click at [722, 382] on label "Messages" at bounding box center [715, 380] width 27 height 9
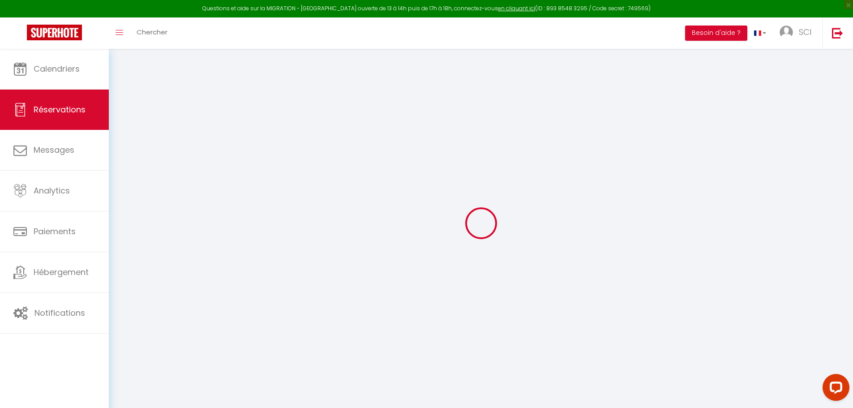
select select
checkbox input "false"
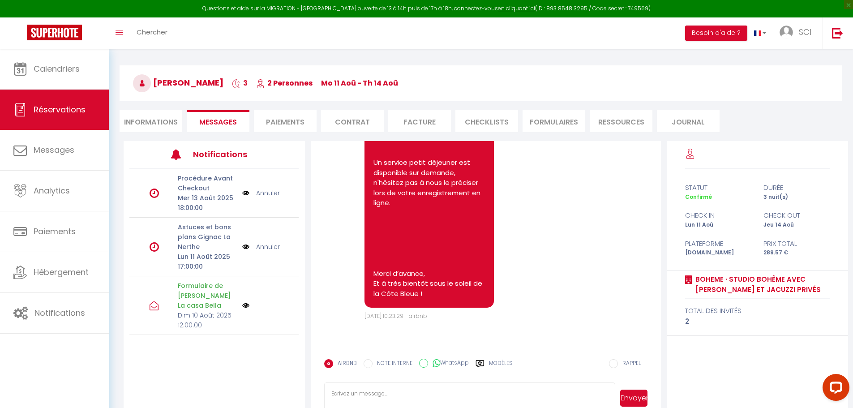
scroll to position [49, 0]
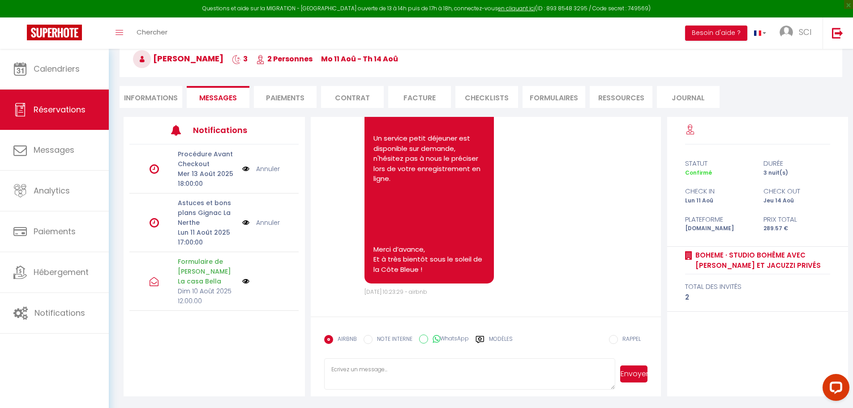
click at [348, 367] on textarea at bounding box center [470, 373] width 292 height 31
paste textarea "J'espère que vous allez bien, afin de pouvoir vous accueillir cette après midi,…"
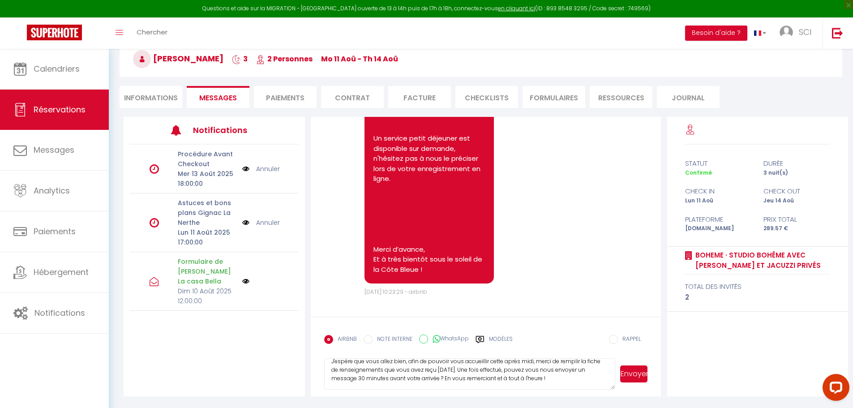
click at [487, 360] on textarea "Bonjour, J'espère que vous allez bien, afin de pouvoir vous accueillir cette ap…" at bounding box center [470, 373] width 292 height 31
click at [516, 371] on textarea "Bonjour, J'espère que vous allez bien, afin de pouvoir vous envoyer la procédur…" at bounding box center [470, 373] width 292 height 31
drag, startPoint x: 543, startPoint y: 371, endPoint x: 523, endPoint y: 381, distance: 22.2
click at [523, 381] on textarea "Bonjour, J'espère que vous allez bien, afin de pouvoir vous envoyer la procédur…" at bounding box center [470, 373] width 292 height 31
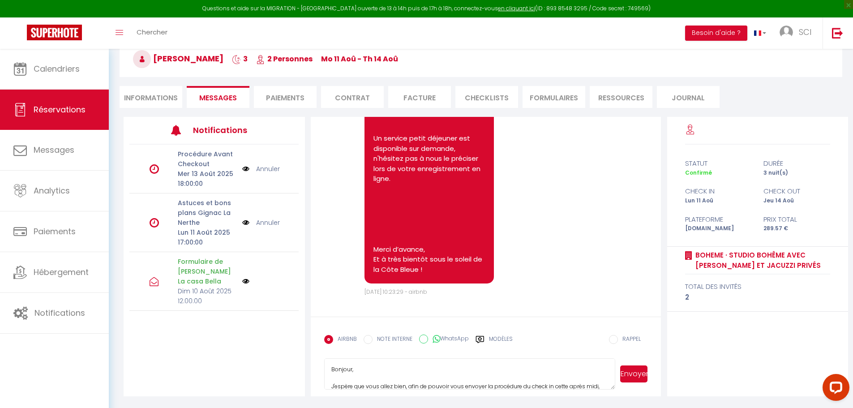
scroll to position [25, 0]
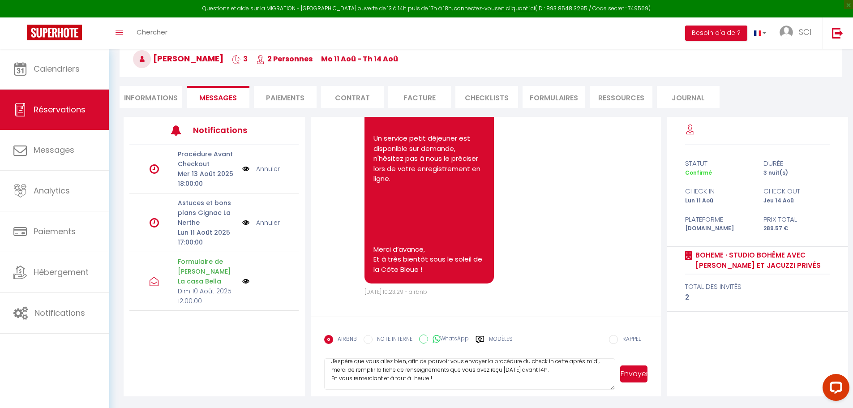
click at [551, 363] on textarea "Bonjour, J'espère que vous allez bien, afin de pouvoir vous envoyer la procédur…" at bounding box center [470, 373] width 292 height 31
click at [554, 363] on textarea "Bonjour, J'espère que vous allez bien, afin de pouvoir vous envoyer la procédur…" at bounding box center [470, 373] width 292 height 31
click at [355, 379] on textarea "Bonjour, J'espère que vous allez bien, afin de pouvoir vous envoyer la procédur…" at bounding box center [470, 373] width 292 height 31
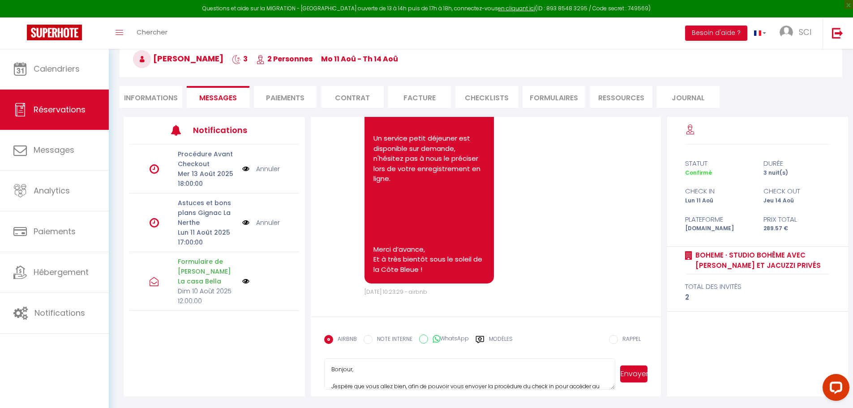
scroll to position [25, 0]
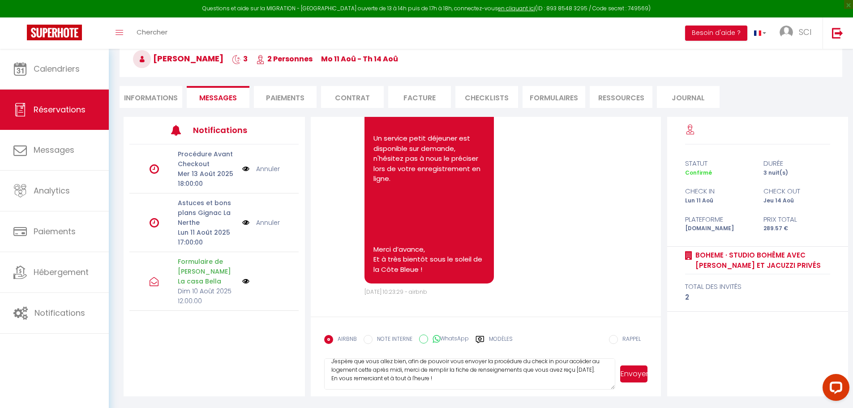
type textarea "Bonjour, J'espère que vous allez bien, afin de pouvoir vous envoyer la procédur…"
click at [641, 379] on button "Envoyer" at bounding box center [634, 374] width 27 height 17
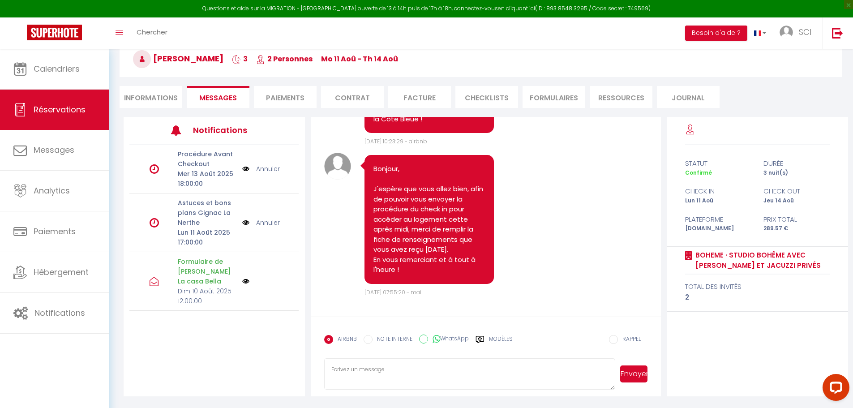
scroll to position [869, 0]
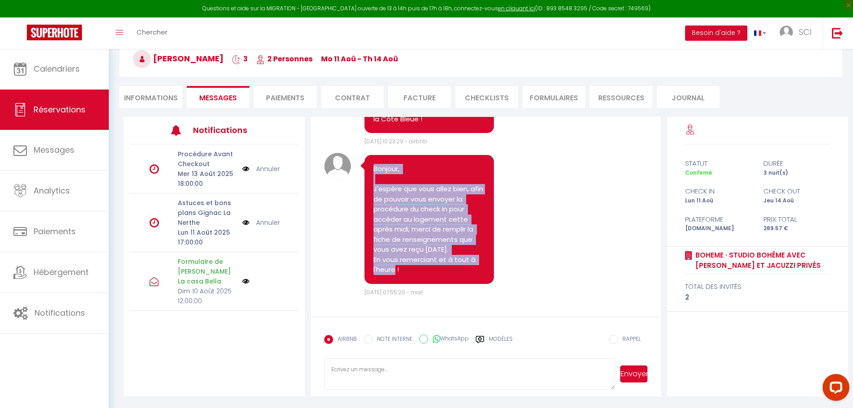
drag, startPoint x: 374, startPoint y: 168, endPoint x: 432, endPoint y: 271, distance: 118.4
click at [432, 271] on pre "Bonjour, J'espère que vous allez bien, afin de pouvoir vous envoyer la procédur…" at bounding box center [430, 219] width 112 height 111
copy pre "Bonjour, J'espère que vous allez bien, afin de pouvoir vous envoyer la procédur…"
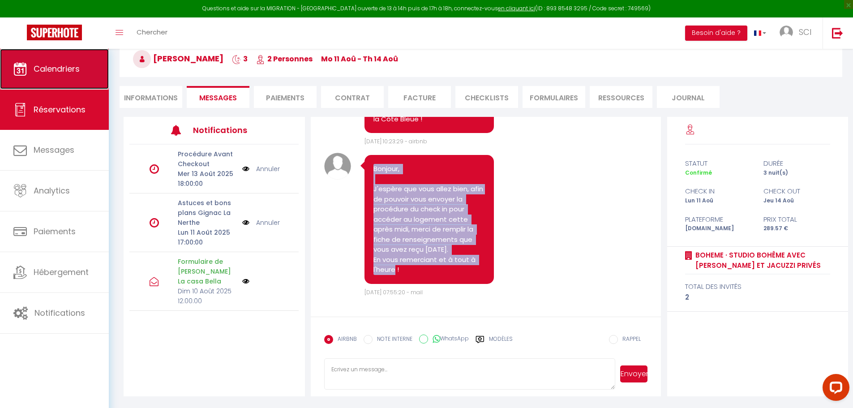
click at [59, 73] on span "Calendriers" at bounding box center [57, 68] width 46 height 11
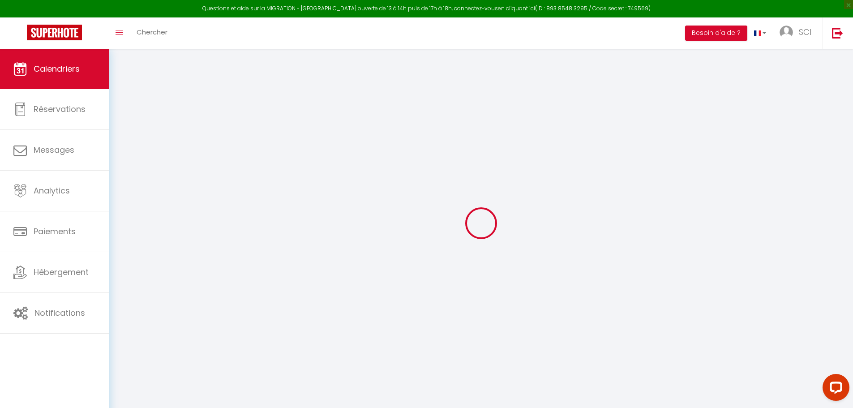
select select
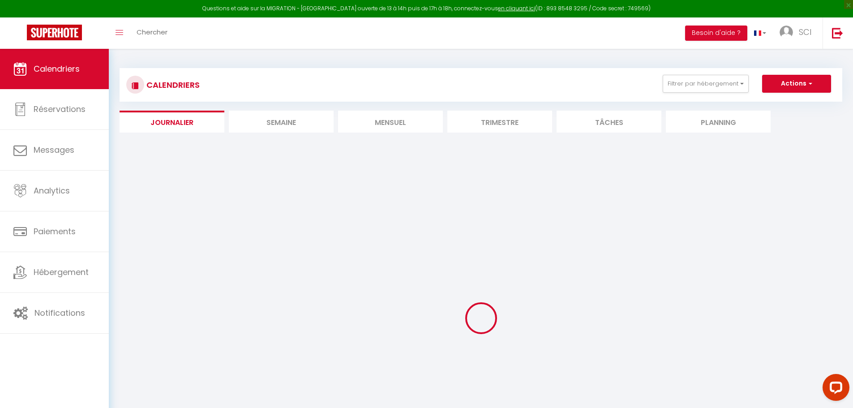
select select
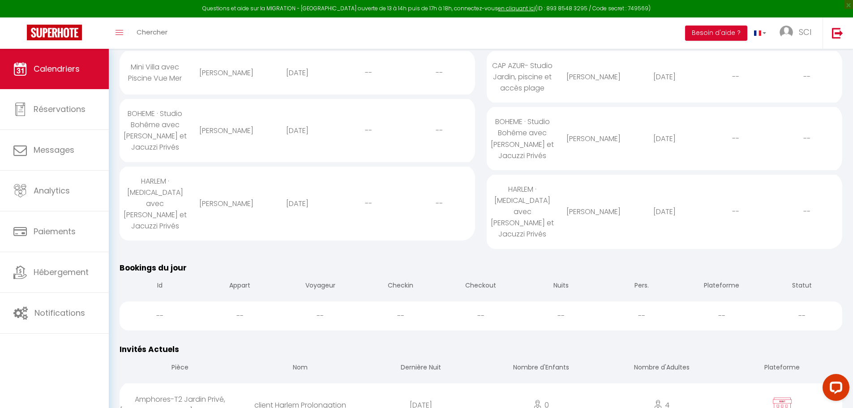
scroll to position [224, 0]
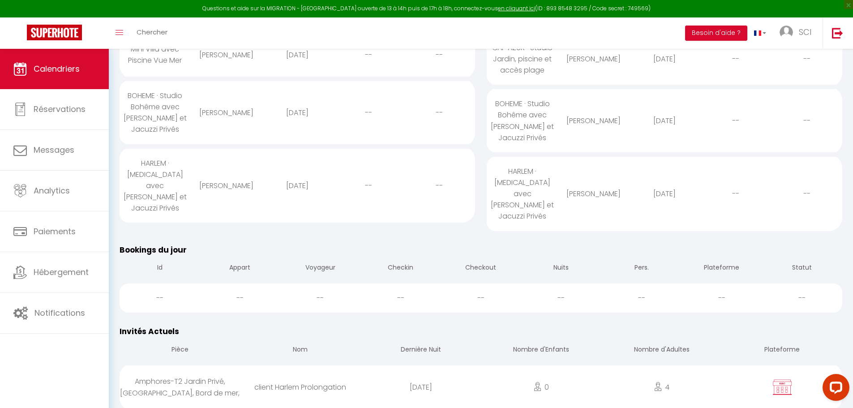
click at [239, 177] on div "[PERSON_NAME]" at bounding box center [226, 185] width 71 height 29
select select "0"
select select "1"
select select
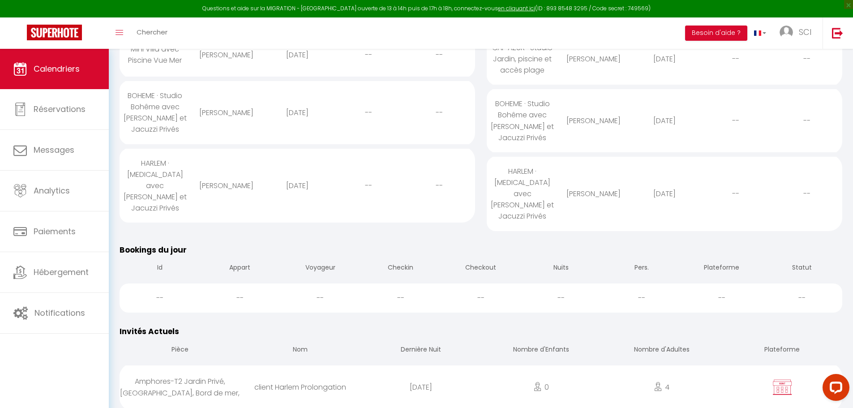
select select
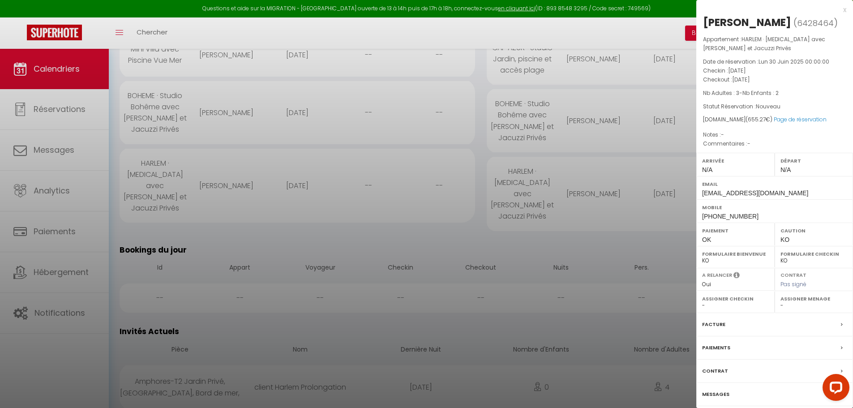
click at [707, 394] on label "Messages" at bounding box center [715, 394] width 27 height 9
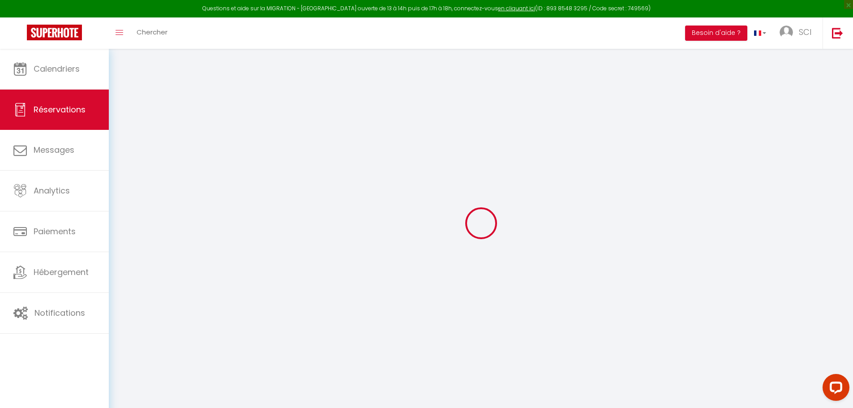
select select
checkbox input "false"
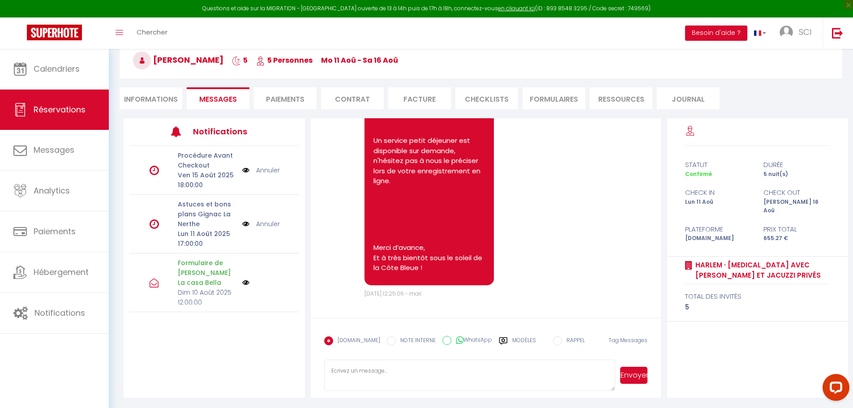
scroll to position [49, 0]
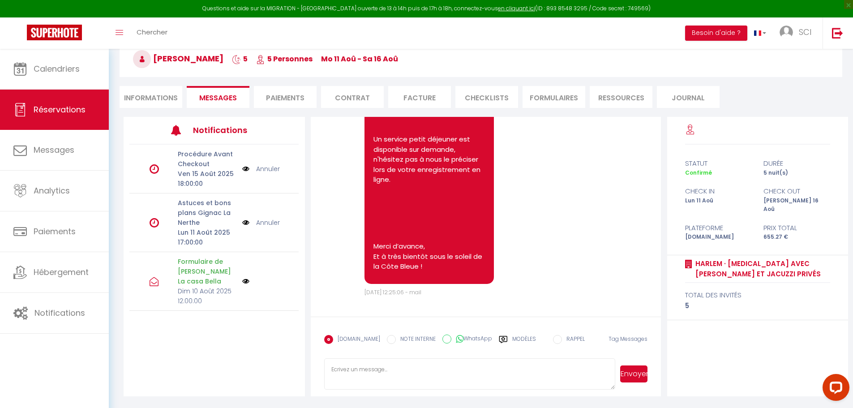
paste textarea "Bonjour, J'espère que vous allez bien, afin de pouvoir vous envoyer la procédur…"
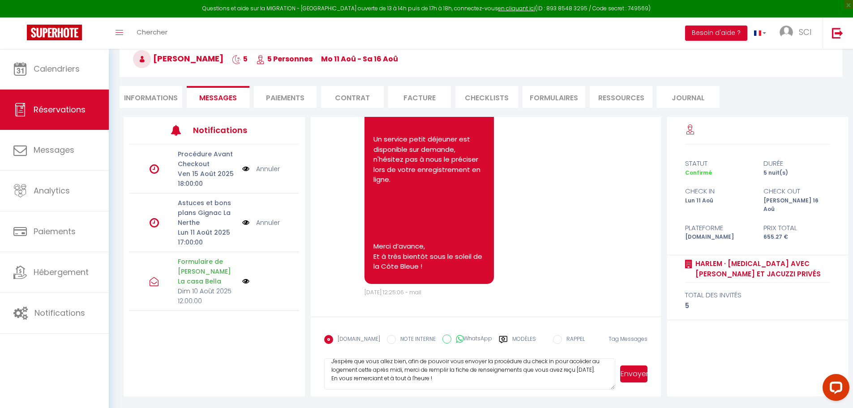
type textarea "Bonjour, J'espère que vous allez bien, afin de pouvoir vous envoyer la procédur…"
click at [630, 375] on button "Envoyer" at bounding box center [634, 374] width 27 height 17
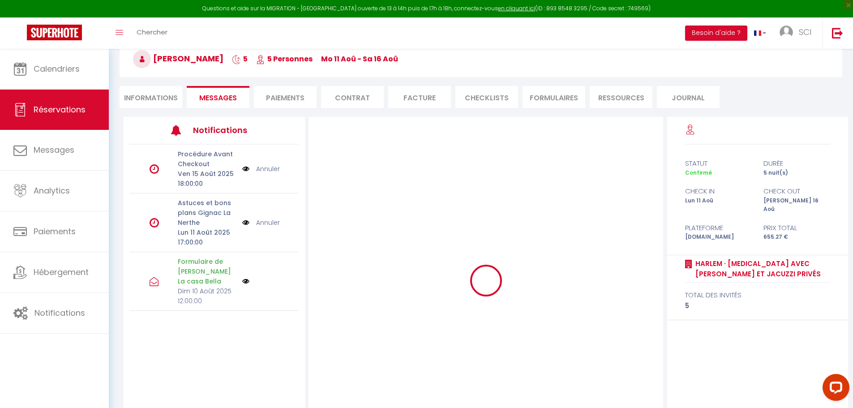
scroll to position [0, 0]
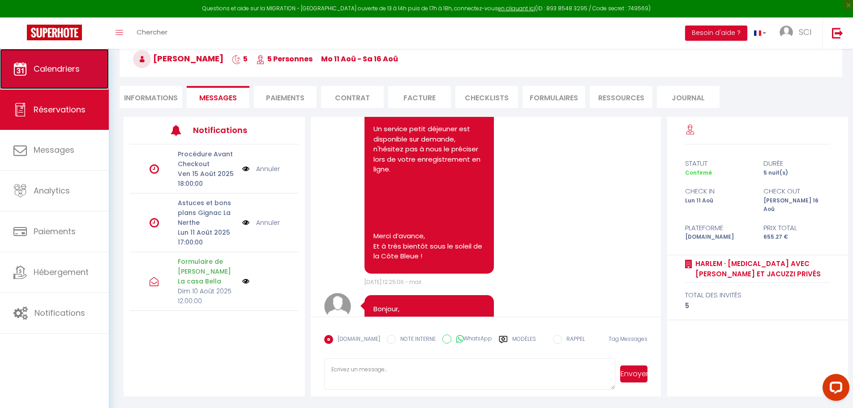
click at [87, 74] on link "Calendriers" at bounding box center [54, 69] width 109 height 40
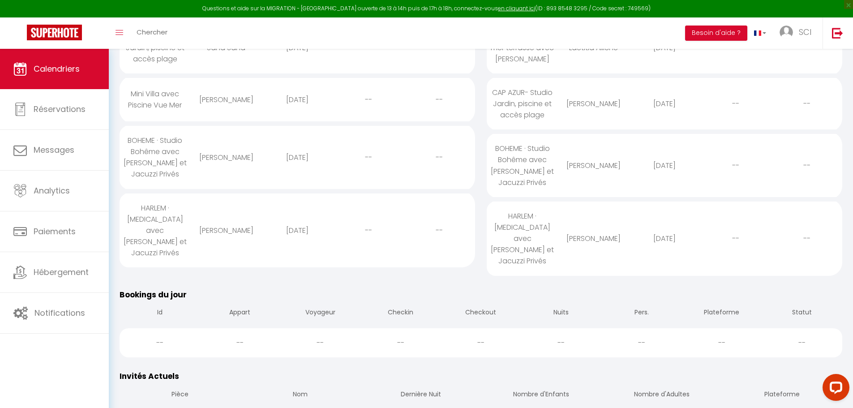
scroll to position [90, 0]
